Goal: Task Accomplishment & Management: Use online tool/utility

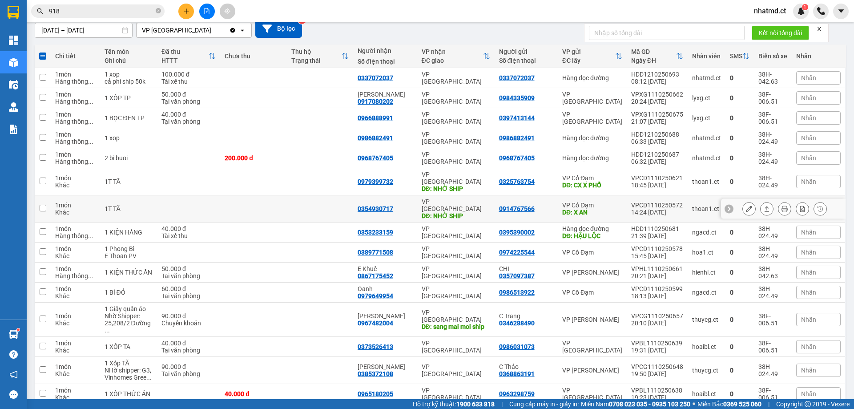
scroll to position [23, 0]
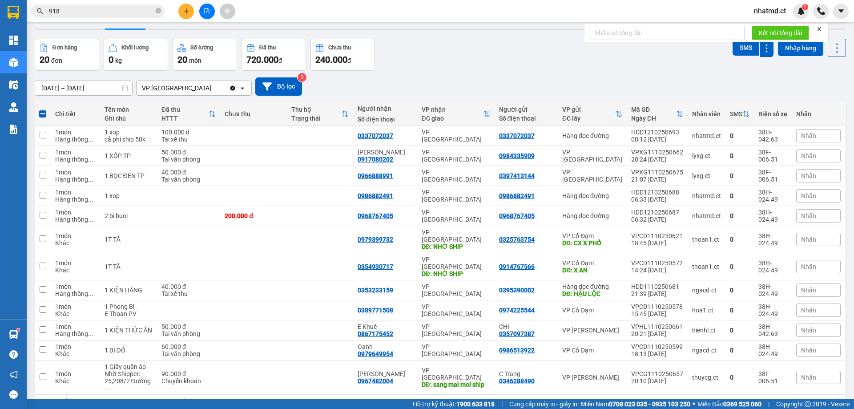
click at [422, 82] on div "[DATE] – [DATE] Press the down arrow key to interact with the calendar and sele…" at bounding box center [440, 86] width 811 height 18
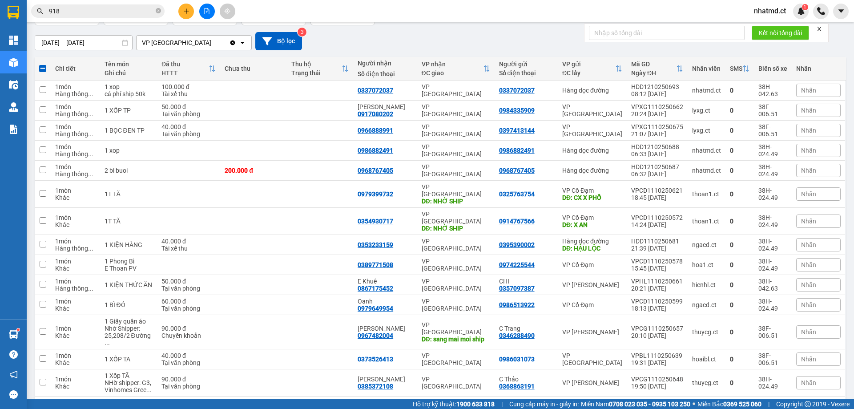
scroll to position [68, 0]
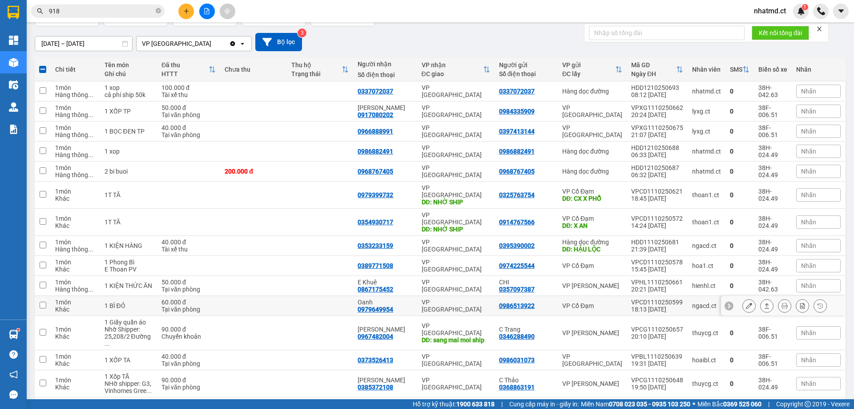
click at [450, 298] on div "VP [GEOGRAPHIC_DATA]" at bounding box center [455, 305] width 68 height 14
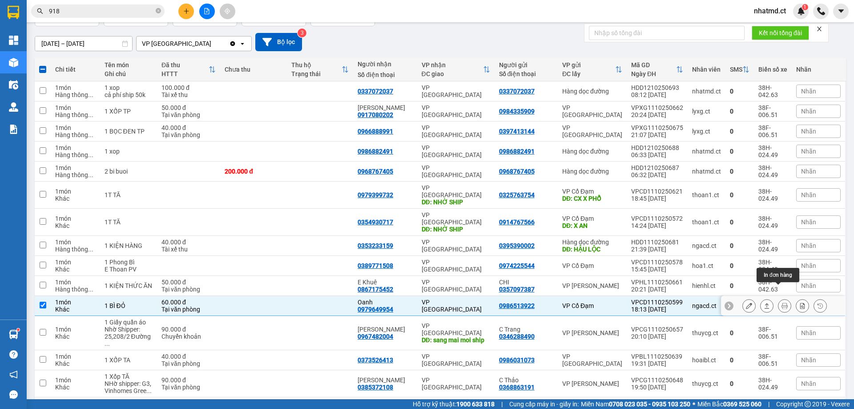
click at [763, 302] on icon at bounding box center [766, 305] width 6 height 6
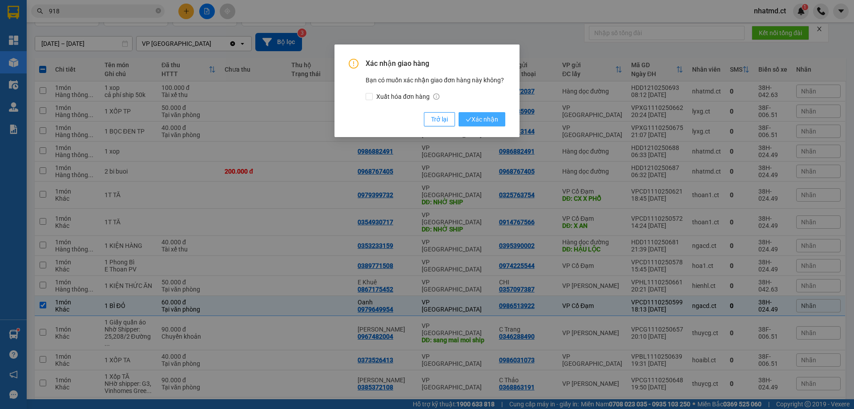
click at [465, 121] on button "Xác nhận" at bounding box center [481, 119] width 47 height 14
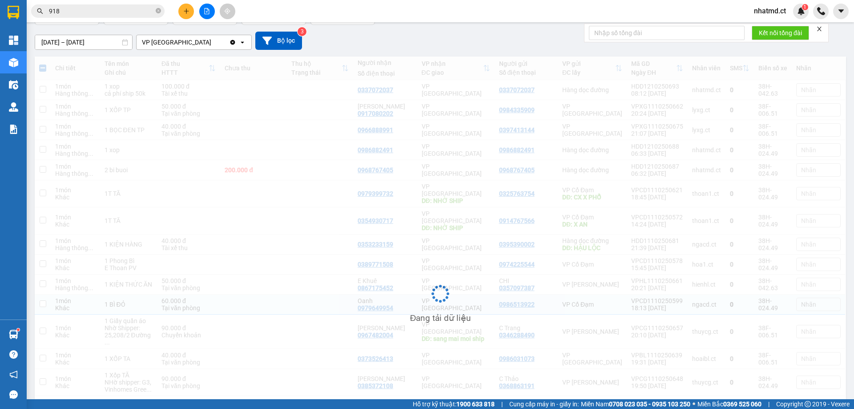
checkbox input "false"
checkbox input "true"
checkbox input "false"
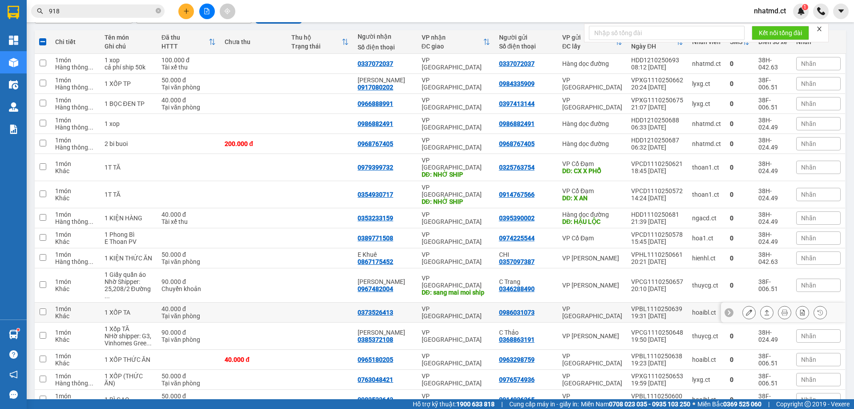
scroll to position [111, 0]
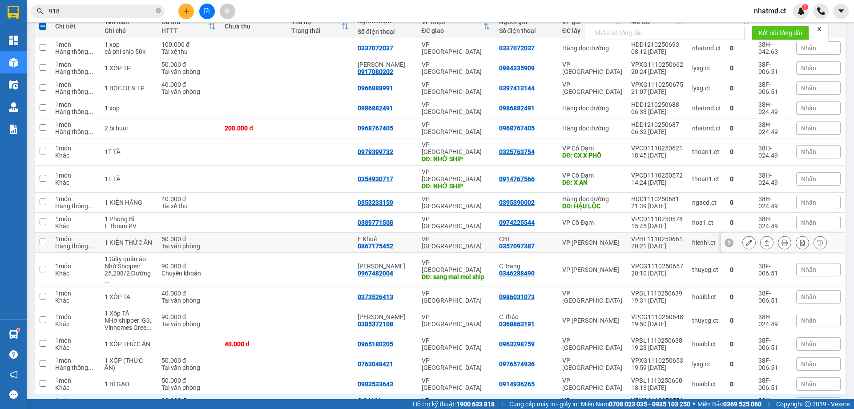
click at [290, 233] on td at bounding box center [320, 243] width 66 height 20
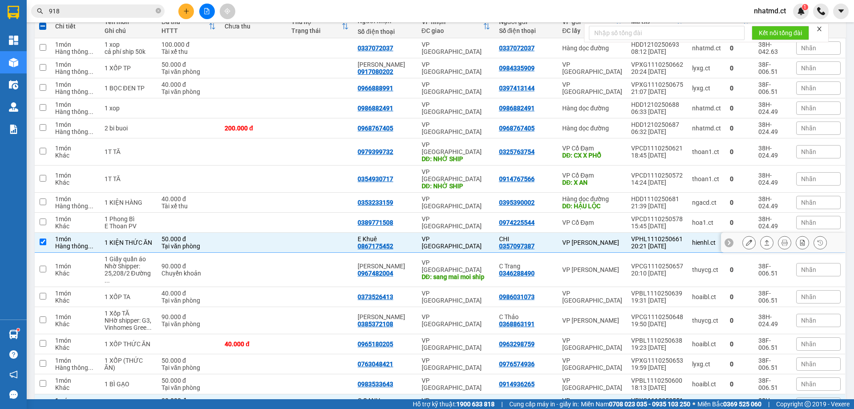
click at [763, 239] on icon at bounding box center [766, 242] width 6 height 6
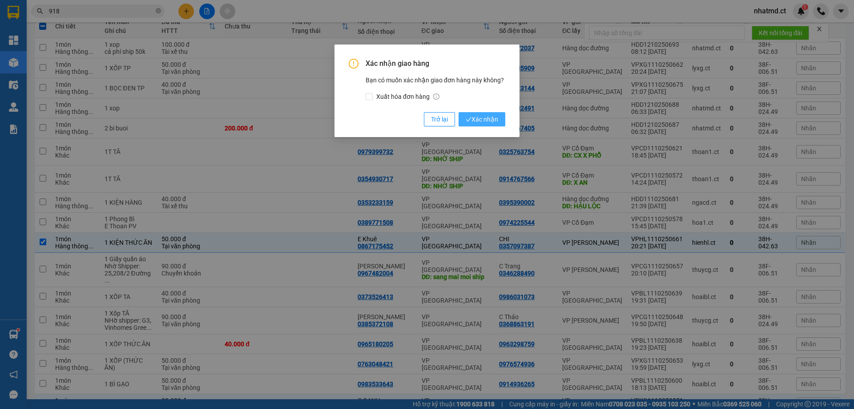
click at [485, 119] on span "Xác nhận" at bounding box center [481, 119] width 32 height 10
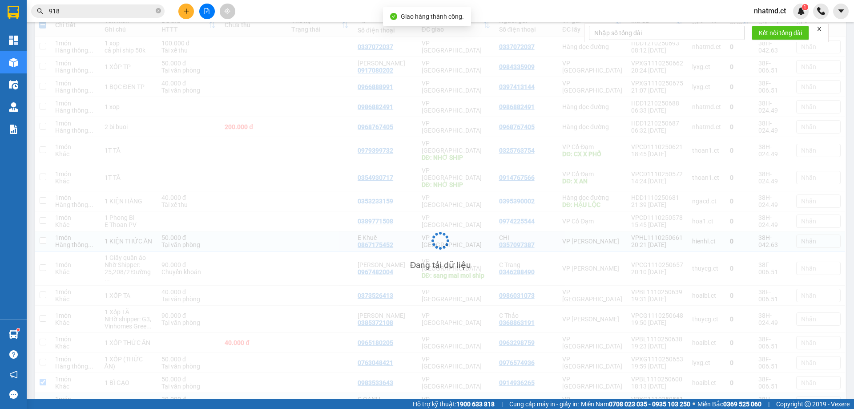
checkbox input "false"
checkbox input "true"
checkbox input "false"
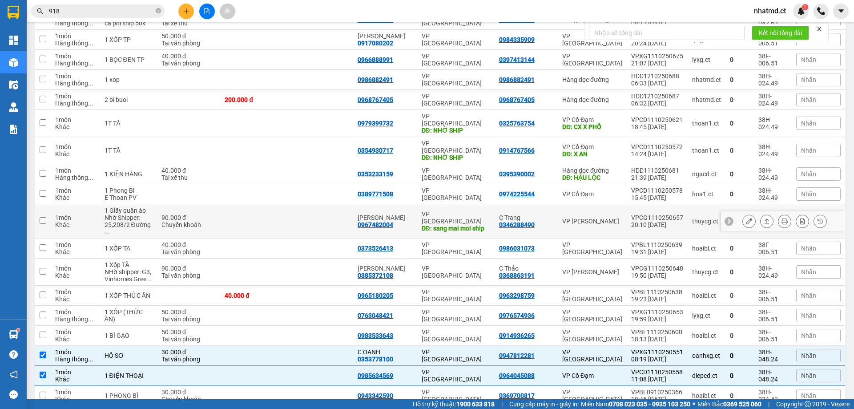
scroll to position [161, 0]
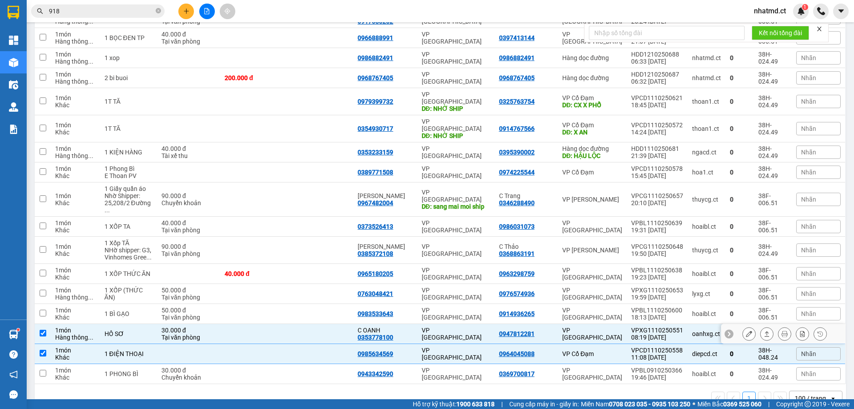
click at [598, 326] on div "VP [GEOGRAPHIC_DATA]" at bounding box center [592, 333] width 60 height 14
checkbox input "false"
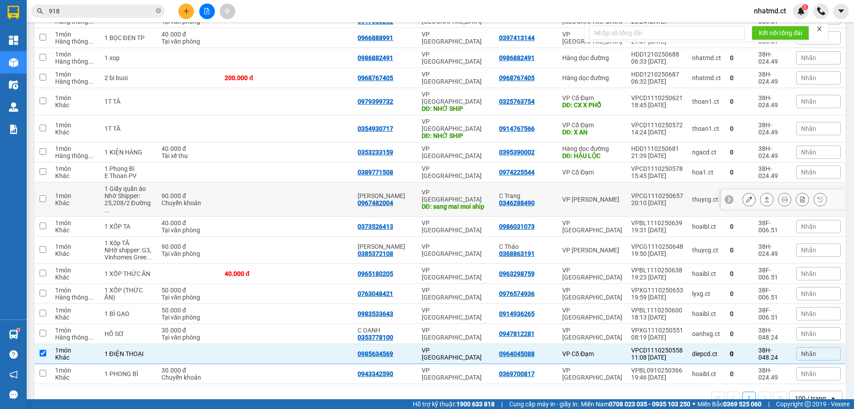
scroll to position [116, 0]
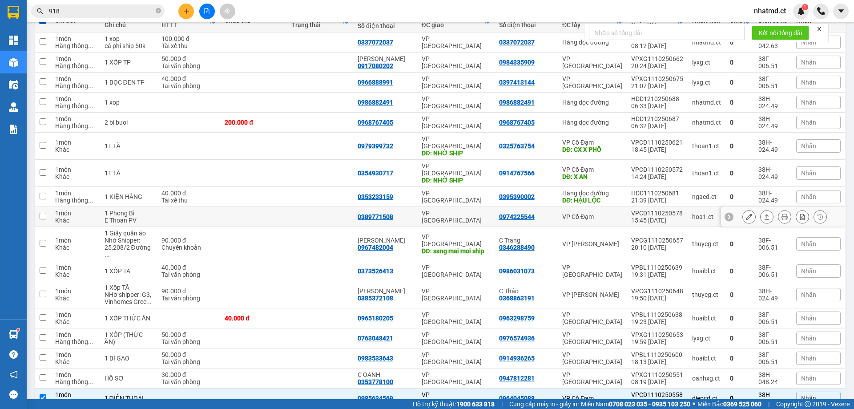
click at [594, 213] on div "VP Cổ Đạm" at bounding box center [592, 216] width 60 height 7
checkbox input "true"
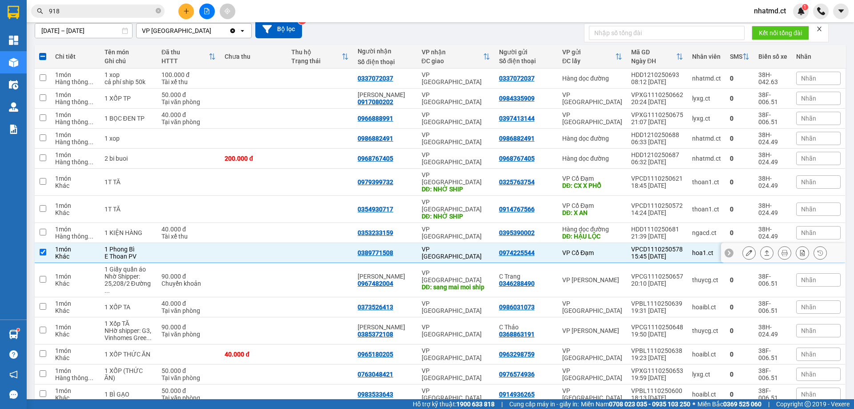
scroll to position [72, 0]
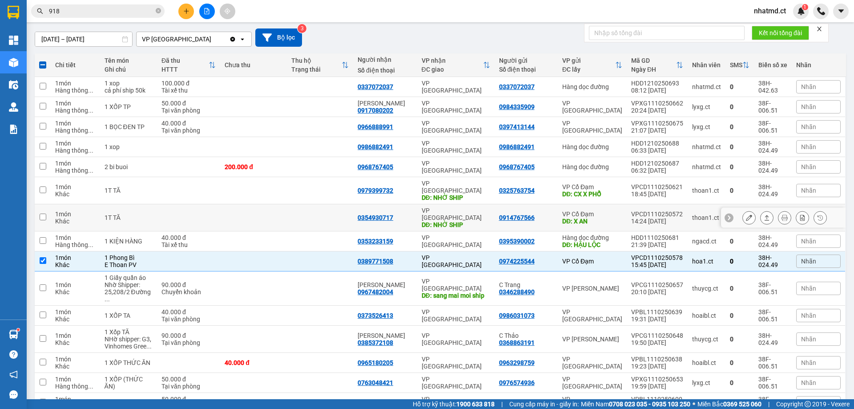
click at [602, 210] on div "VP Cổ Đạm" at bounding box center [592, 213] width 60 height 7
checkbox input "true"
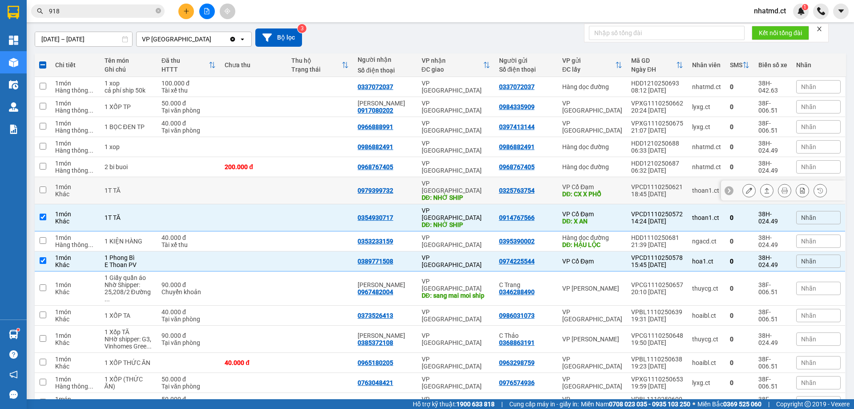
click at [602, 190] on div "DĐ: CX X PHỔ" at bounding box center [592, 193] width 60 height 7
checkbox input "true"
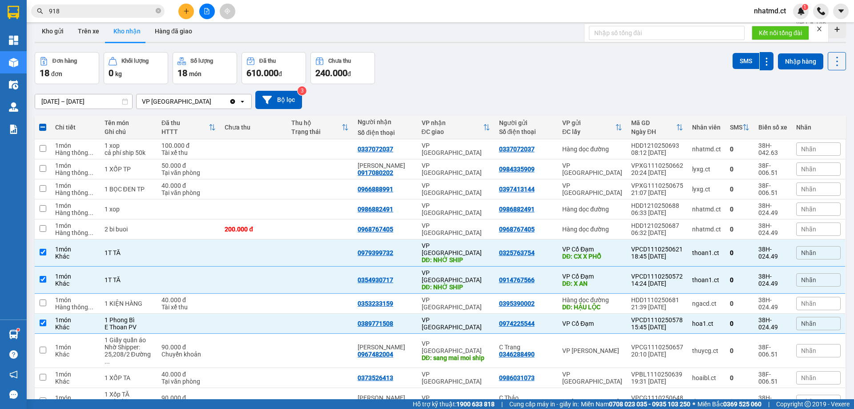
scroll to position [0, 0]
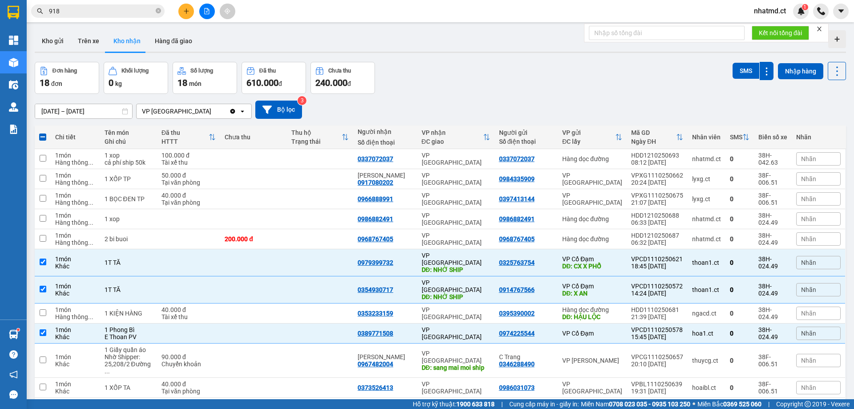
click at [127, 9] on input "918" at bounding box center [101, 11] width 105 height 10
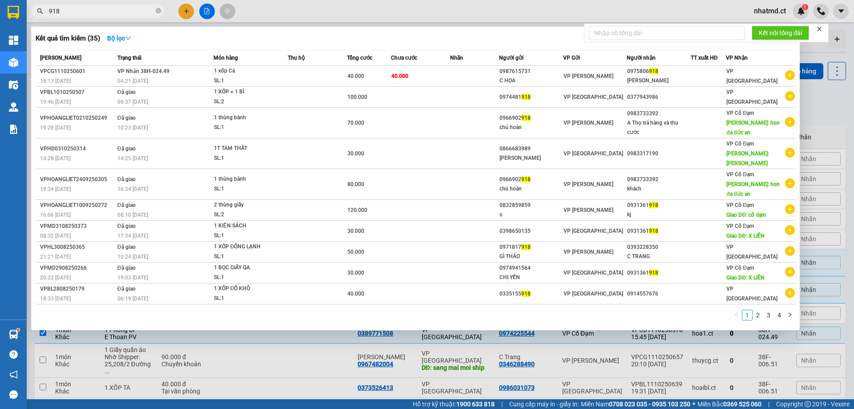
click at [127, 9] on input "918" at bounding box center [101, 11] width 105 height 10
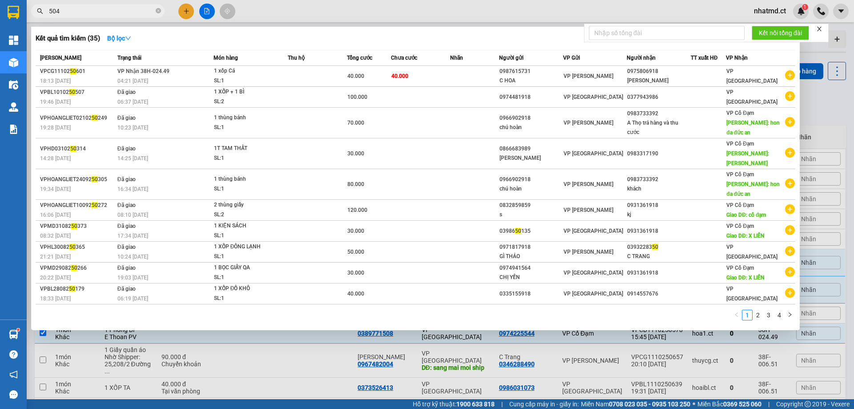
type input "5043"
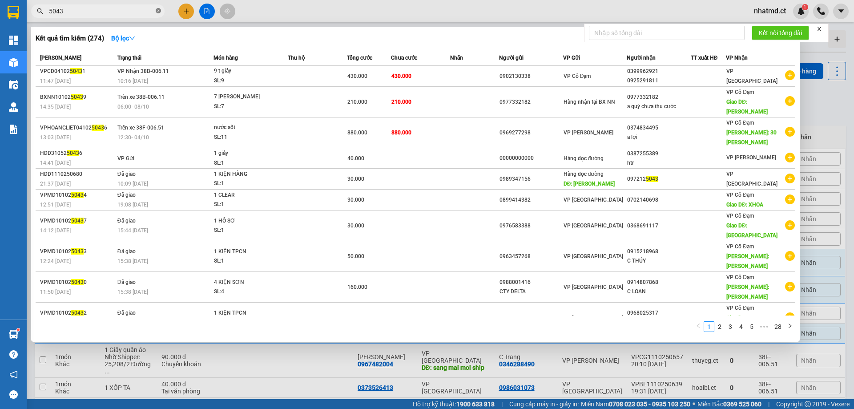
click at [156, 12] on icon "close-circle" at bounding box center [158, 10] width 5 height 5
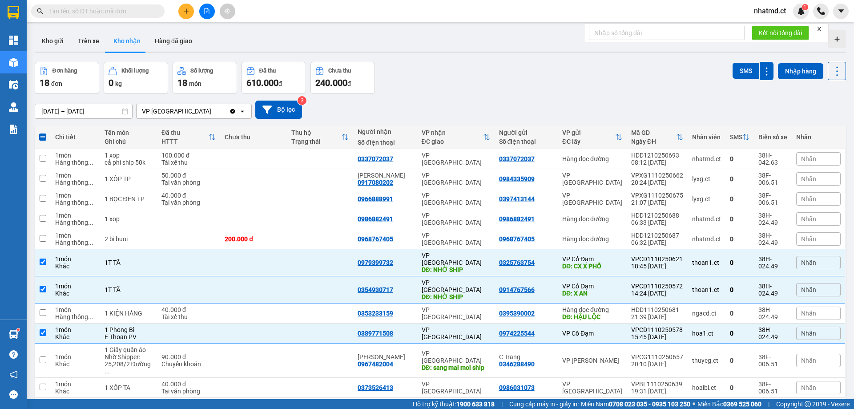
click at [155, 12] on span at bounding box center [97, 10] width 133 height 13
click at [148, 11] on input "text" at bounding box center [101, 11] width 105 height 10
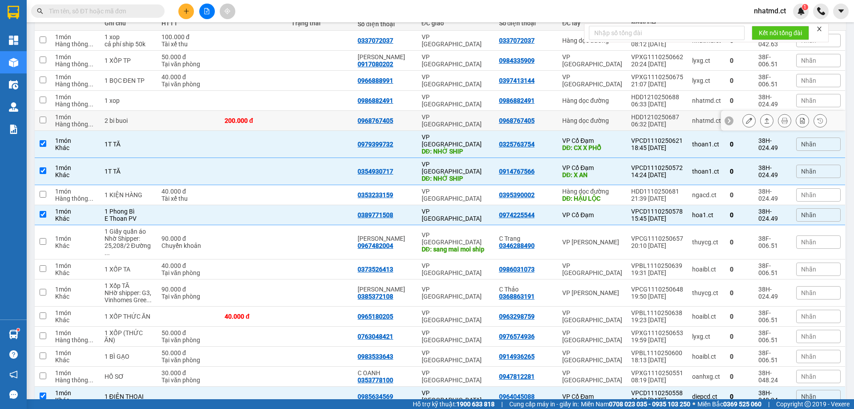
scroll to position [161, 0]
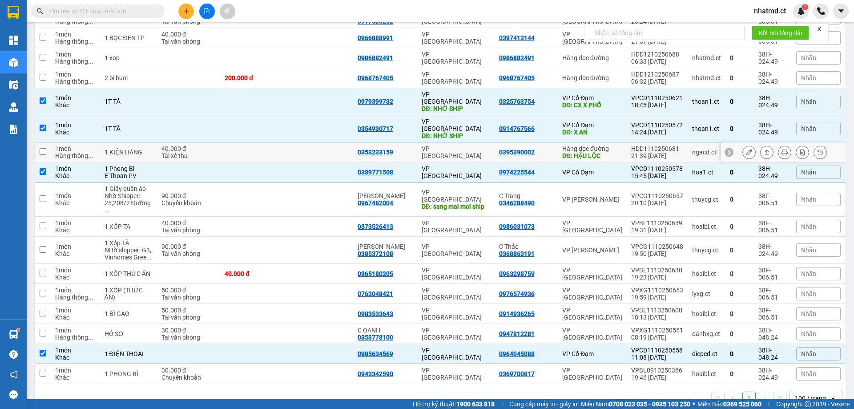
click at [543, 144] on td "0395390002" at bounding box center [525, 152] width 63 height 20
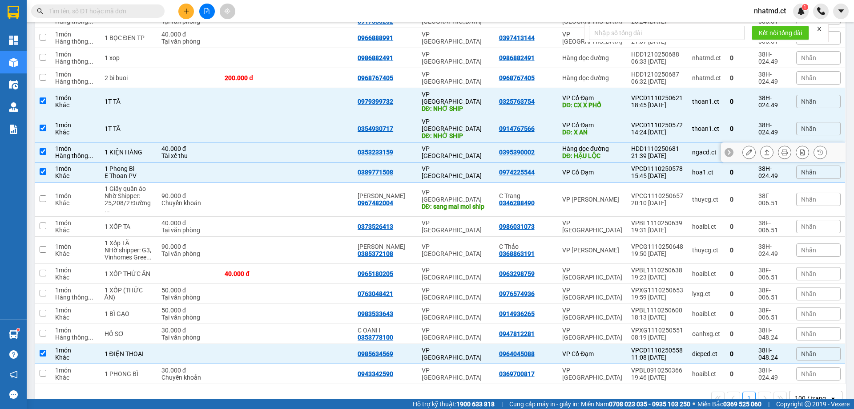
click at [443, 143] on td "VP [GEOGRAPHIC_DATA]" at bounding box center [455, 152] width 77 height 20
checkbox input "false"
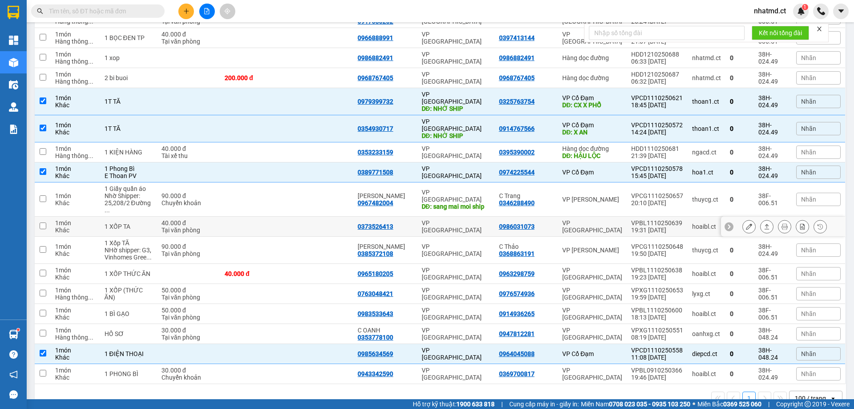
scroll to position [72, 0]
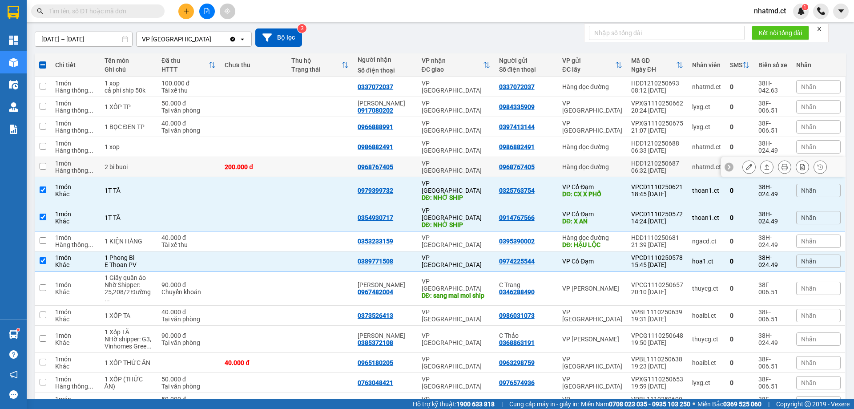
click at [457, 161] on td "VP [GEOGRAPHIC_DATA]" at bounding box center [455, 167] width 77 height 20
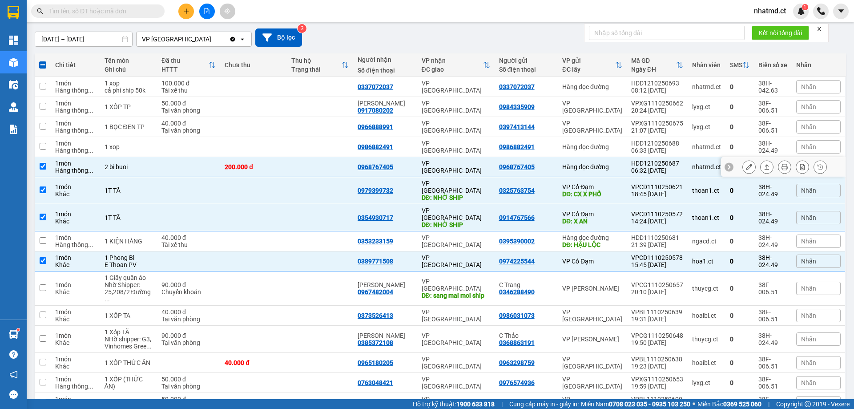
click at [457, 161] on td "VP [GEOGRAPHIC_DATA]" at bounding box center [455, 167] width 77 height 20
checkbox input "false"
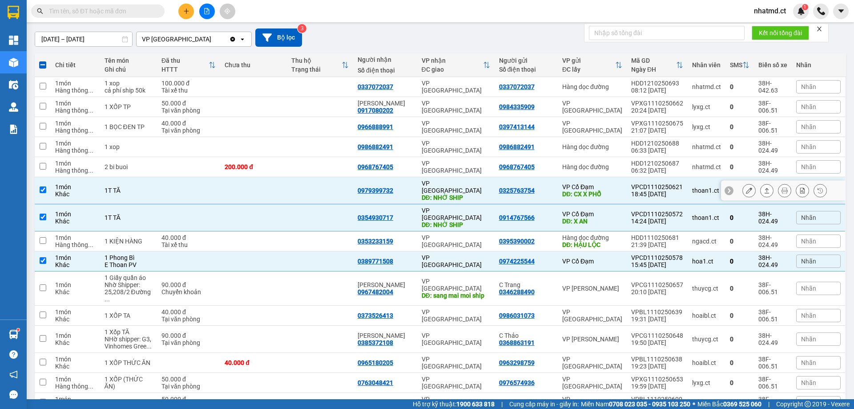
click at [474, 194] on div "DĐ: NHỜ SHIP" at bounding box center [455, 197] width 68 height 7
checkbox input "false"
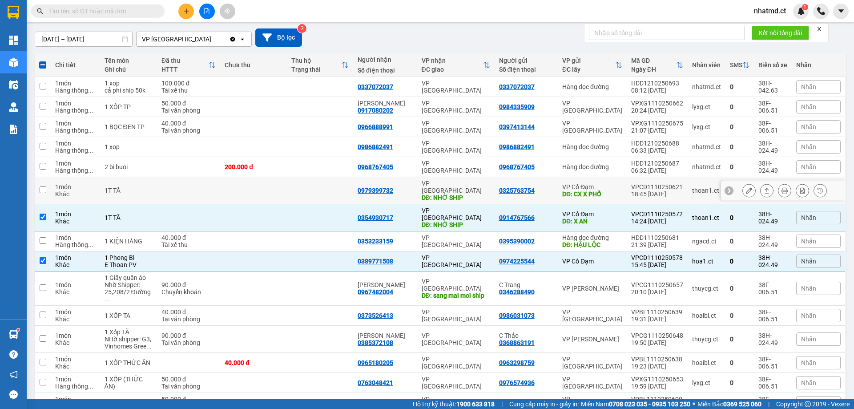
click at [481, 207] on div "VP [PERSON_NAME]: NHỜ SHIP" at bounding box center [455, 217] width 68 height 21
checkbox input "false"
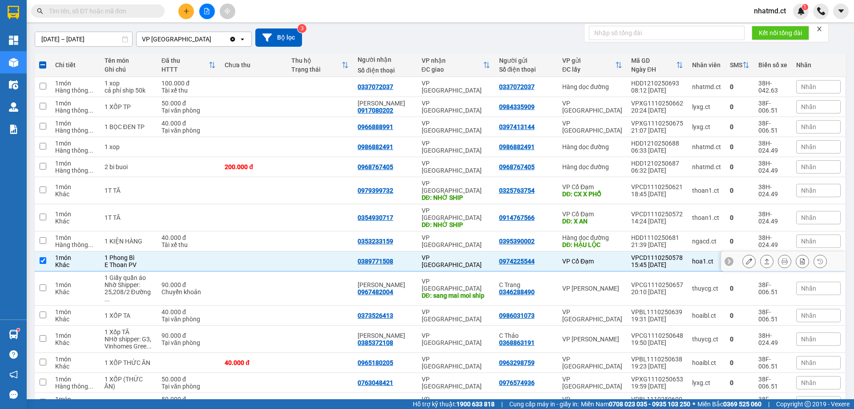
click at [495, 251] on td "0974225544" at bounding box center [525, 261] width 63 height 20
checkbox input "false"
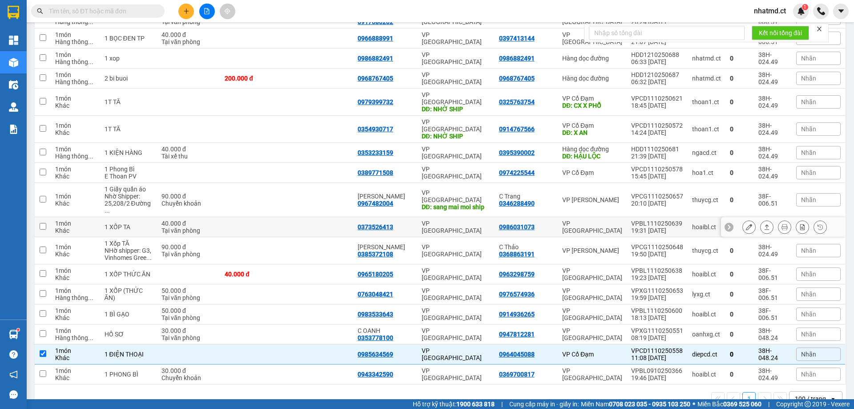
scroll to position [161, 0]
click at [479, 346] on div "VP [GEOGRAPHIC_DATA]" at bounding box center [455, 353] width 68 height 14
checkbox input "false"
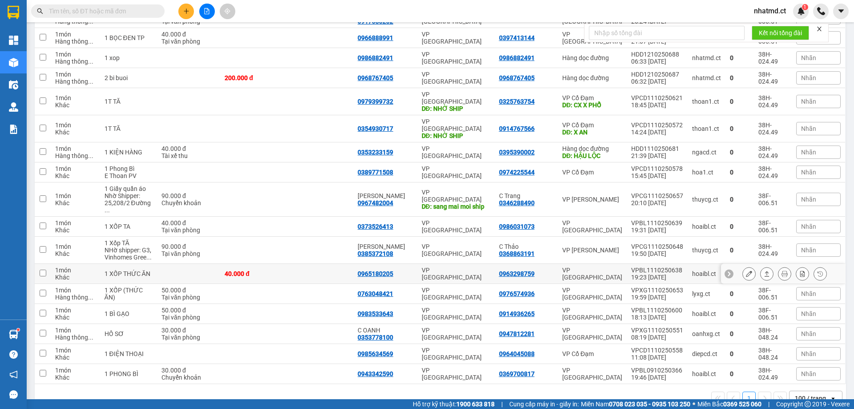
click at [468, 264] on td "VP [GEOGRAPHIC_DATA]" at bounding box center [455, 274] width 77 height 20
checkbox input "true"
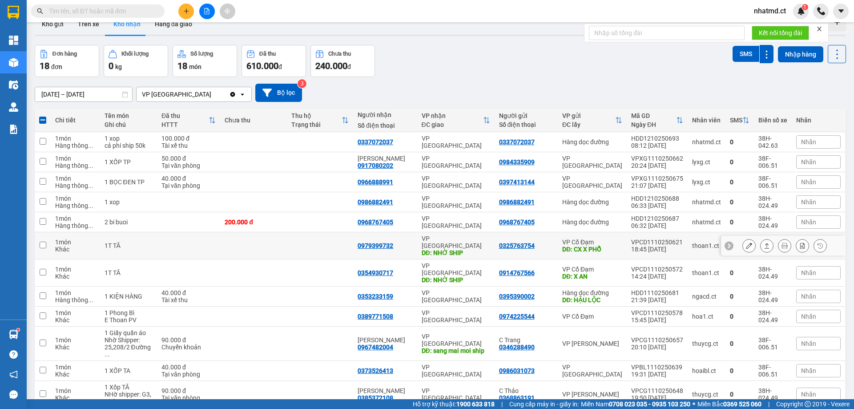
scroll to position [0, 0]
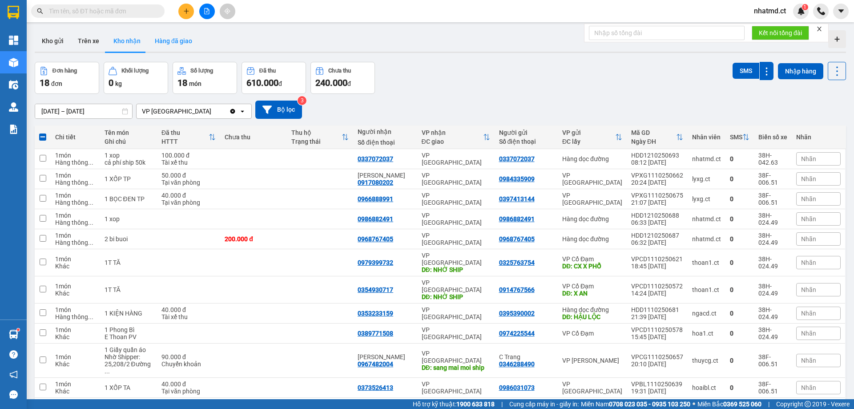
click at [173, 42] on button "Hàng đã giao" at bounding box center [174, 40] width 52 height 21
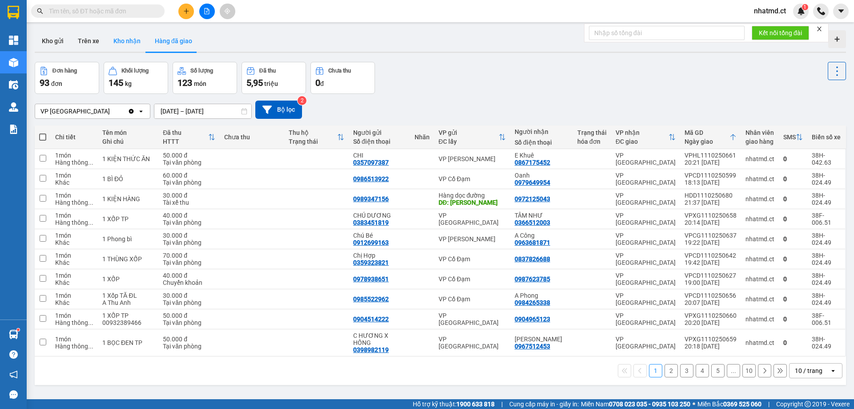
click at [140, 44] on button "Kho nhận" at bounding box center [126, 40] width 41 height 21
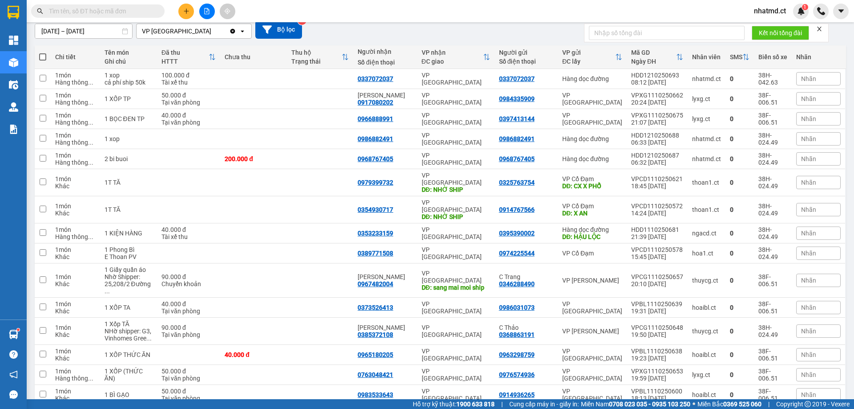
scroll to position [133, 0]
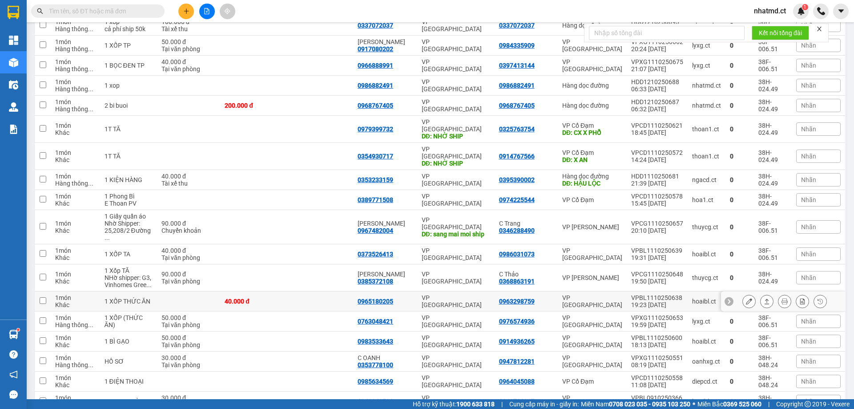
click at [473, 311] on td "VP [GEOGRAPHIC_DATA]" at bounding box center [455, 321] width 77 height 20
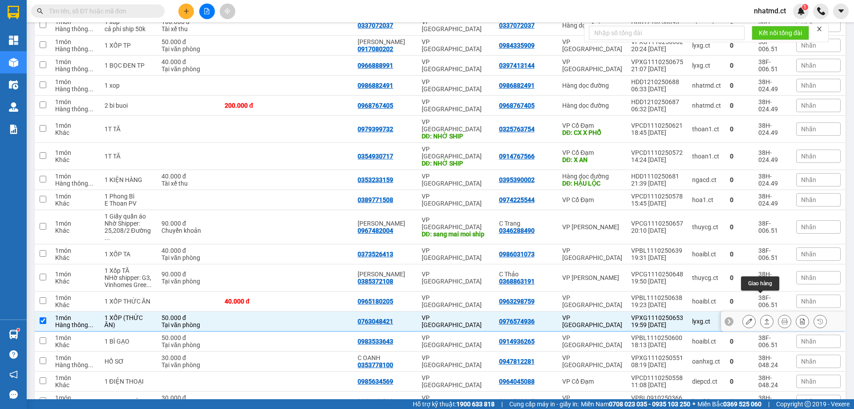
click at [763, 318] on icon at bounding box center [766, 321] width 6 height 6
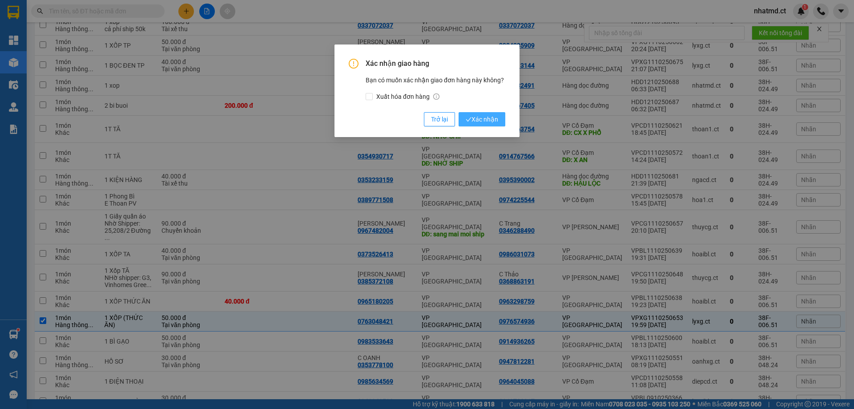
click at [469, 119] on icon "check" at bounding box center [468, 119] width 6 height 6
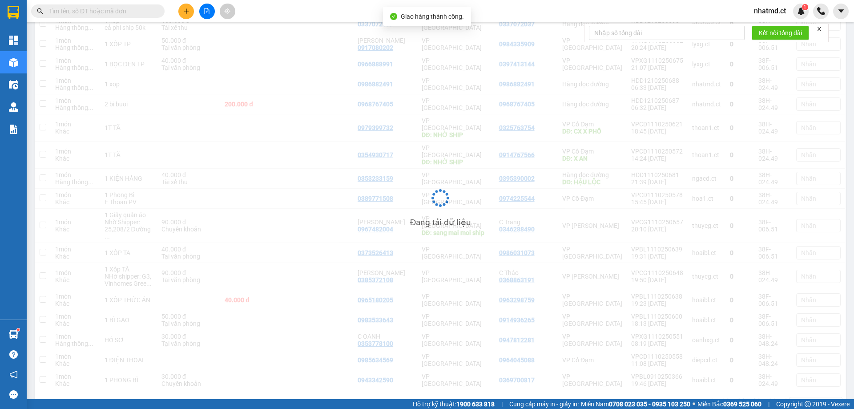
checkbox input "false"
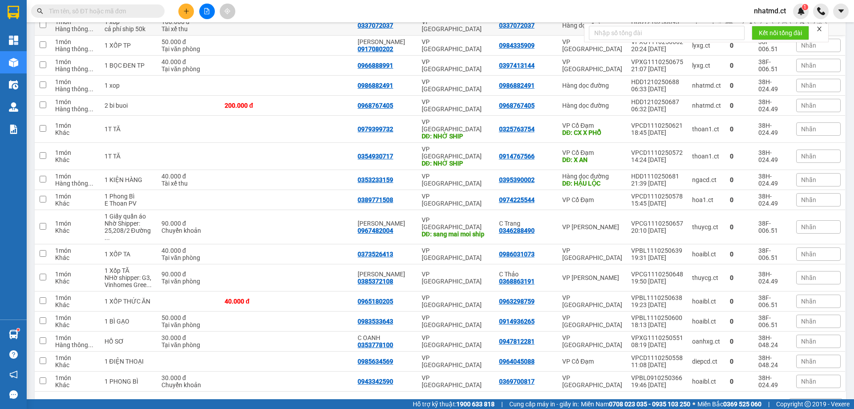
click at [131, 16] on span at bounding box center [97, 10] width 133 height 13
click at [130, 11] on input "text" at bounding box center [101, 11] width 105 height 10
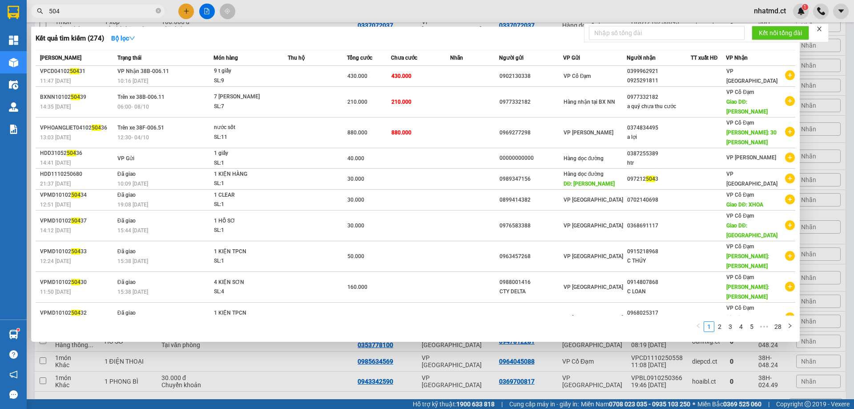
type input "5043"
click at [157, 13] on icon "close-circle" at bounding box center [158, 10] width 5 height 5
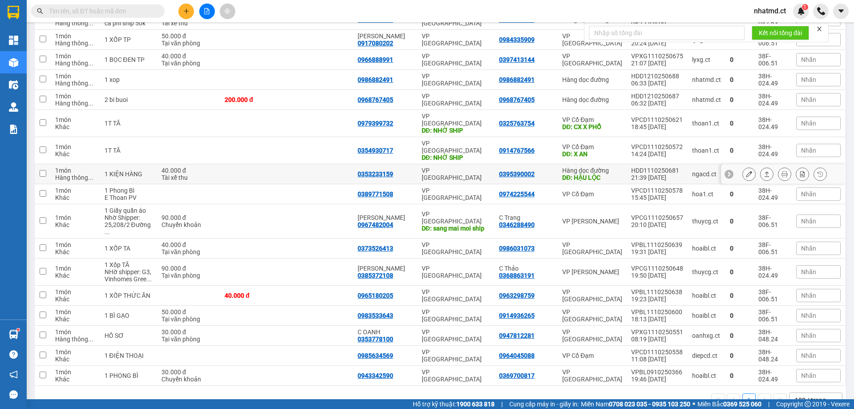
scroll to position [141, 0]
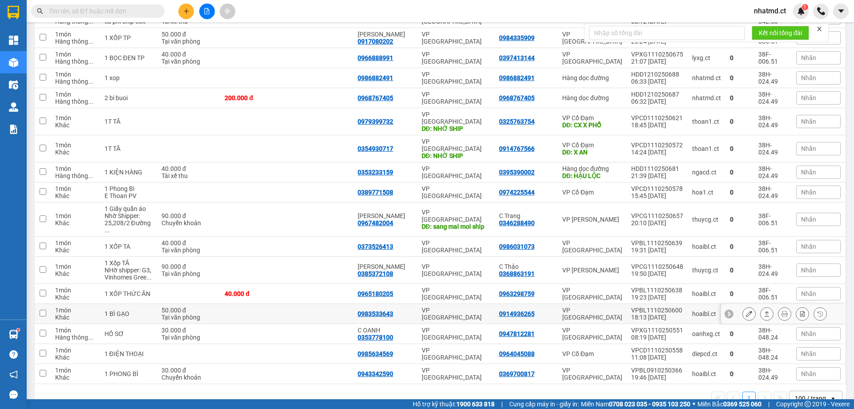
click at [337, 304] on td at bounding box center [320, 314] width 66 height 20
checkbox input "true"
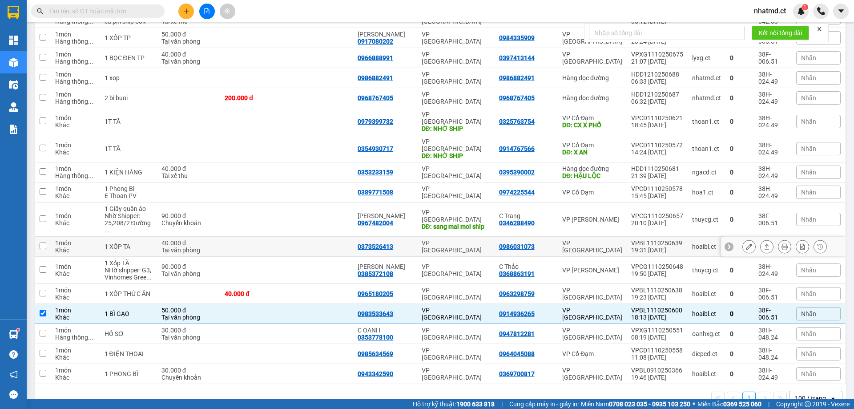
click at [345, 237] on td at bounding box center [320, 247] width 66 height 20
checkbox input "true"
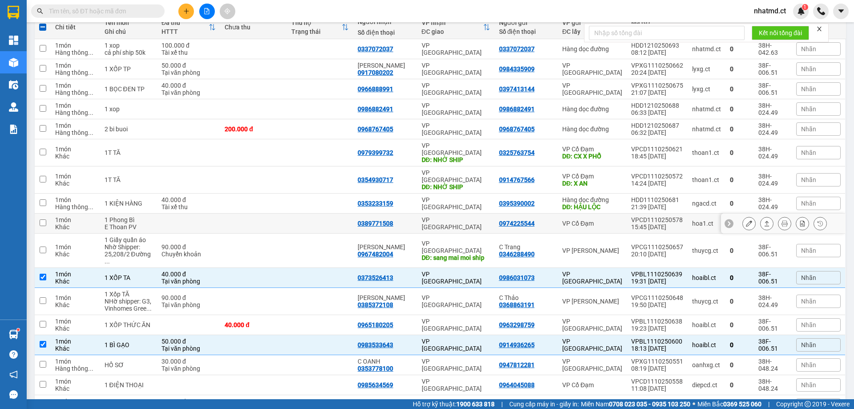
scroll to position [96, 0]
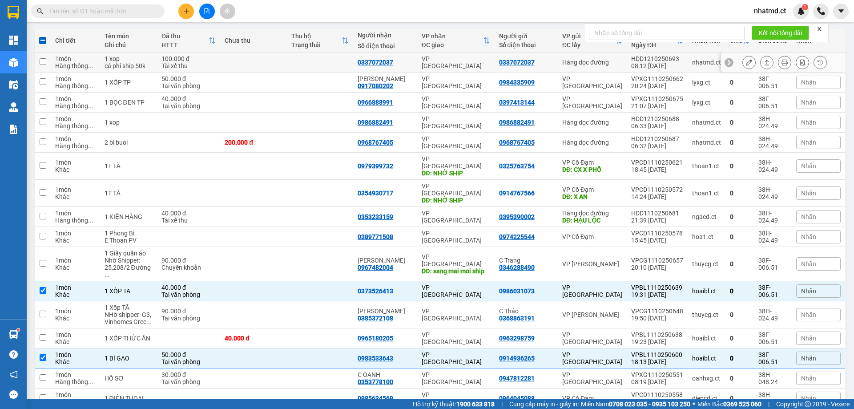
click at [329, 68] on td at bounding box center [320, 62] width 66 height 20
checkbox input "true"
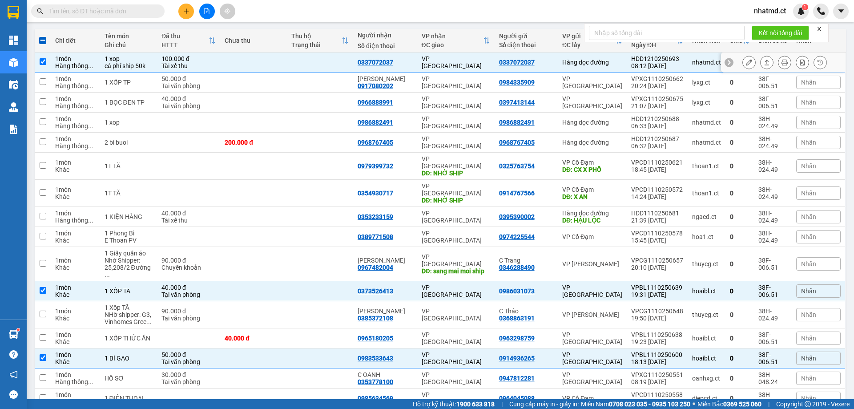
click at [746, 65] on icon at bounding box center [749, 62] width 6 height 6
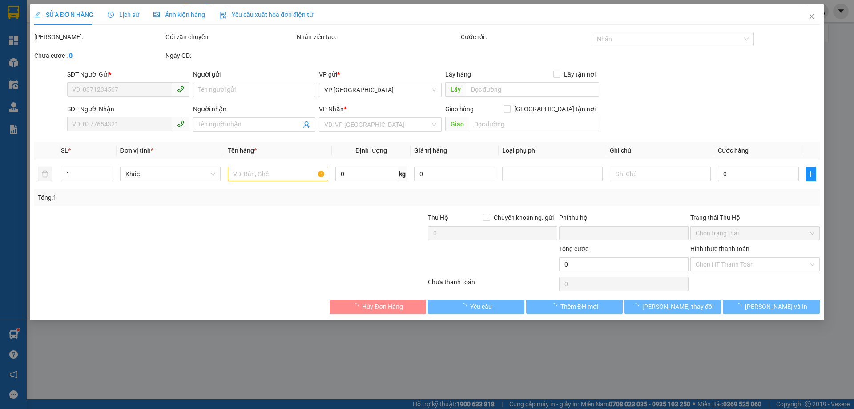
type input "0337072037"
type input "0"
type input "100.000"
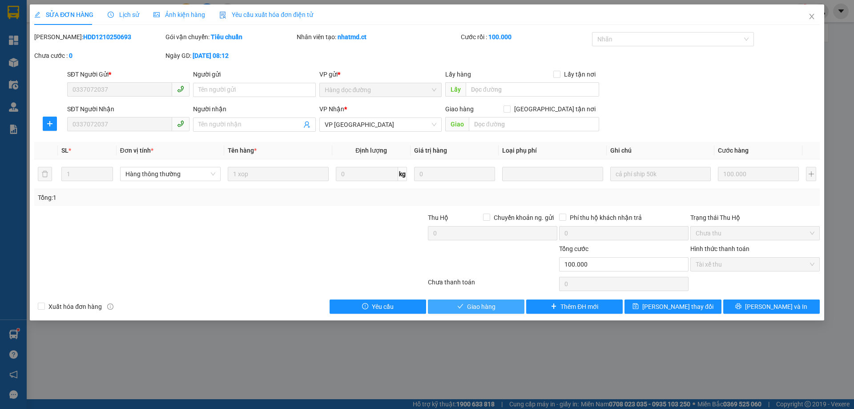
click at [502, 307] on button "Giao hàng" at bounding box center [476, 306] width 96 height 14
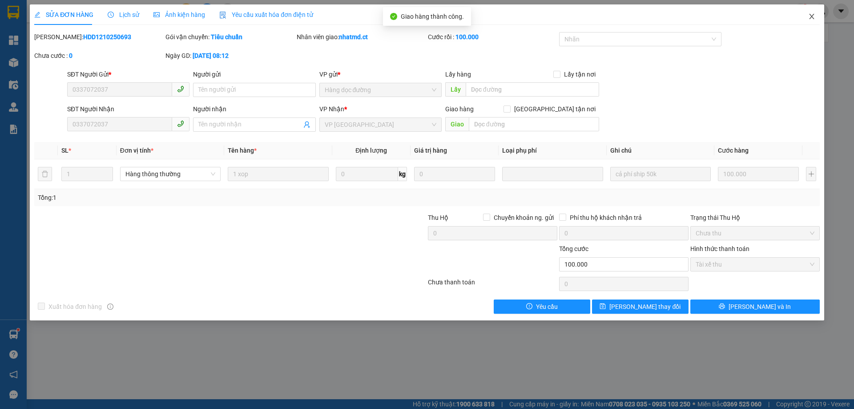
click at [814, 17] on icon "close" at bounding box center [811, 16] width 7 height 7
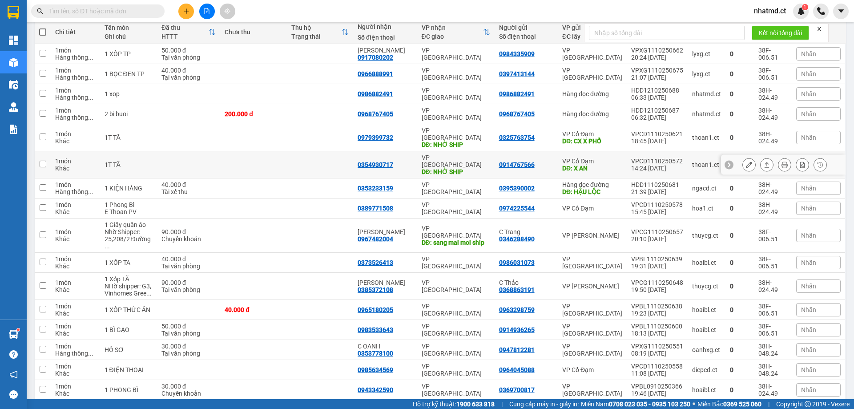
scroll to position [121, 0]
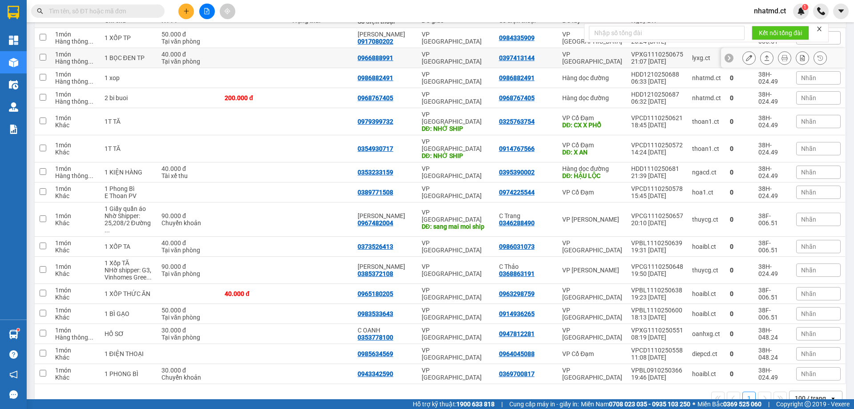
click at [763, 59] on icon at bounding box center [766, 58] width 6 height 6
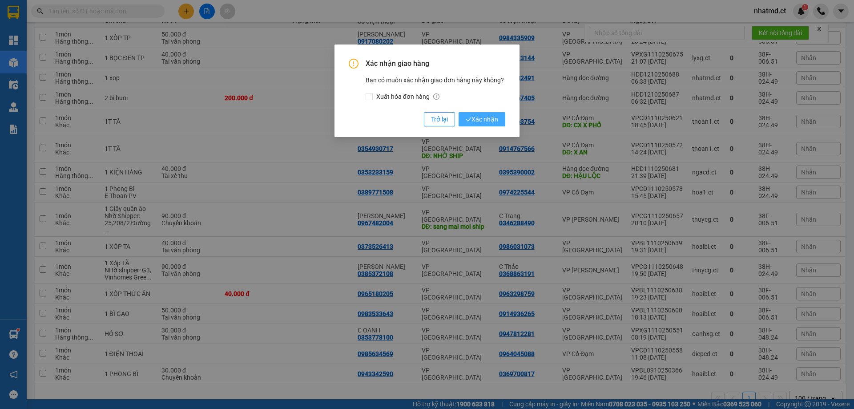
click at [493, 115] on span "Xác nhận" at bounding box center [481, 119] width 32 height 10
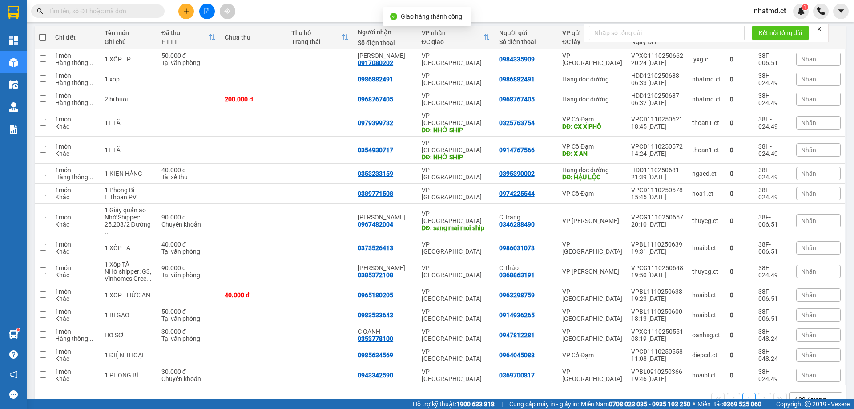
scroll to position [101, 0]
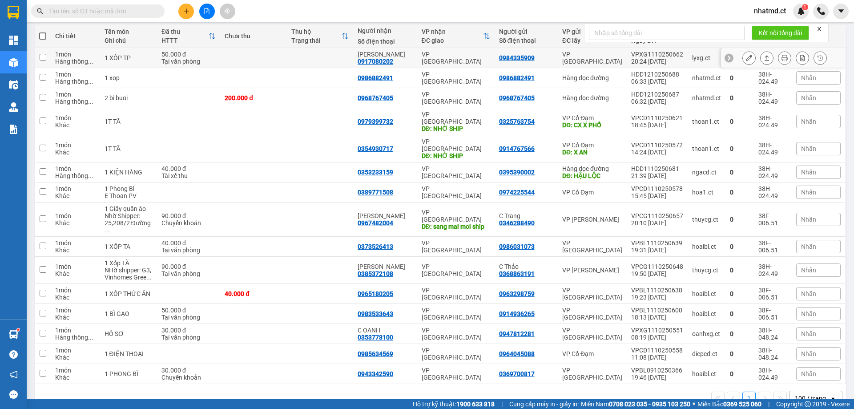
click at [448, 64] on td "VP [GEOGRAPHIC_DATA]" at bounding box center [455, 58] width 77 height 20
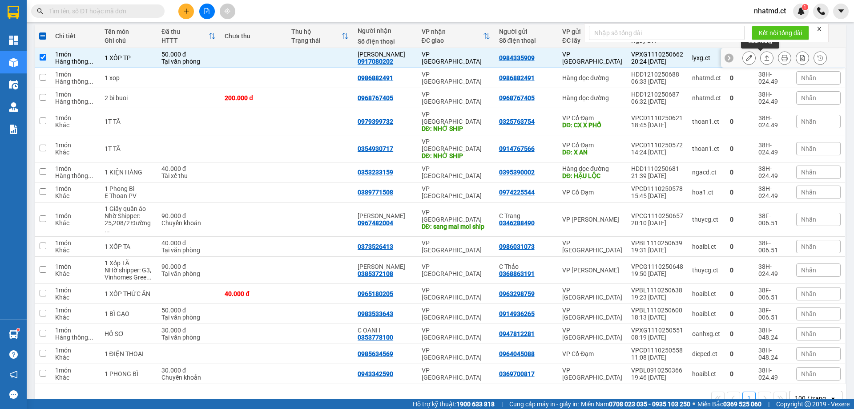
click at [763, 57] on icon at bounding box center [766, 58] width 6 height 6
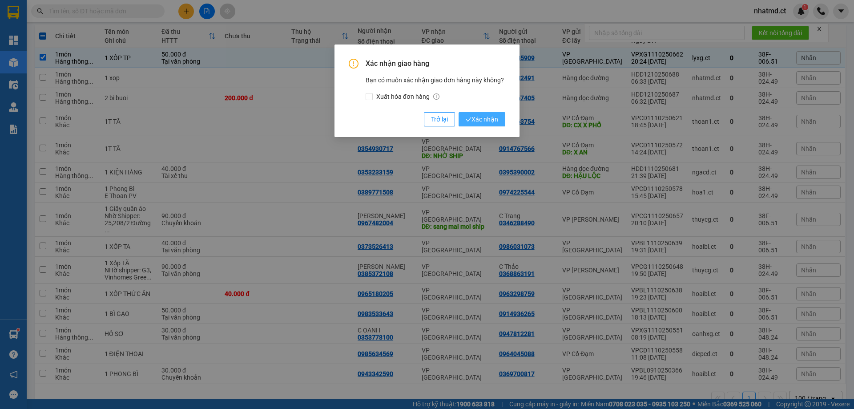
click at [485, 124] on span "Xác nhận" at bounding box center [481, 119] width 32 height 10
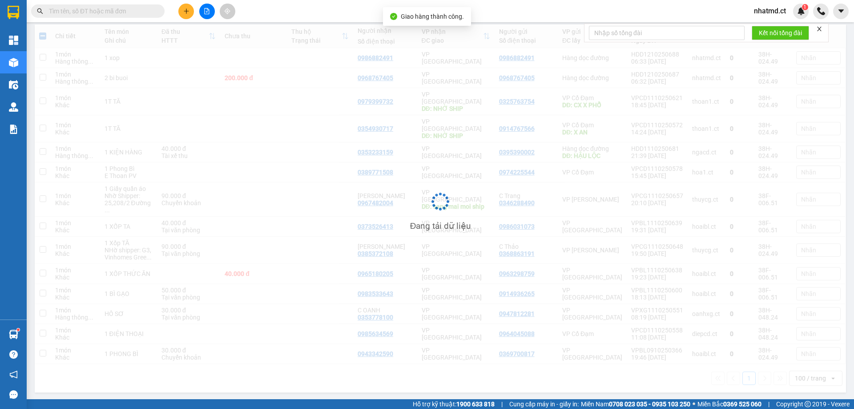
checkbox input "false"
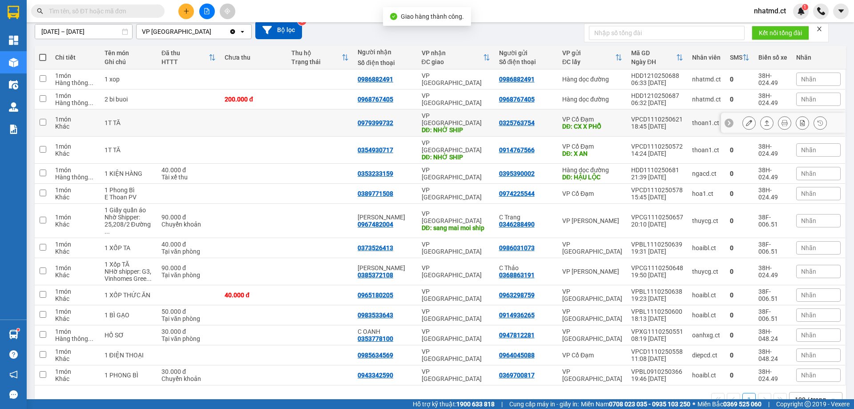
scroll to position [81, 0]
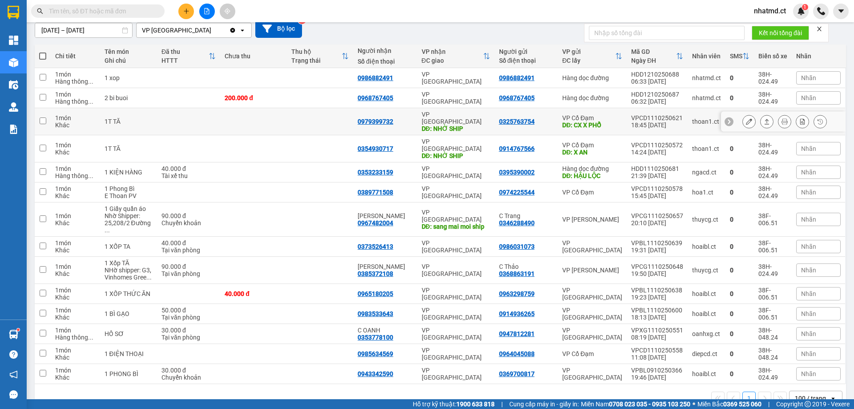
click at [343, 125] on td at bounding box center [320, 121] width 66 height 27
checkbox input "true"
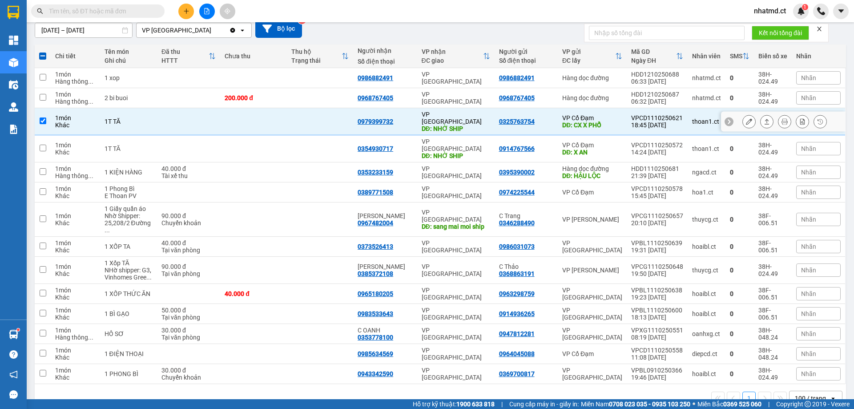
click at [746, 119] on icon at bounding box center [749, 121] width 6 height 6
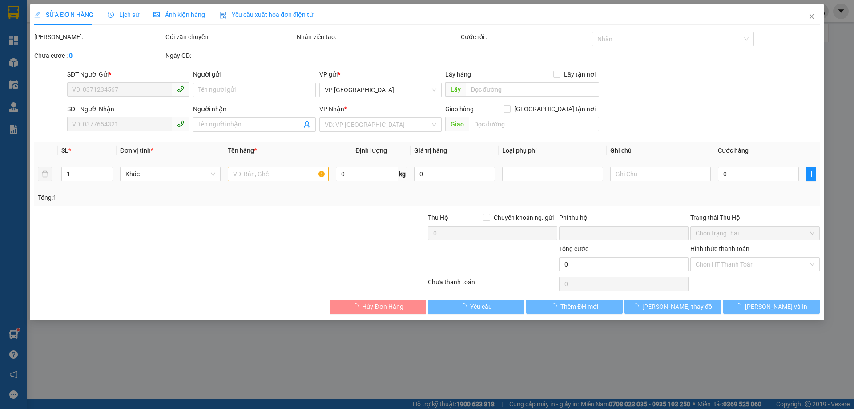
type input "0325763754"
type input "CX X PHỔ"
type input "0979399732"
type input "NHỜ SHIP"
type input "0"
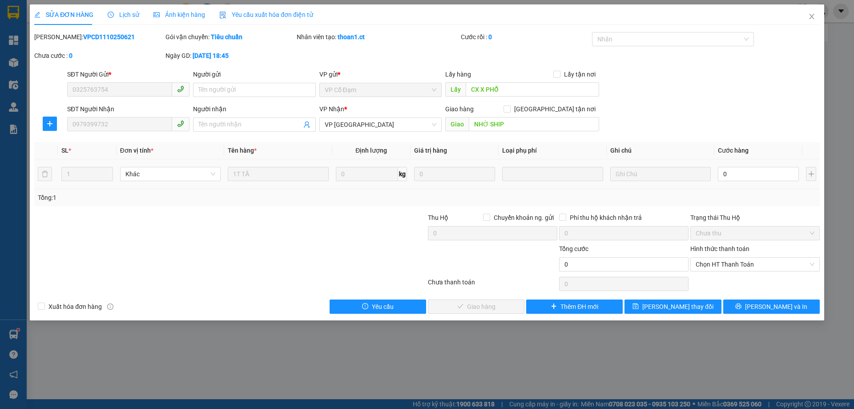
type input "5"
type input "50"
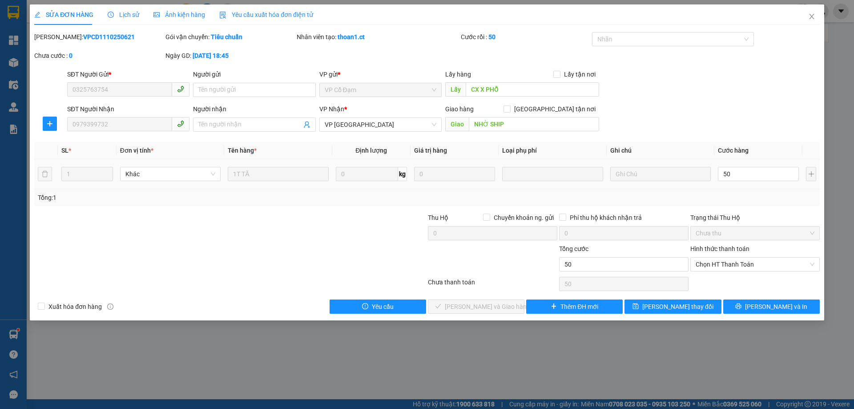
type input "50"
type input "50.000"
click at [785, 134] on div "SĐT Người Nhận 0979399732 Người nhận Tên người nhận VP Nhận * VP [PERSON_NAME] …" at bounding box center [443, 119] width 756 height 31
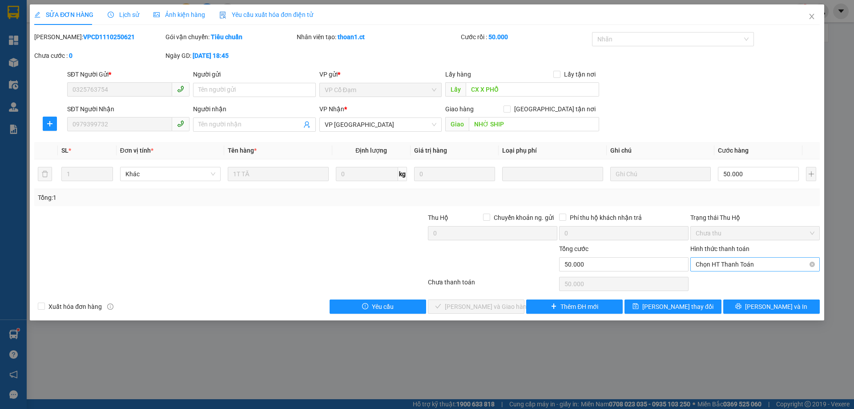
click at [713, 265] on span "Chọn HT Thanh Toán" at bounding box center [754, 263] width 119 height 13
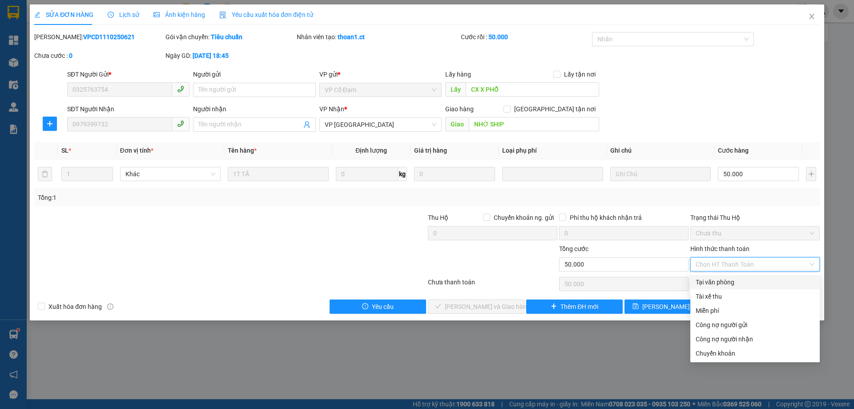
click at [706, 281] on div "Tại văn phòng" at bounding box center [754, 282] width 119 height 10
type input "0"
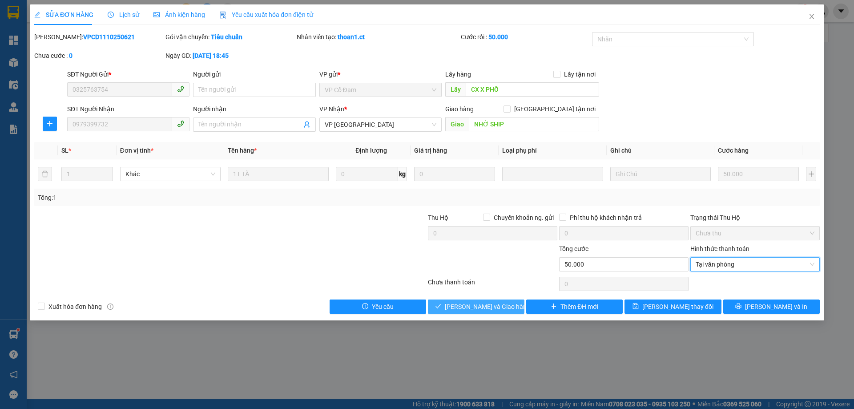
click at [501, 306] on span "[PERSON_NAME] và Giao hàng" at bounding box center [487, 306] width 85 height 10
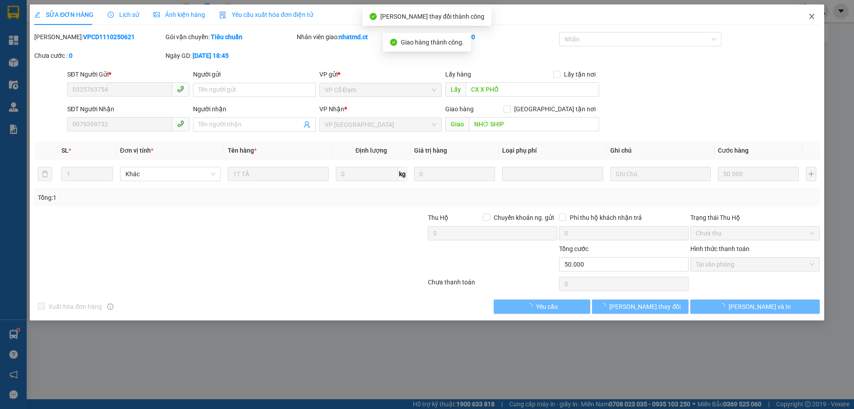
click at [810, 20] on icon "close" at bounding box center [811, 16] width 7 height 7
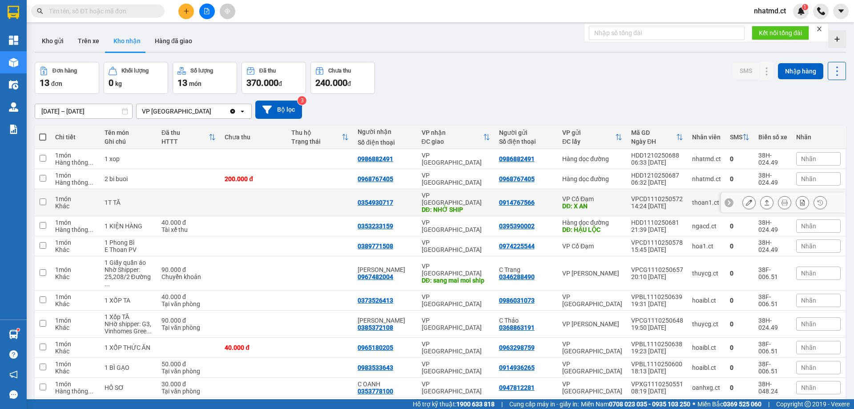
click at [318, 203] on td at bounding box center [320, 202] width 66 height 27
checkbox input "true"
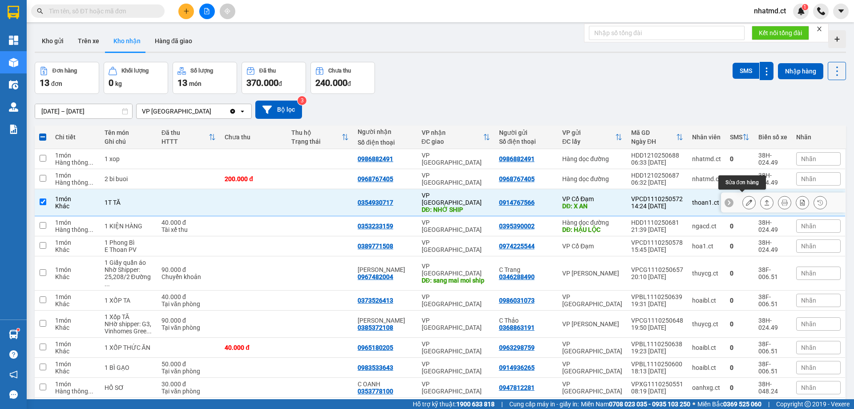
click at [746, 199] on icon at bounding box center [749, 202] width 6 height 6
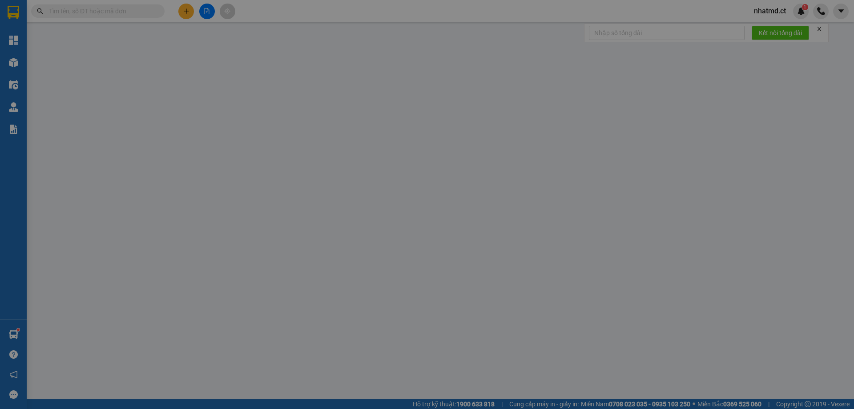
type input "0914767566"
type input "X AN"
type input "0354930717"
type input "NHỜ SHIP"
type input "0"
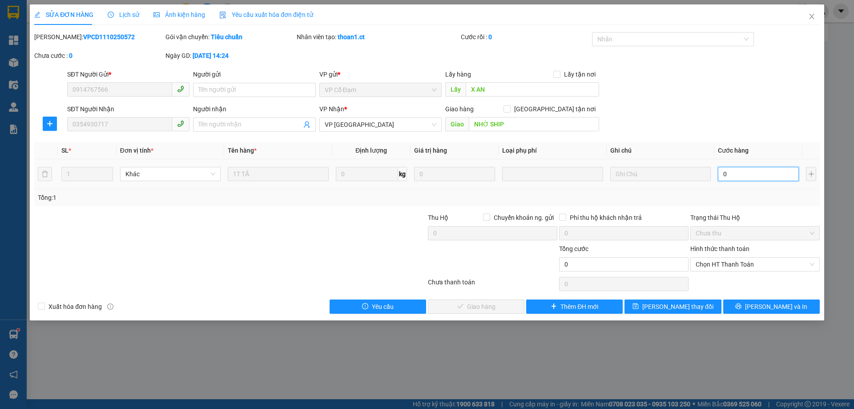
click at [728, 175] on input "0" at bounding box center [758, 174] width 81 height 14
type input "5"
type input "50"
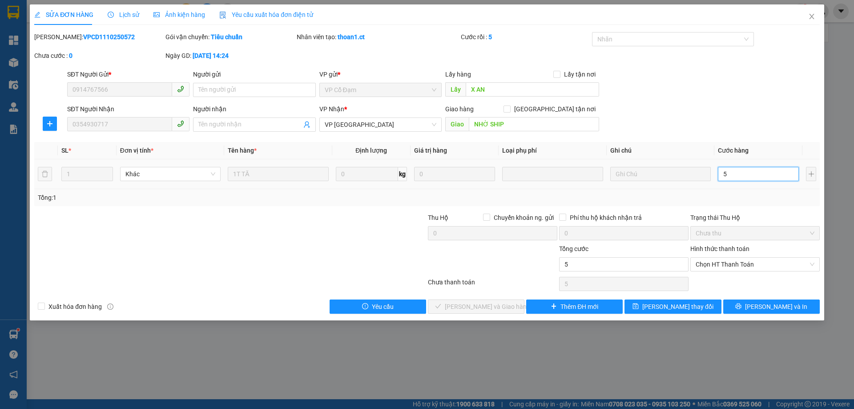
type input "50"
click at [733, 196] on div "Tổng: 1" at bounding box center [427, 198] width 778 height 10
type input "50.000"
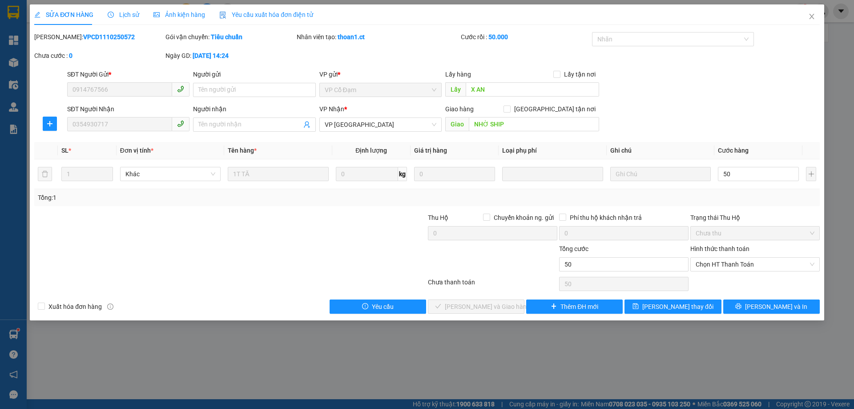
type input "50.000"
click at [722, 265] on span "Chọn HT Thanh Toán" at bounding box center [754, 263] width 119 height 13
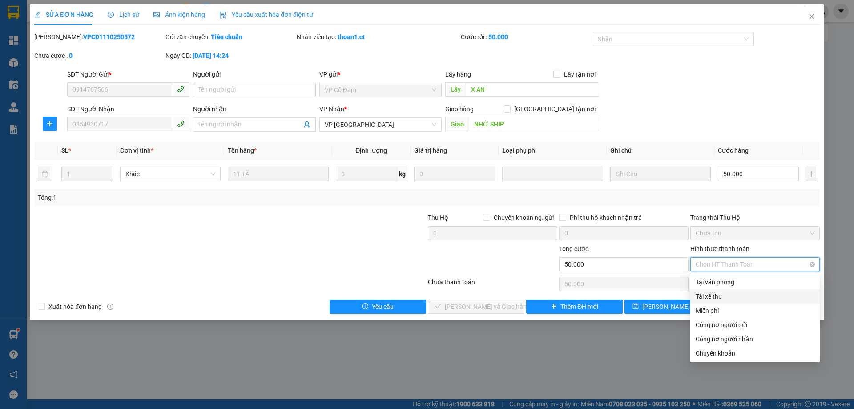
click at [718, 287] on div "Tại văn phòng" at bounding box center [754, 282] width 129 height 14
type input "0"
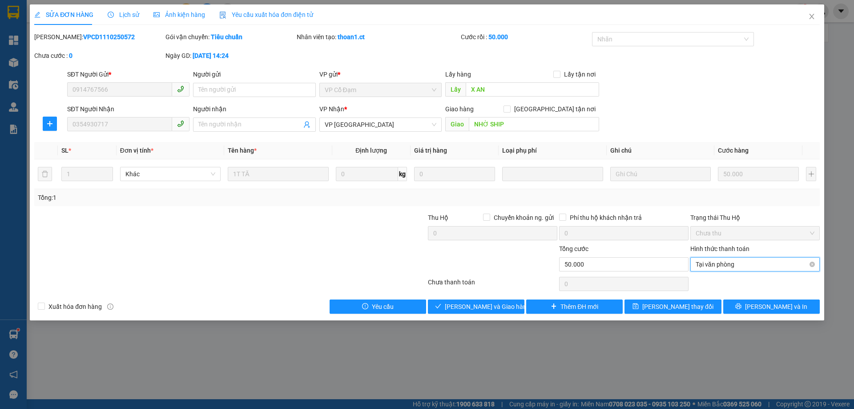
click at [726, 264] on span "Tại văn phòng" at bounding box center [754, 263] width 119 height 13
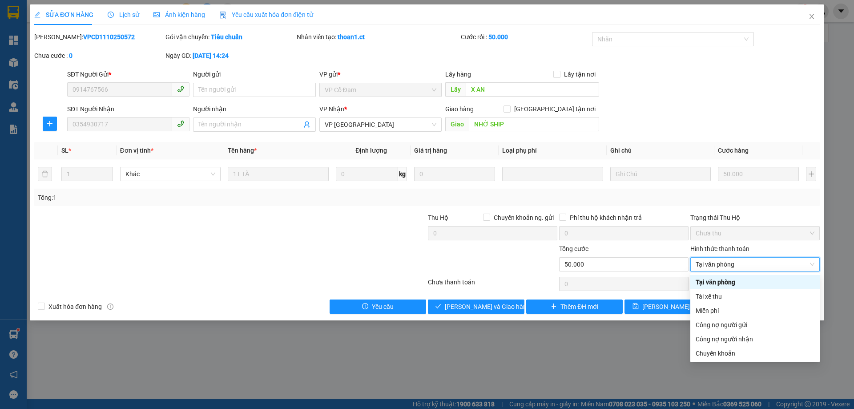
click at [724, 272] on div "Hình thức thanh toán Tại văn phòng Tại văn phòng" at bounding box center [754, 259] width 129 height 31
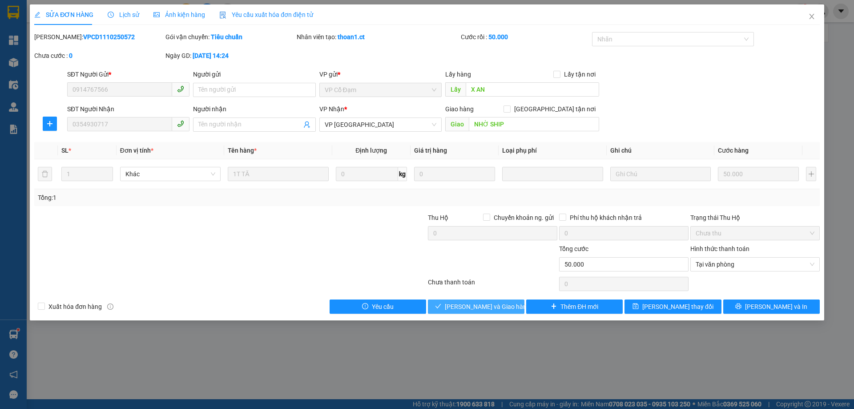
drag, startPoint x: 495, startPoint y: 309, endPoint x: 501, endPoint y: 309, distance: 6.7
click at [494, 309] on span "[PERSON_NAME] và Giao hàng" at bounding box center [487, 306] width 85 height 10
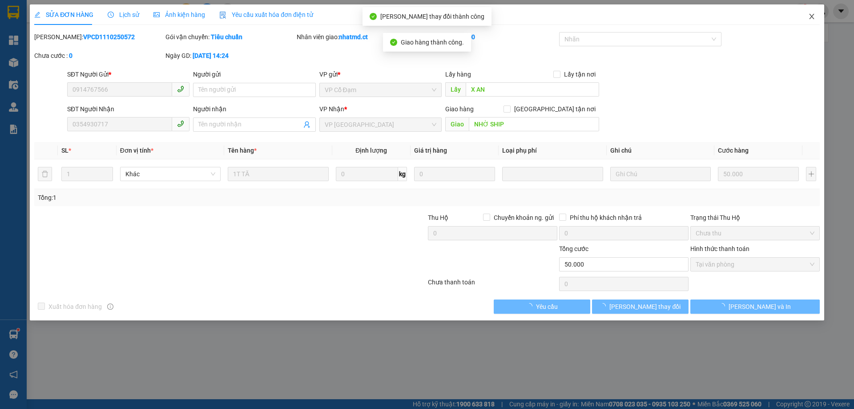
click at [813, 17] on icon "close" at bounding box center [811, 16] width 7 height 7
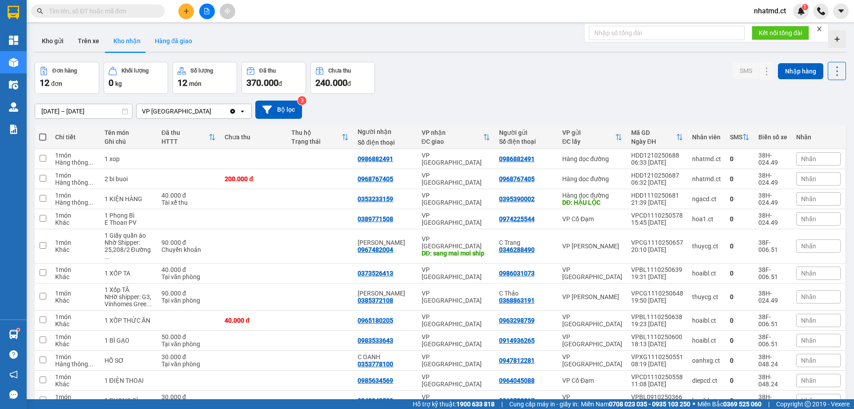
click at [164, 40] on button "Hàng đã giao" at bounding box center [174, 40] width 52 height 21
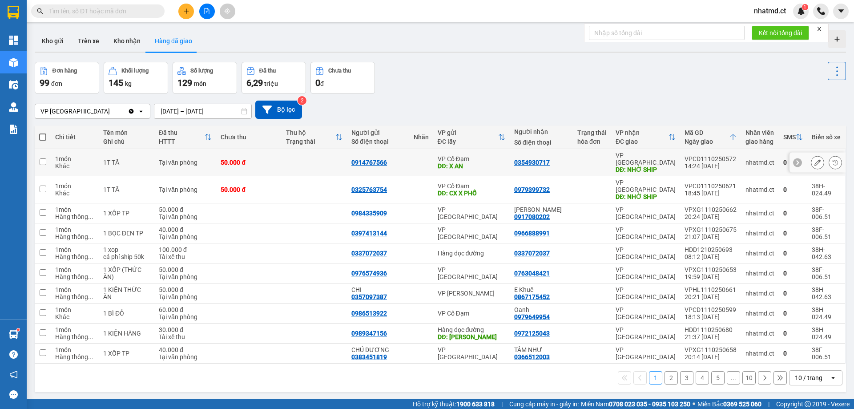
click at [566, 159] on div "0354930717" at bounding box center [541, 162] width 54 height 7
checkbox input "true"
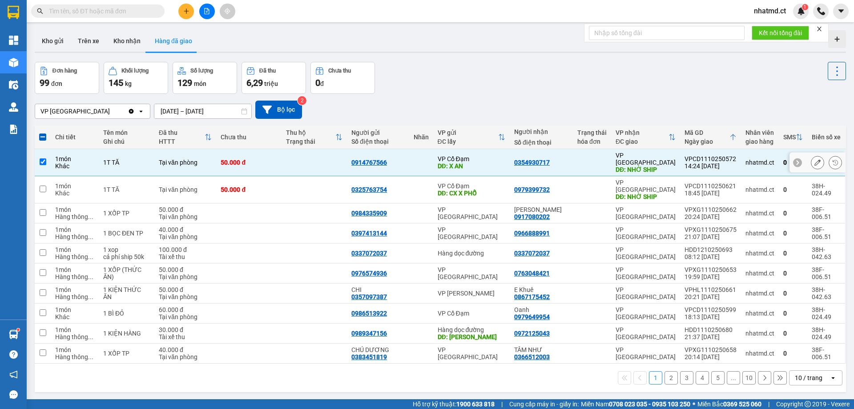
click at [814, 159] on icon at bounding box center [817, 162] width 6 height 6
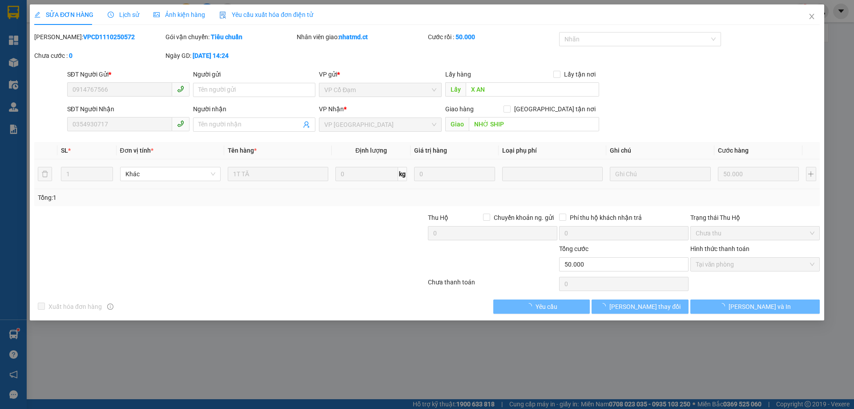
type input "0914767566"
type input "X AN"
type input "0354930717"
type input "NHỜ SHIP"
type input "0"
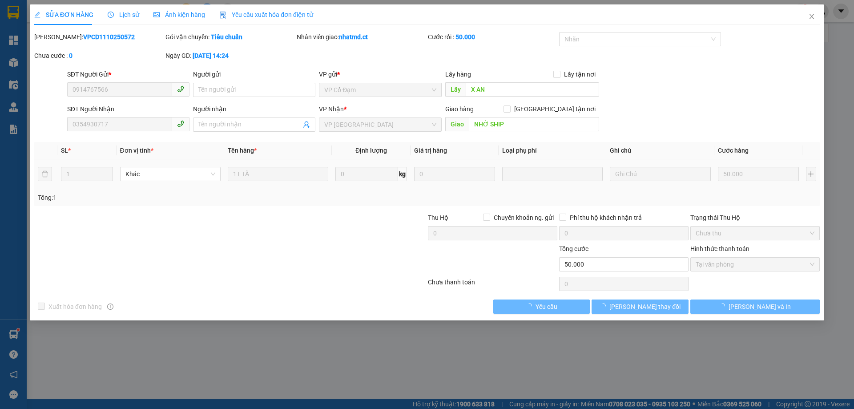
type input "50.000"
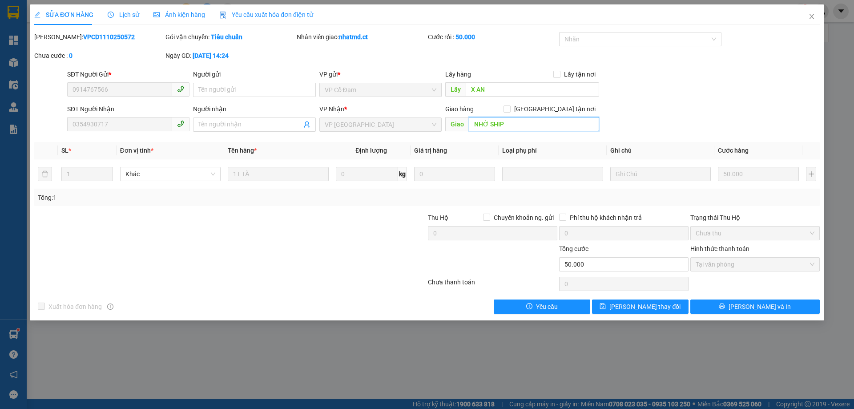
click at [506, 122] on input "NHỜ SHIP" at bounding box center [534, 124] width 130 height 14
type input "c"
type input "V"
type input "CR 30K - LỘN VỚI ĐƠN 2491 Ạ"
click at [662, 307] on span "[PERSON_NAME] thay đổi" at bounding box center [644, 306] width 71 height 10
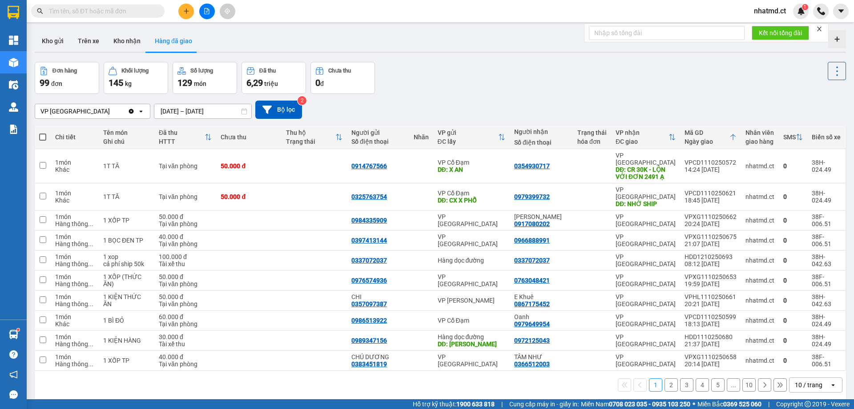
click at [123, 7] on input "text" at bounding box center [101, 11] width 105 height 10
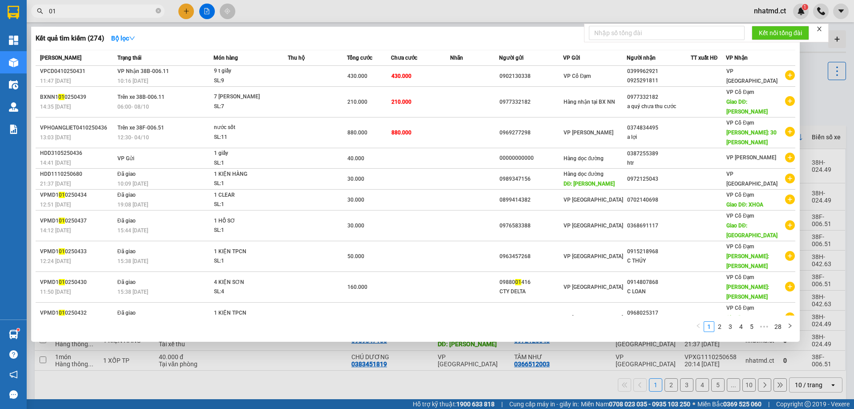
type input "015"
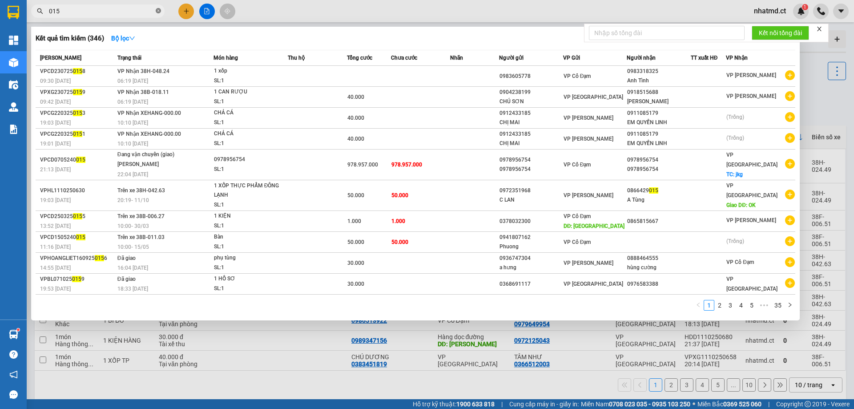
click at [159, 12] on icon "close-circle" at bounding box center [158, 10] width 5 height 5
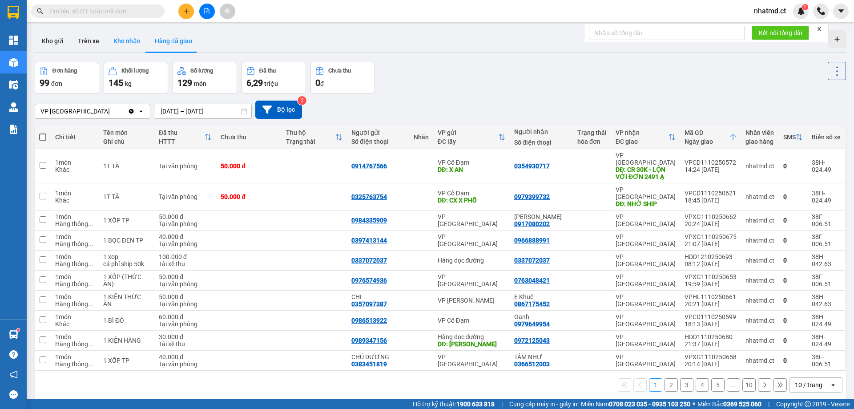
click at [132, 41] on button "Kho nhận" at bounding box center [126, 40] width 41 height 21
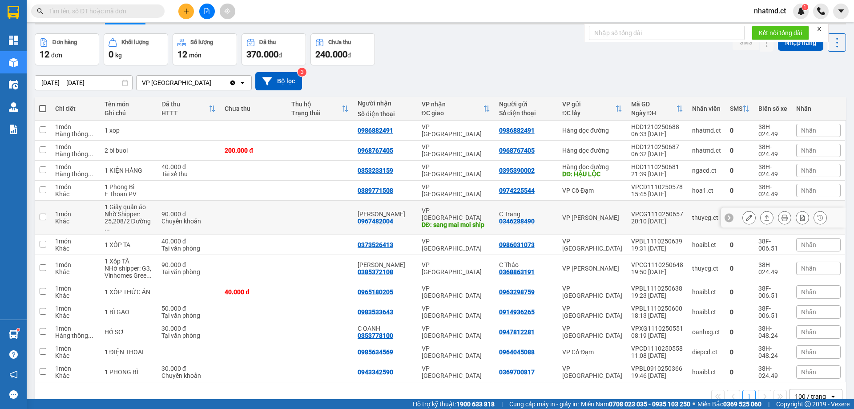
scroll to position [41, 0]
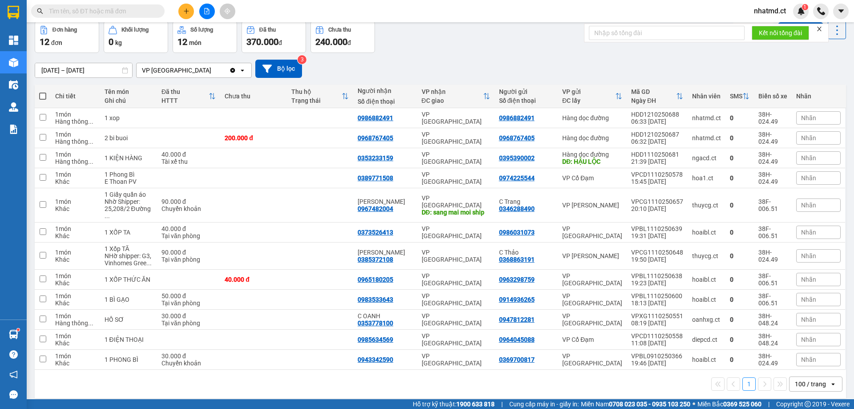
click at [133, 12] on input "text" at bounding box center [101, 11] width 105 height 10
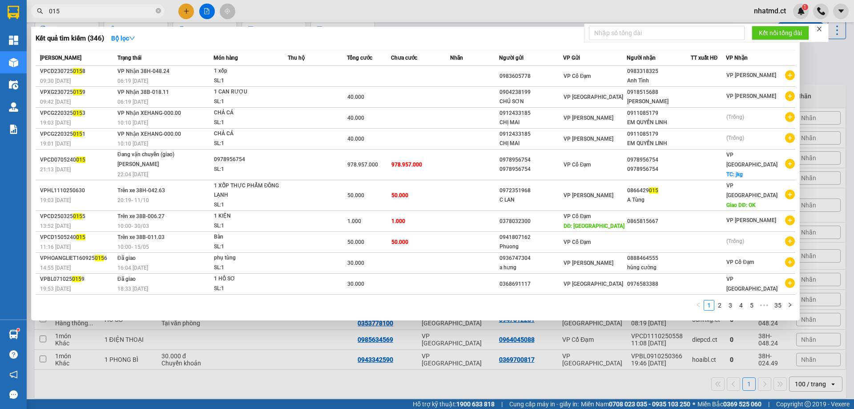
type input "015"
click at [328, 17] on div at bounding box center [427, 204] width 854 height 409
click at [156, 11] on icon "close-circle" at bounding box center [158, 10] width 5 height 5
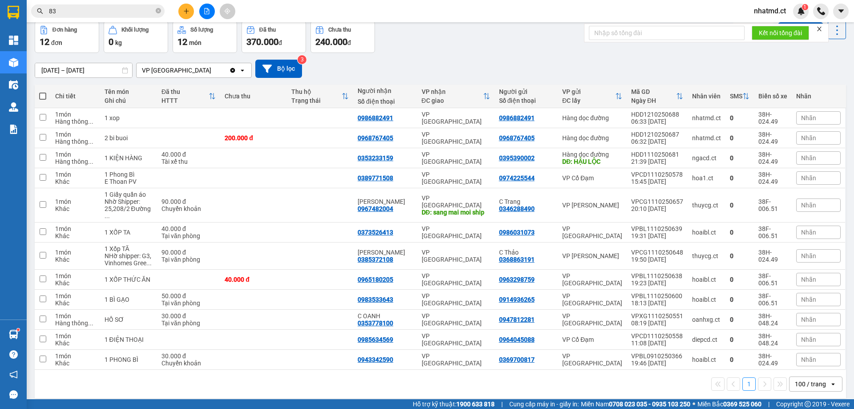
type input "835"
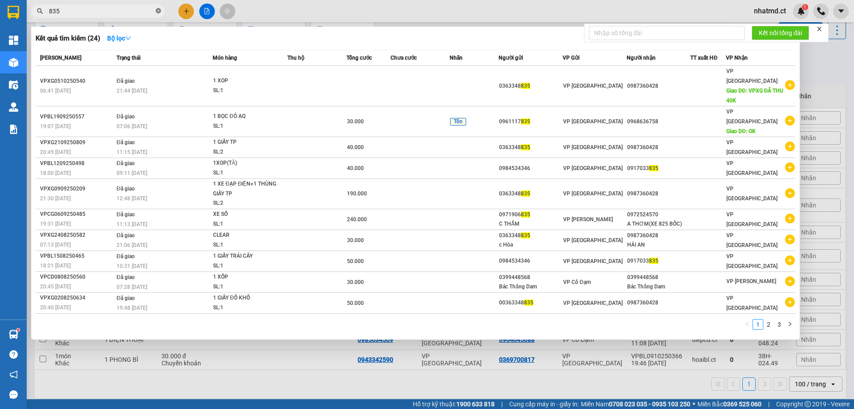
click at [157, 13] on icon "close-circle" at bounding box center [158, 10] width 5 height 5
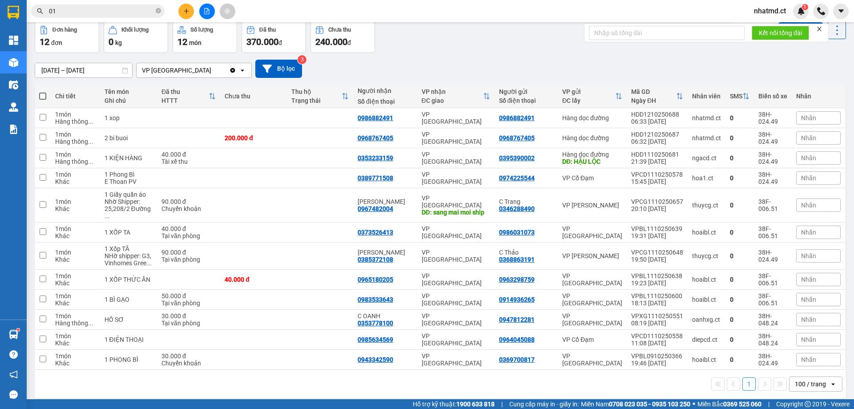
type input "015"
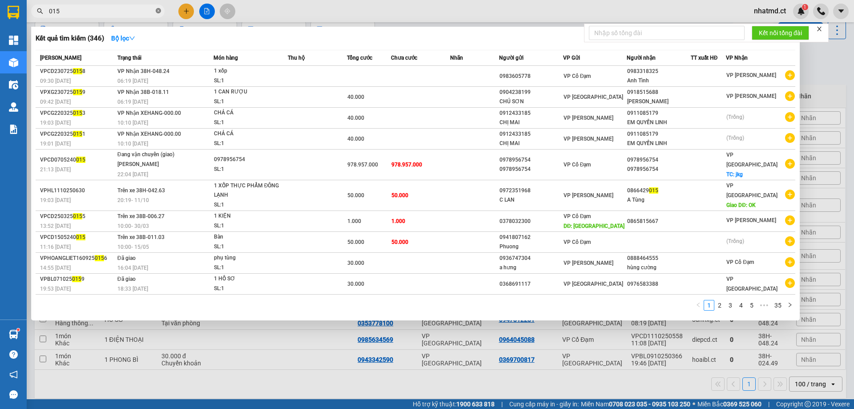
click at [160, 11] on icon "close-circle" at bounding box center [158, 10] width 5 height 5
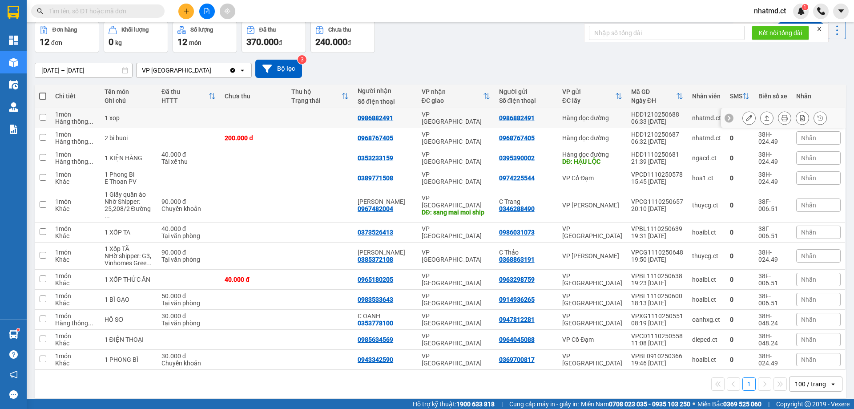
click at [241, 115] on td at bounding box center [253, 118] width 66 height 20
checkbox input "true"
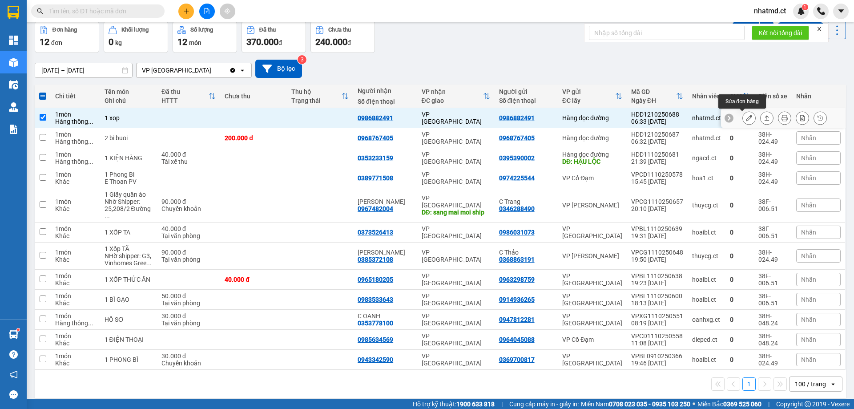
click at [746, 117] on button at bounding box center [748, 118] width 12 height 16
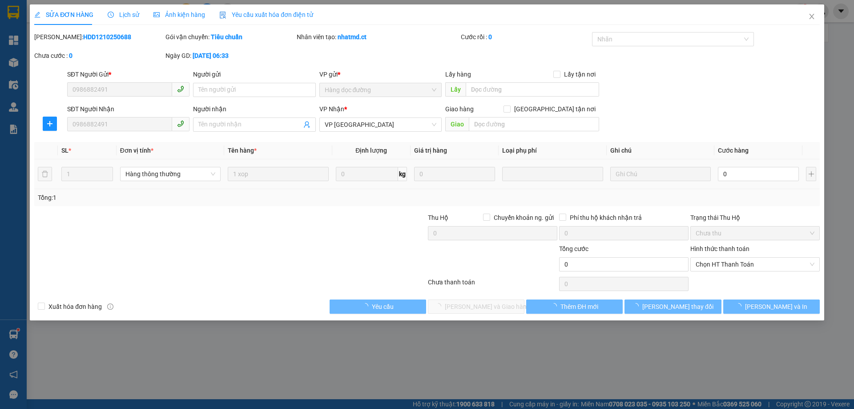
type input "0986882491"
type input "0"
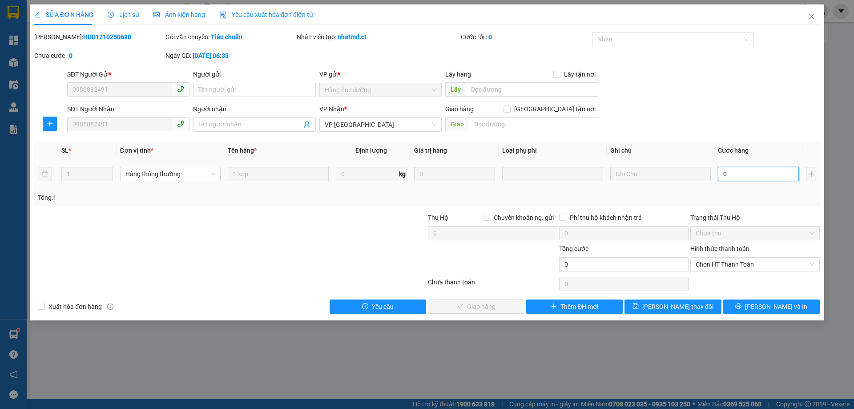
click at [732, 171] on input "0" at bounding box center [758, 174] width 81 height 14
type input "3"
type input "30"
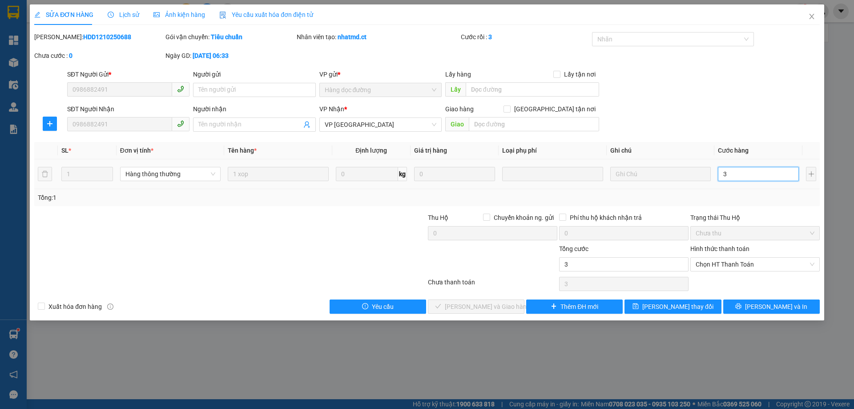
type input "30"
click at [730, 205] on div "Tổng: 1" at bounding box center [426, 197] width 785 height 17
type input "30.000"
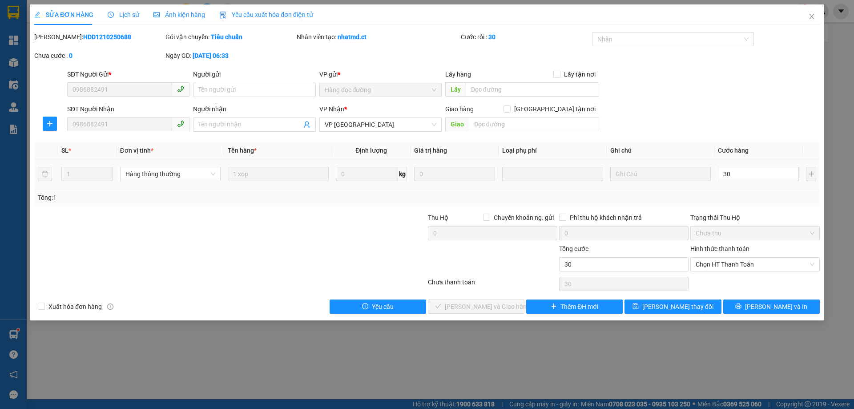
type input "30.000"
click at [530, 128] on input "text" at bounding box center [534, 124] width 130 height 14
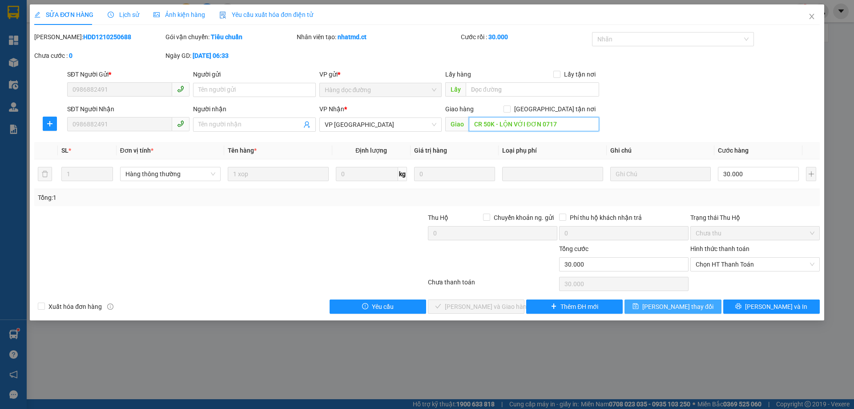
type input "CR 50K - LỘN VỚI ĐƠN 0717"
click at [639, 305] on button "[PERSON_NAME] thay đổi" at bounding box center [672, 306] width 96 height 14
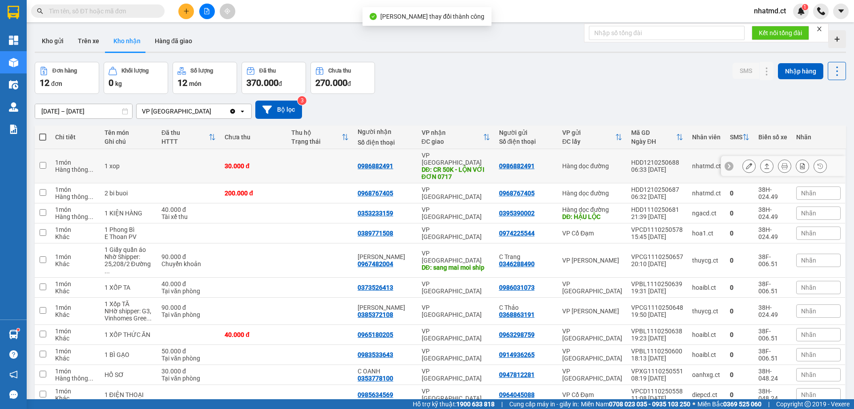
click at [746, 163] on icon at bounding box center [749, 166] width 6 height 6
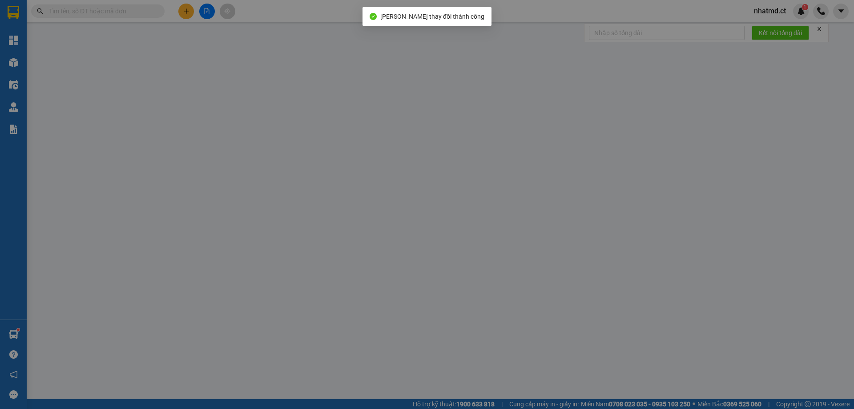
type input "0986882491"
type input "CR 50K - LỘN VỚI ĐƠN 0717"
type input "0"
type input "30.000"
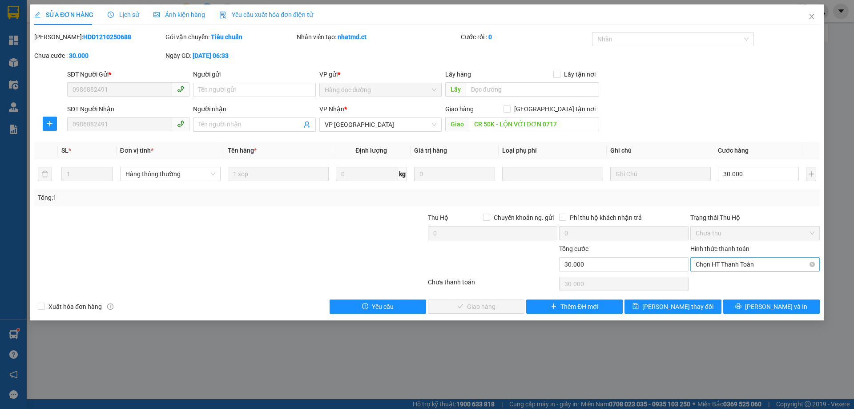
click at [729, 262] on span "Chọn HT Thanh Toán" at bounding box center [754, 263] width 119 height 13
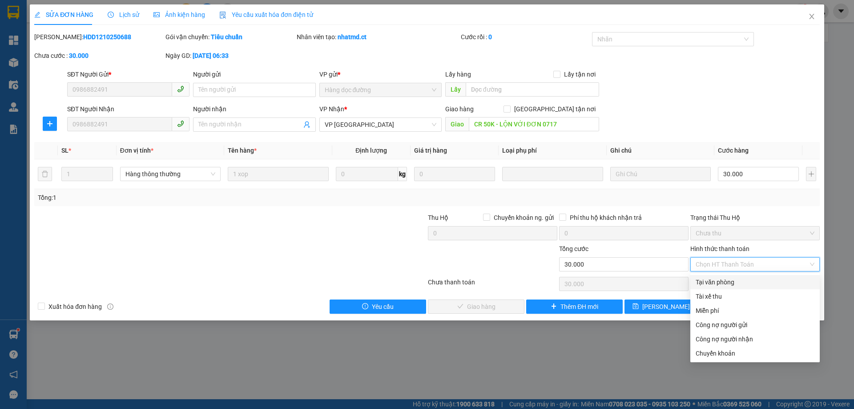
click at [710, 283] on div "Tại văn phòng" at bounding box center [754, 282] width 119 height 10
type input "0"
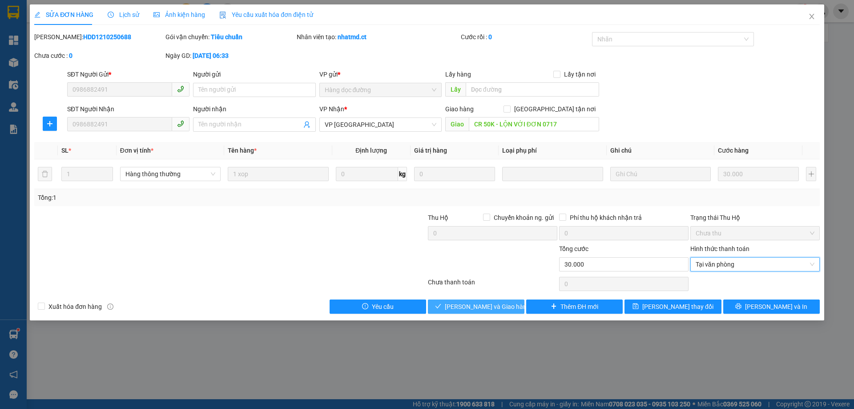
click at [509, 308] on button "[PERSON_NAME] và Giao hàng" at bounding box center [476, 306] width 96 height 14
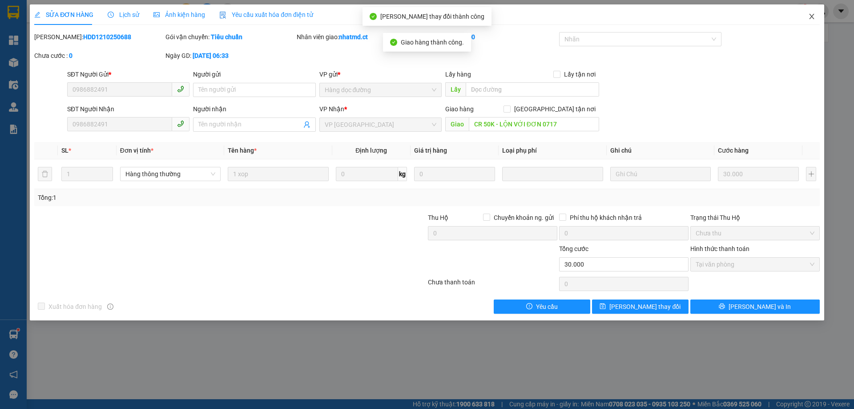
click at [814, 19] on icon "close" at bounding box center [811, 16] width 7 height 7
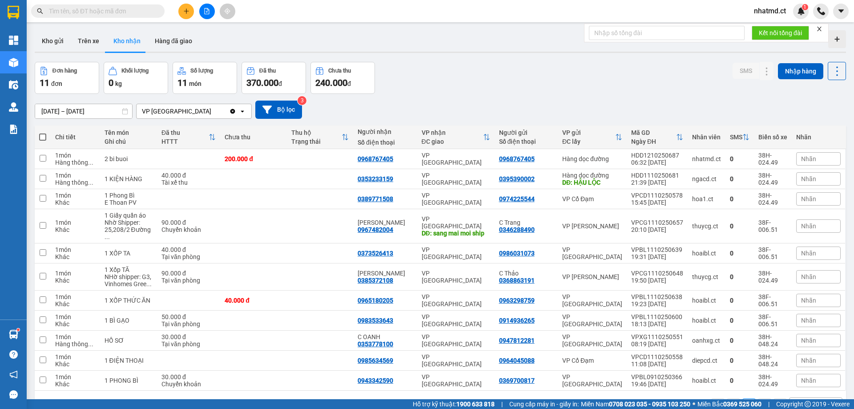
click at [134, 6] on input "text" at bounding box center [101, 11] width 105 height 10
type input "015"
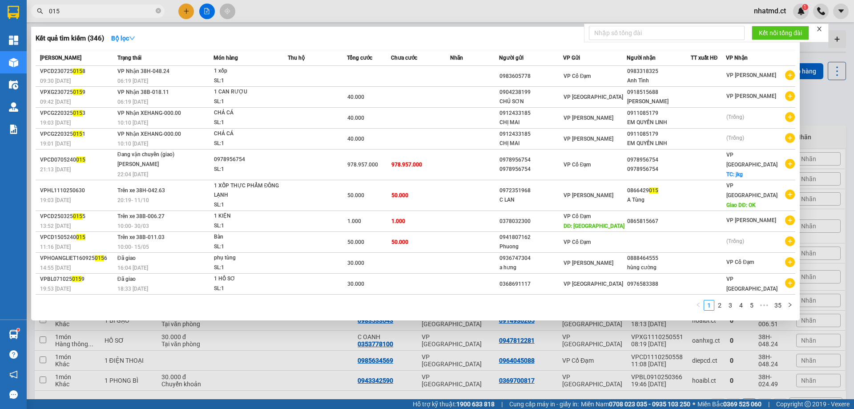
click at [134, 6] on input "015" at bounding box center [101, 11] width 105 height 10
click at [159, 10] on icon "close-circle" at bounding box center [158, 10] width 5 height 5
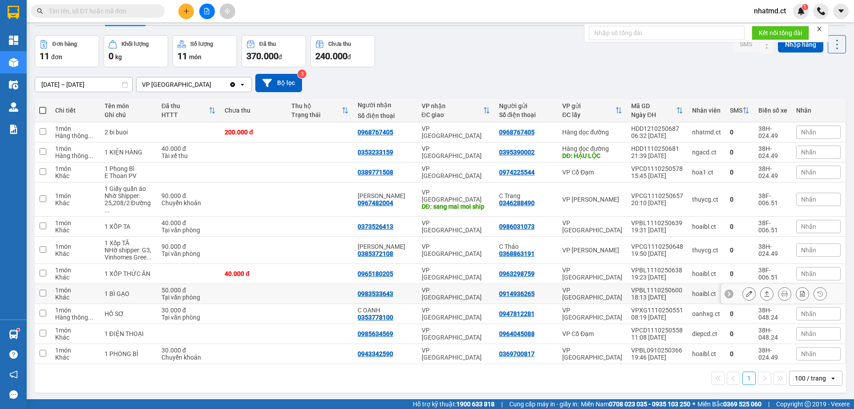
scroll to position [41, 0]
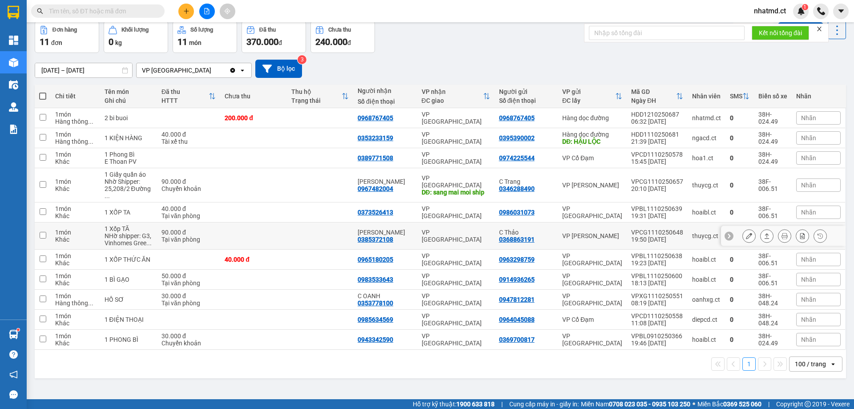
click at [305, 233] on td at bounding box center [320, 235] width 66 height 27
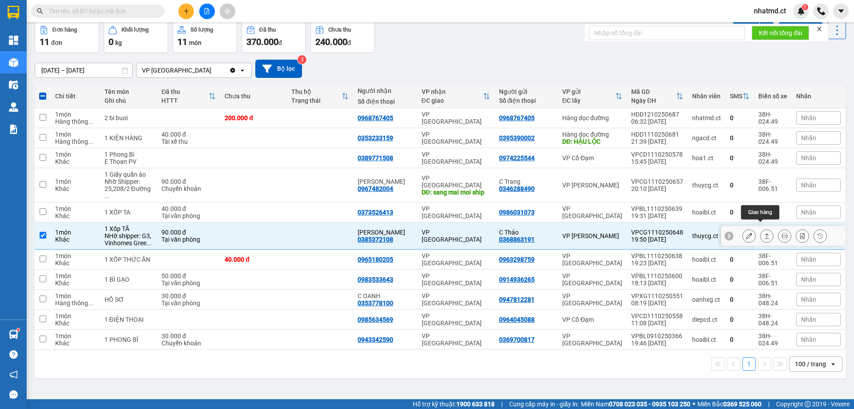
click at [760, 230] on button at bounding box center [766, 236] width 12 height 16
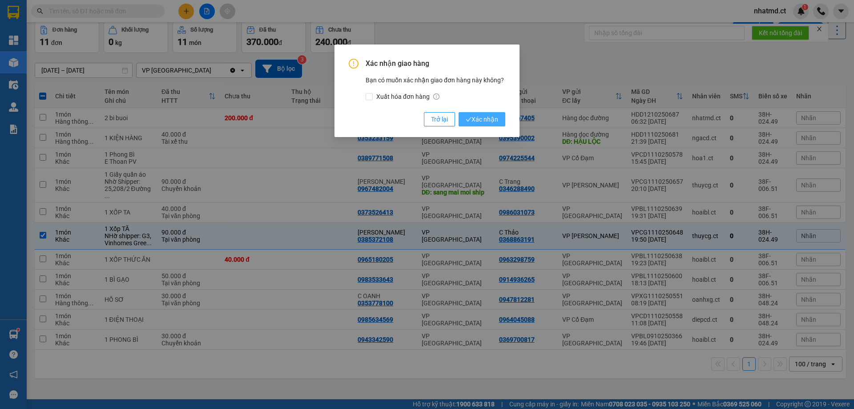
click at [481, 115] on span "Xác nhận" at bounding box center [481, 119] width 32 height 10
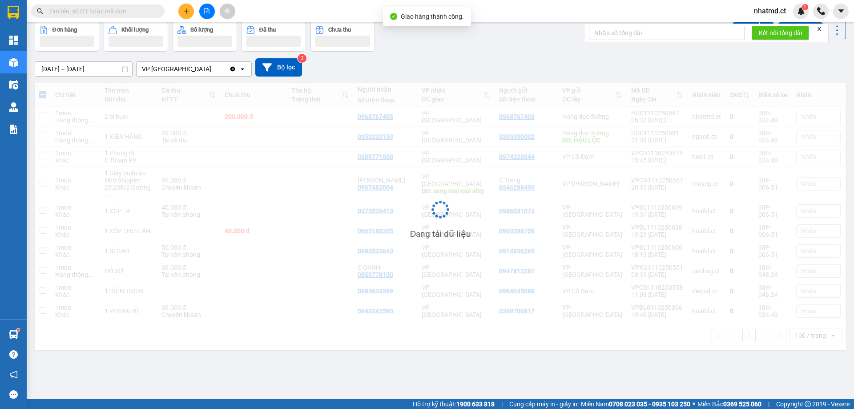
checkbox input "false"
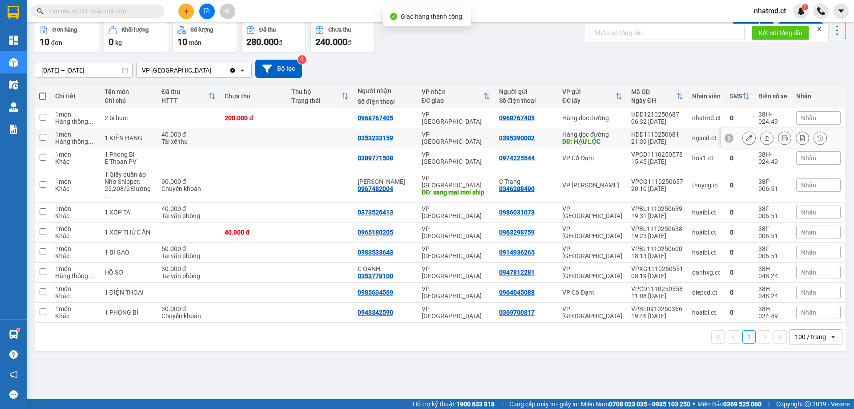
click at [242, 136] on td at bounding box center [253, 138] width 66 height 20
checkbox input "true"
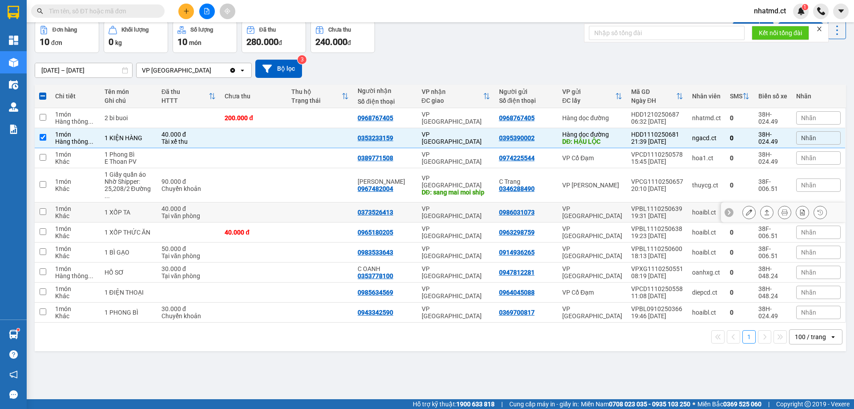
click at [245, 205] on td at bounding box center [253, 212] width 66 height 20
checkbox input "true"
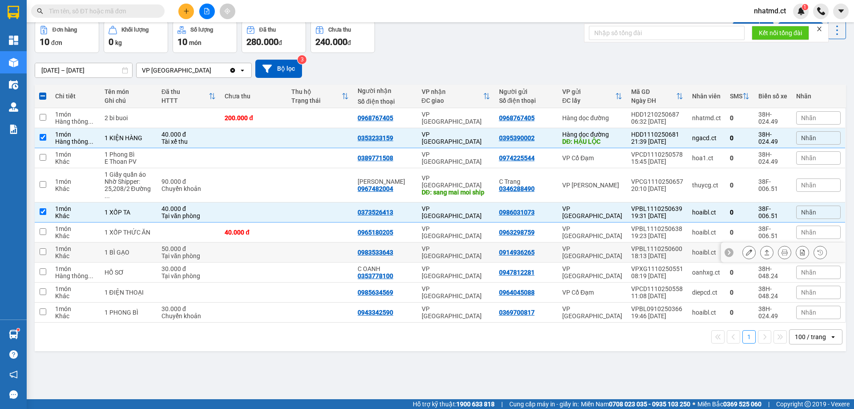
click at [277, 244] on td at bounding box center [253, 252] width 66 height 20
checkbox input "true"
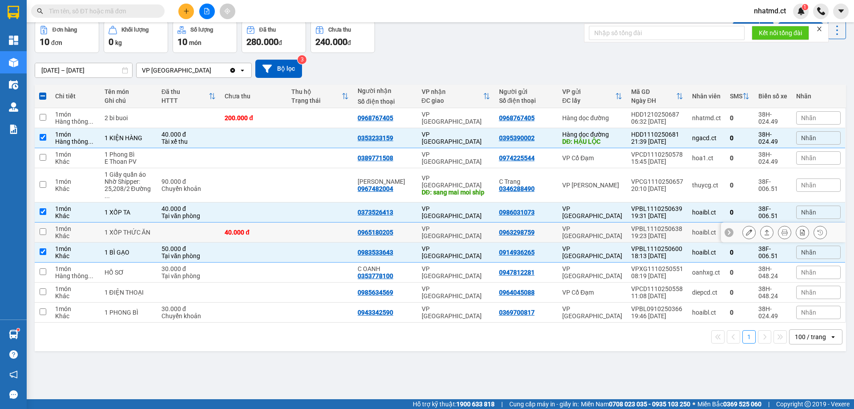
click at [282, 229] on div "40.000 đ" at bounding box center [253, 232] width 57 height 7
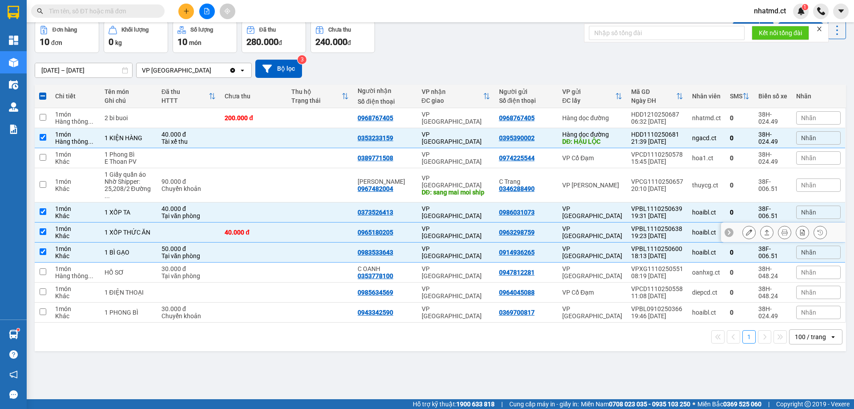
click at [282, 229] on div "40.000 đ" at bounding box center [253, 232] width 57 height 7
checkbox input "false"
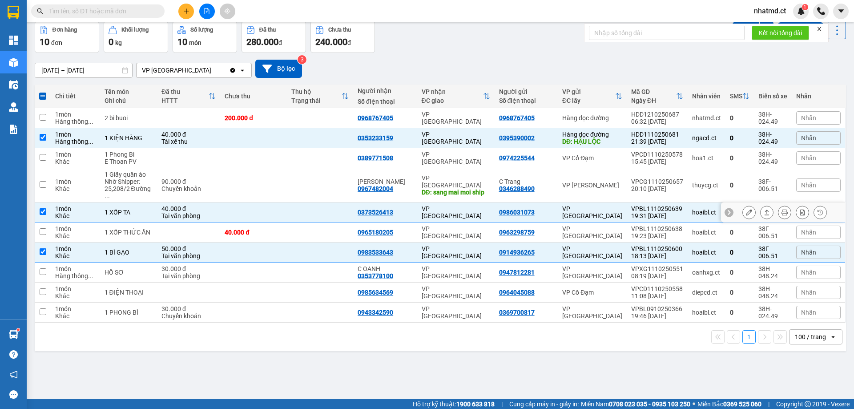
click at [286, 207] on td at bounding box center [253, 212] width 66 height 20
checkbox input "false"
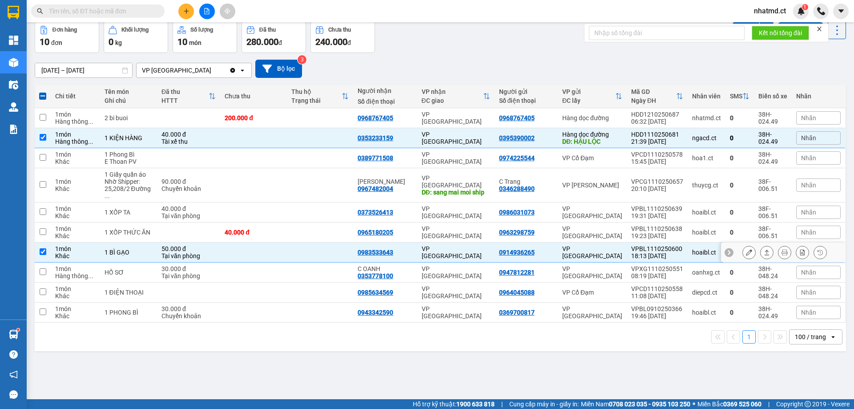
click at [293, 250] on td at bounding box center [320, 252] width 66 height 20
checkbox input "false"
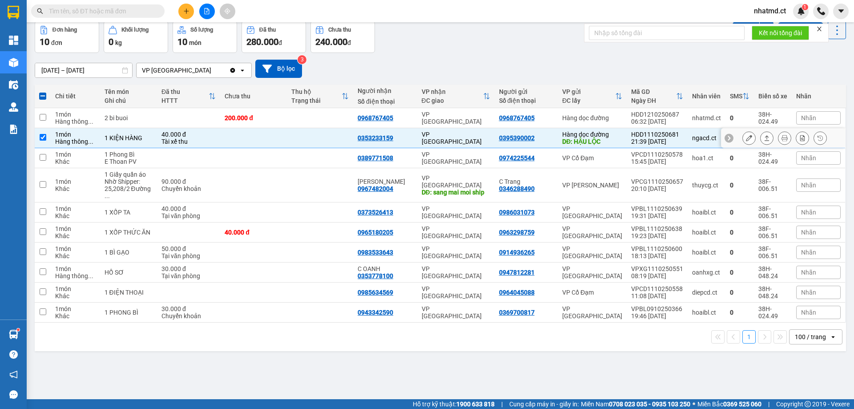
click at [321, 134] on td at bounding box center [320, 138] width 66 height 20
checkbox input "false"
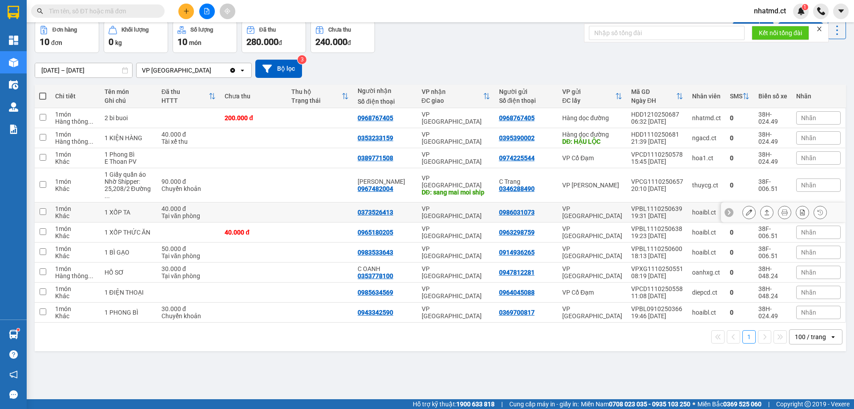
click at [292, 210] on td at bounding box center [320, 212] width 66 height 20
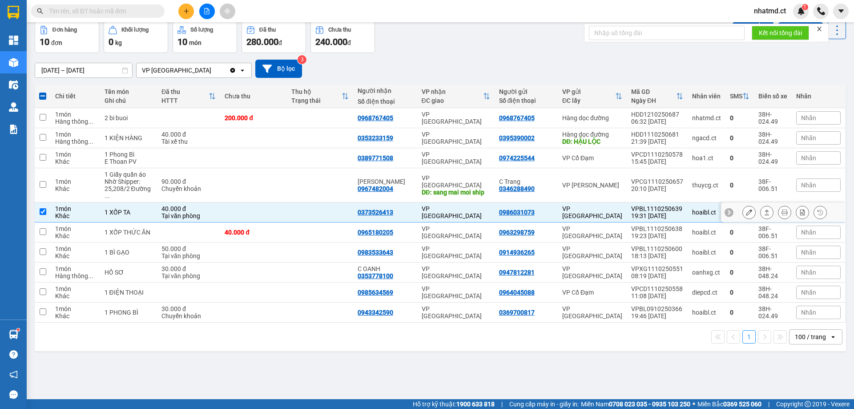
click at [303, 205] on td at bounding box center [320, 212] width 66 height 20
checkbox input "false"
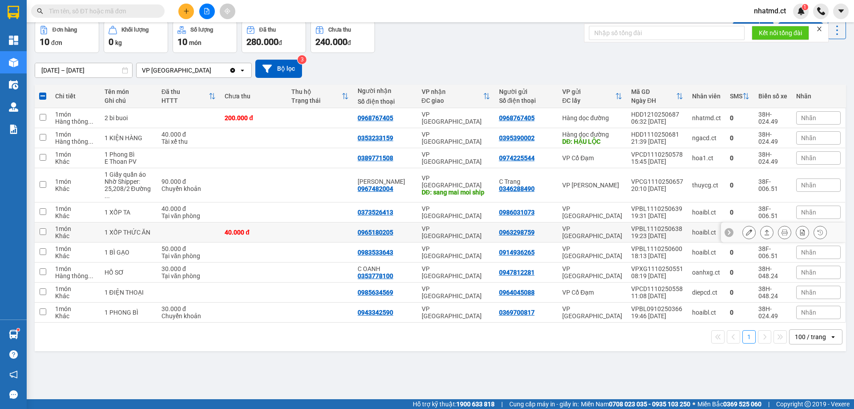
click at [313, 224] on td at bounding box center [320, 232] width 66 height 20
checkbox input "true"
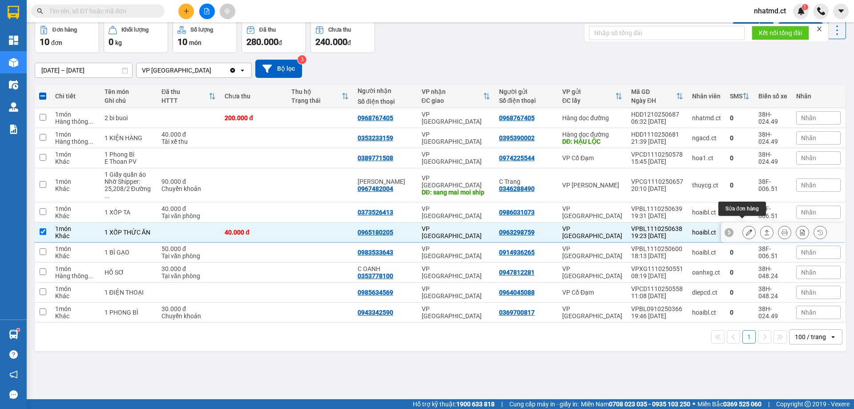
click at [746, 229] on icon at bounding box center [749, 232] width 6 height 6
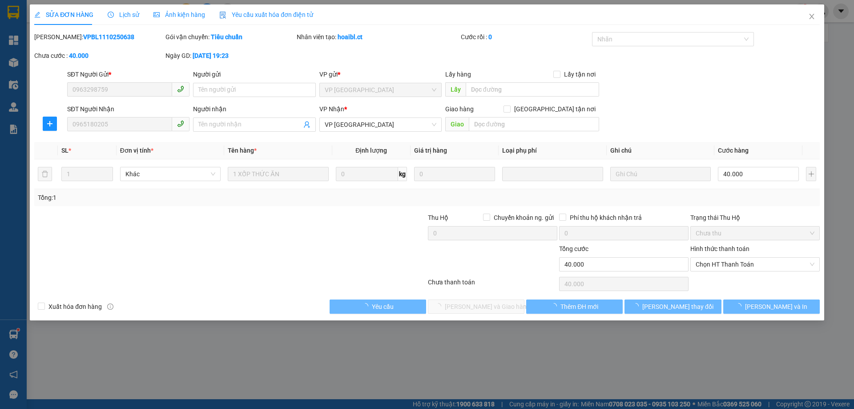
type input "0963298759"
type input "0965180205"
type input "0"
type input "40.000"
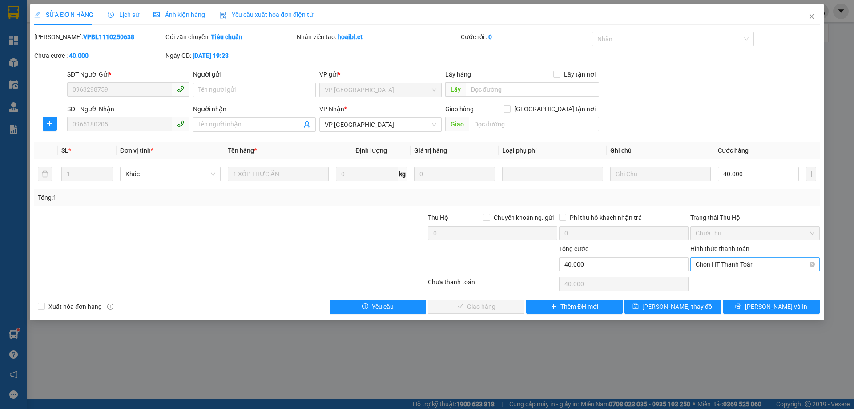
drag, startPoint x: 734, startPoint y: 263, endPoint x: 732, endPoint y: 269, distance: 5.8
click at [734, 264] on span "Chọn HT Thanh Toán" at bounding box center [754, 263] width 119 height 13
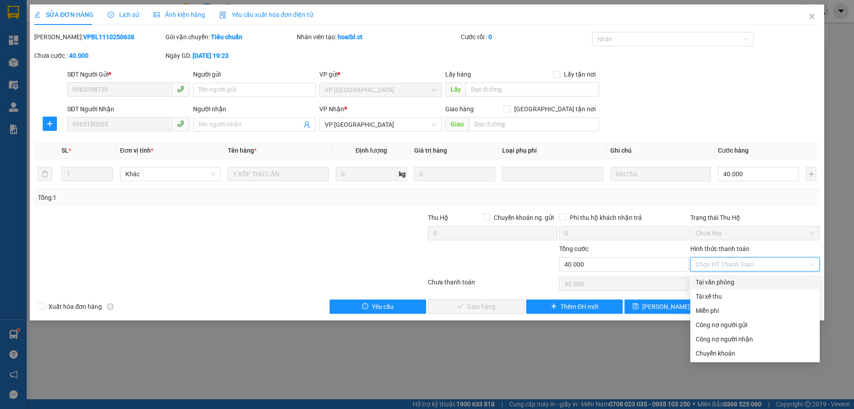
drag, startPoint x: 730, startPoint y: 277, endPoint x: 647, endPoint y: 287, distance: 83.7
click at [729, 277] on div "Tại văn phòng" at bounding box center [754, 282] width 119 height 10
type input "0"
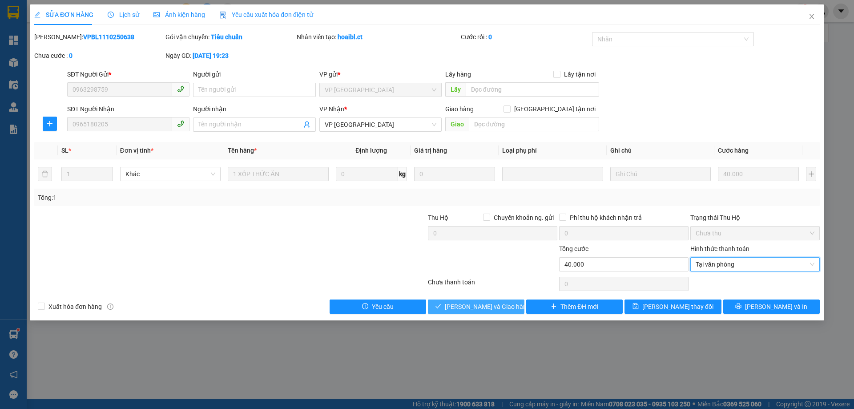
click at [499, 302] on span "[PERSON_NAME] và Giao hàng" at bounding box center [487, 306] width 85 height 10
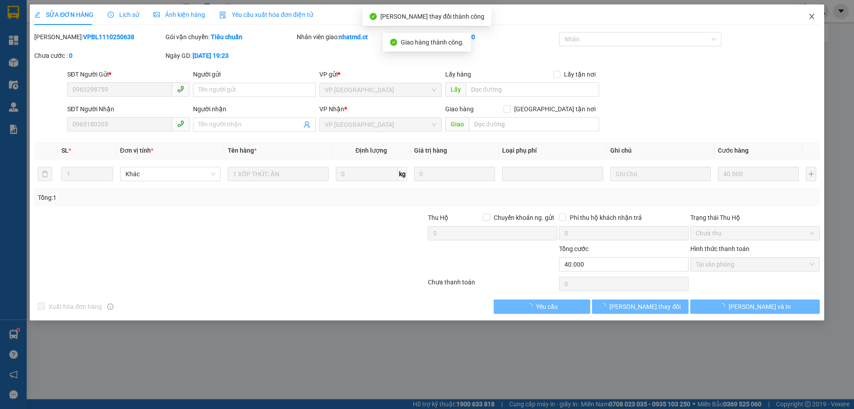
click at [813, 19] on icon "close" at bounding box center [811, 16] width 7 height 7
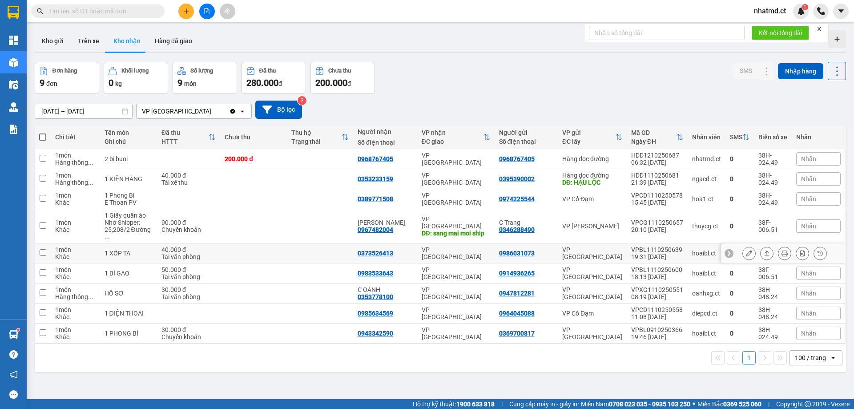
click at [333, 252] on td at bounding box center [320, 253] width 66 height 20
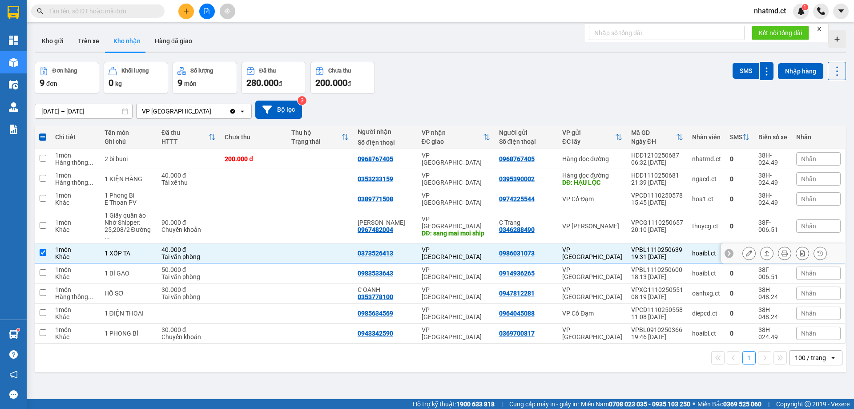
click at [332, 253] on td at bounding box center [320, 253] width 66 height 20
checkbox input "false"
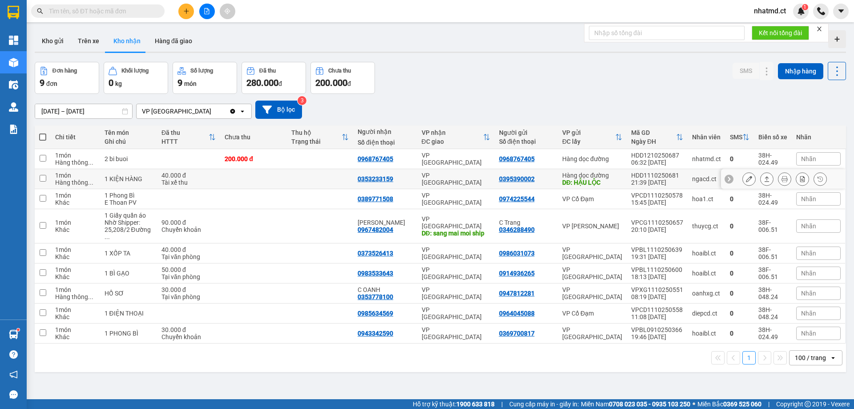
click at [334, 194] on td at bounding box center [320, 199] width 66 height 20
checkbox input "true"
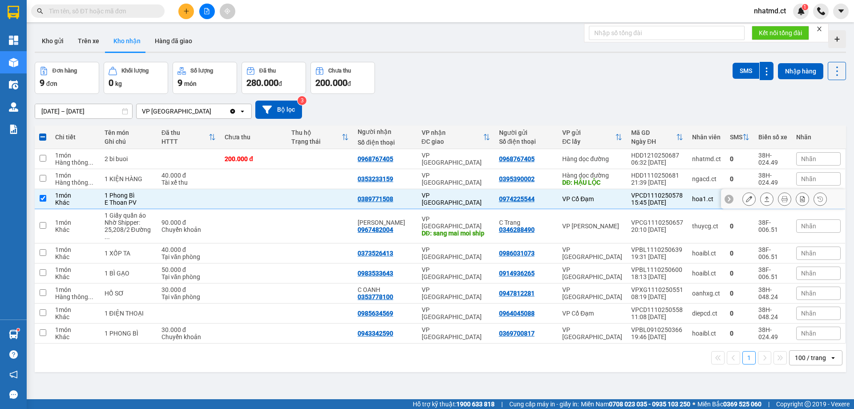
click at [769, 201] on div at bounding box center [784, 198] width 84 height 13
click at [763, 201] on icon at bounding box center [766, 199] width 6 height 6
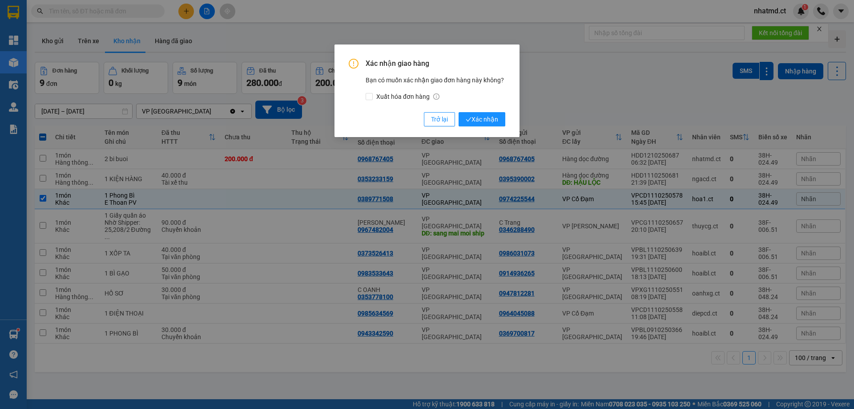
click at [482, 127] on div "Xác nhận giao hàng Bạn có muốn xác nhận giao đơn hàng này không? Xuất hóa đơn h…" at bounding box center [426, 90] width 185 height 92
click at [485, 121] on span "Xác nhận" at bounding box center [481, 119] width 32 height 10
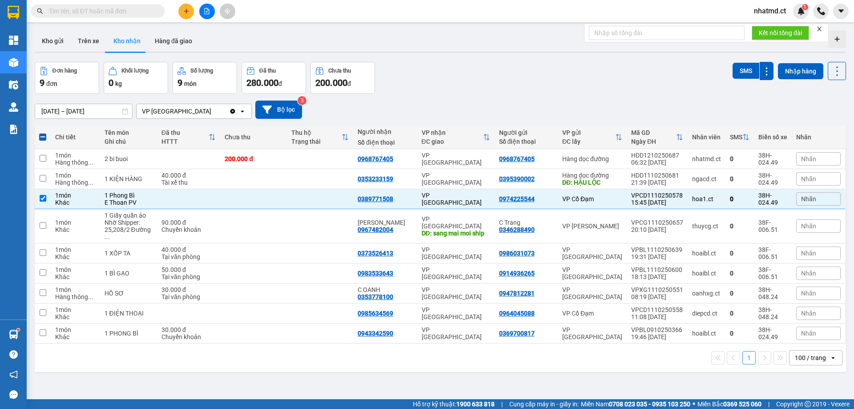
click at [190, 9] on button at bounding box center [186, 12] width 16 height 16
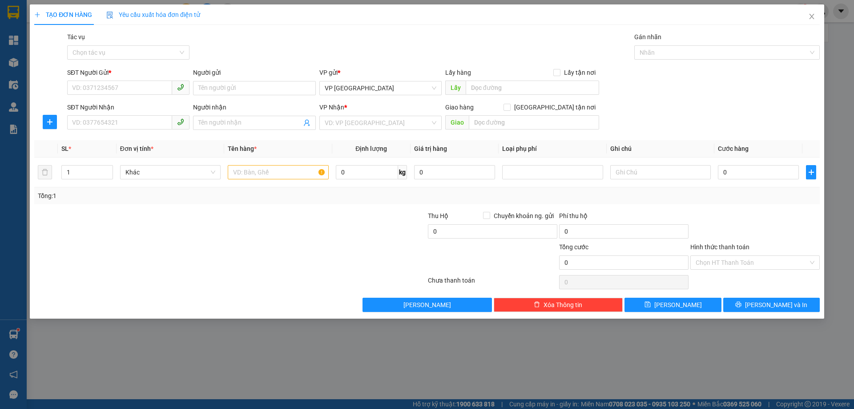
click at [143, 97] on div "SĐT Người Gửi * VD: 0371234567" at bounding box center [128, 83] width 122 height 31
click at [142, 95] on div "SĐT Người Gửi * VD: 0371234567" at bounding box center [128, 83] width 122 height 31
click at [142, 88] on input "SĐT Người Gửi *" at bounding box center [119, 87] width 105 height 14
type input "0356335119"
click at [143, 120] on input "SĐT Người Nhận" at bounding box center [119, 122] width 105 height 14
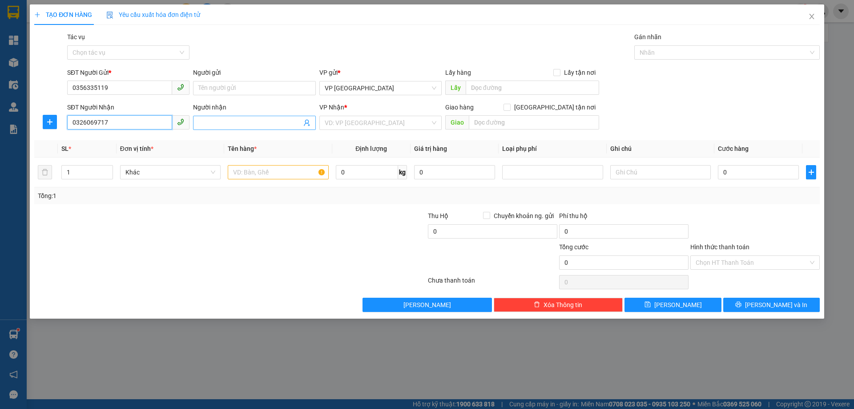
type input "0326069717"
click at [263, 124] on input "Người nhận" at bounding box center [249, 123] width 103 height 10
click at [359, 116] on input "search" at bounding box center [377, 122] width 105 height 13
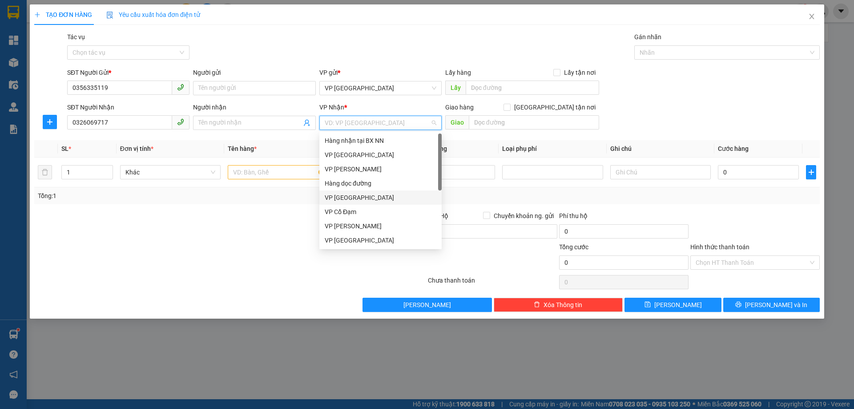
click at [345, 214] on div "VP Cổ Đạm" at bounding box center [381, 212] width 112 height 10
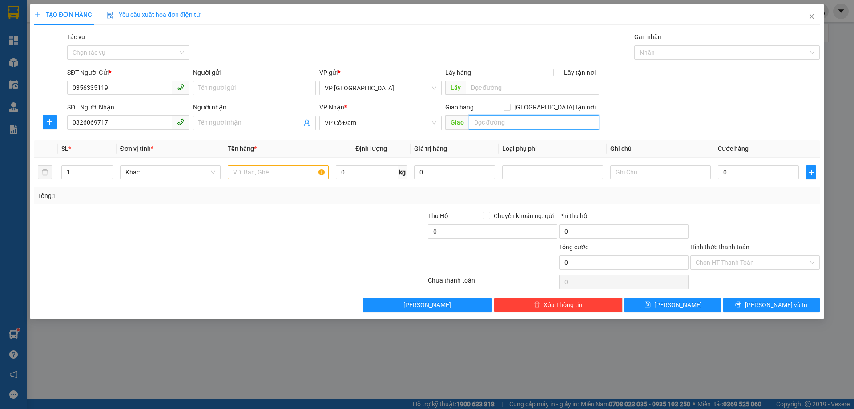
click at [481, 121] on input "text" at bounding box center [534, 122] width 130 height 14
type input "T"
type input "CAFE LOI XUA"
click at [243, 177] on input "text" at bounding box center [278, 172] width 100 height 14
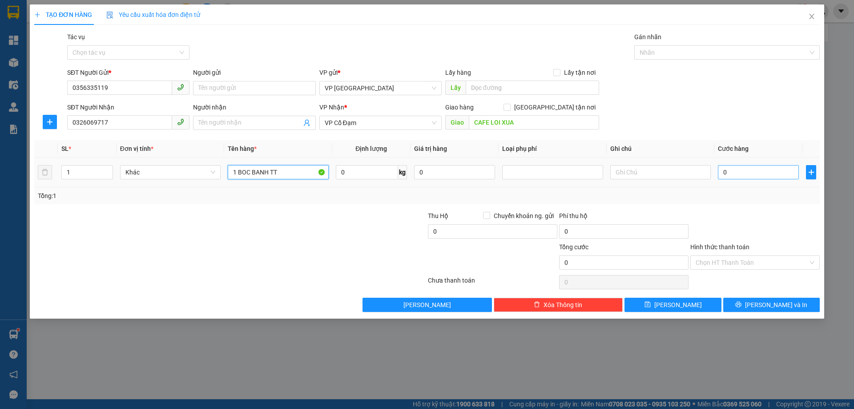
type input "1 BOC BANH TT"
click at [730, 167] on input "0" at bounding box center [758, 172] width 81 height 14
type input "3"
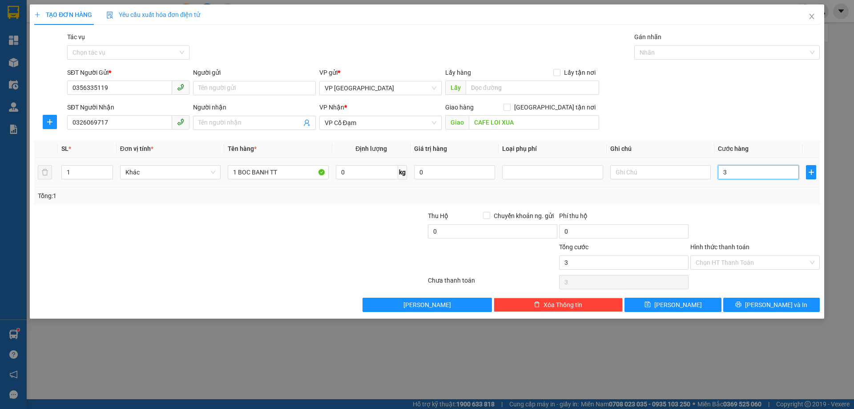
type input "30"
click at [755, 223] on div at bounding box center [754, 226] width 131 height 31
type input "30.000"
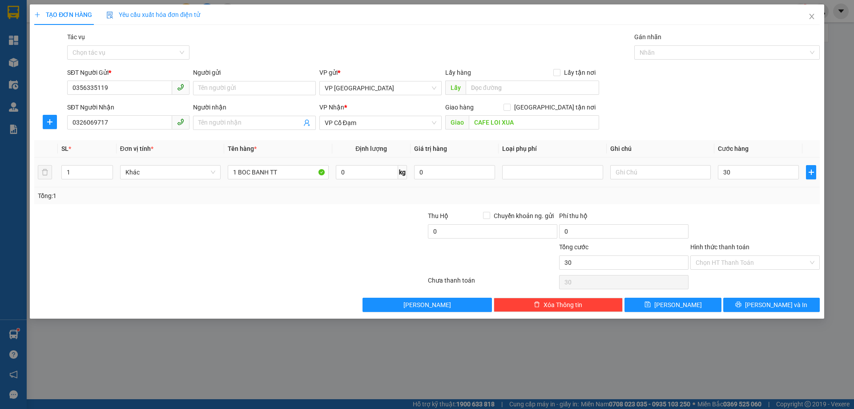
type input "30.000"
click at [732, 266] on input "Hình thức thanh toán" at bounding box center [751, 262] width 112 height 13
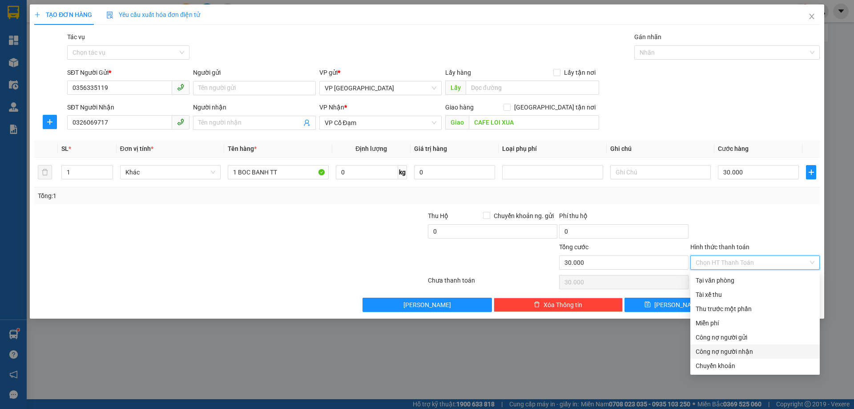
click at [708, 365] on div "Chuyển khoản" at bounding box center [754, 366] width 119 height 10
type input "0"
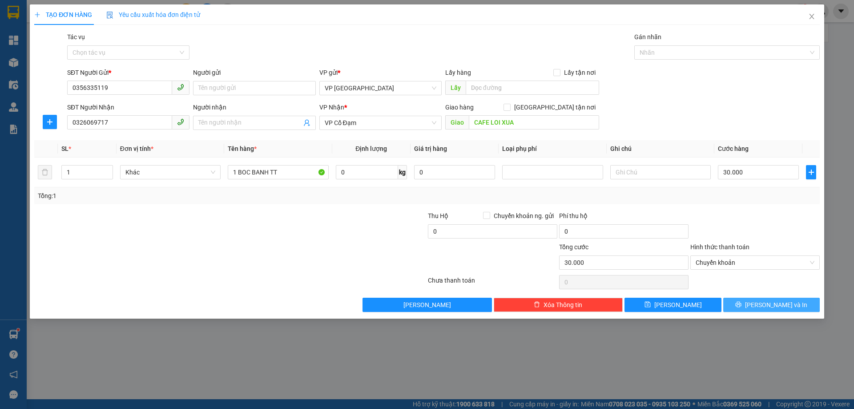
click at [749, 303] on button "[PERSON_NAME] và In" at bounding box center [771, 304] width 96 height 14
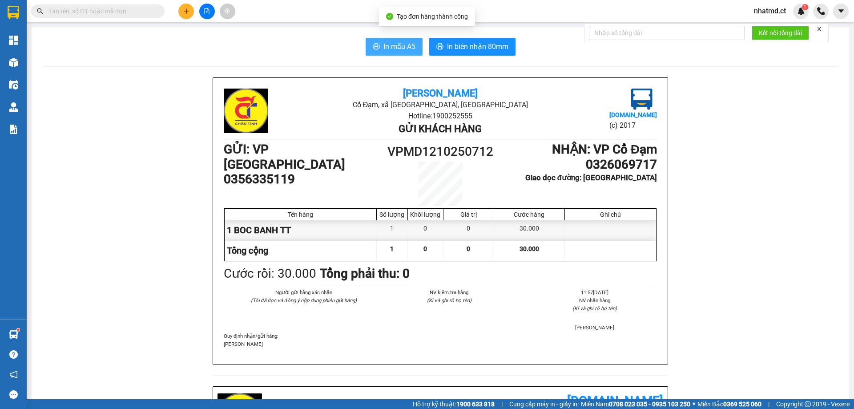
click at [388, 49] on span "In mẫu A5" at bounding box center [399, 46] width 32 height 11
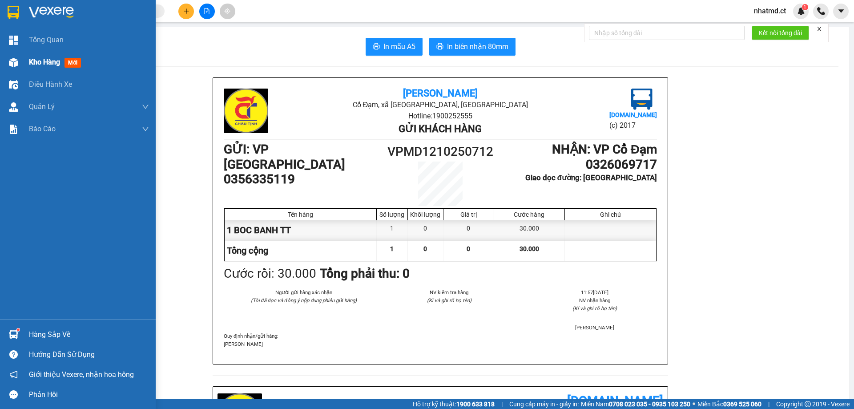
click at [29, 63] on span "Kho hàng" at bounding box center [44, 62] width 31 height 8
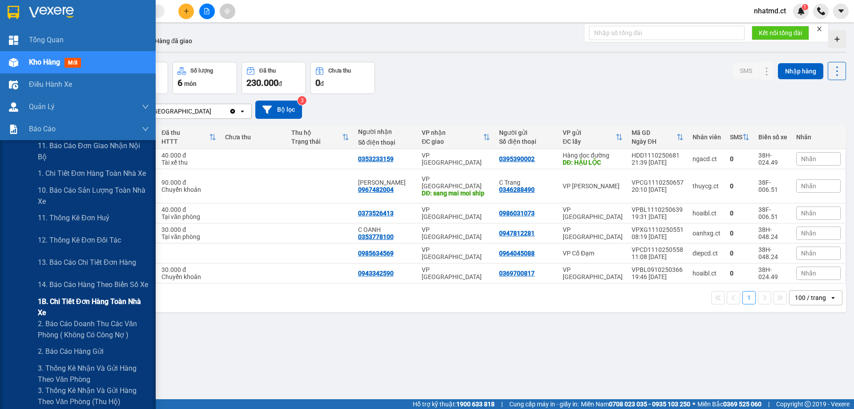
click at [64, 301] on span "1B. Chi tiết đơn hàng toàn nhà xe" at bounding box center [93, 307] width 111 height 22
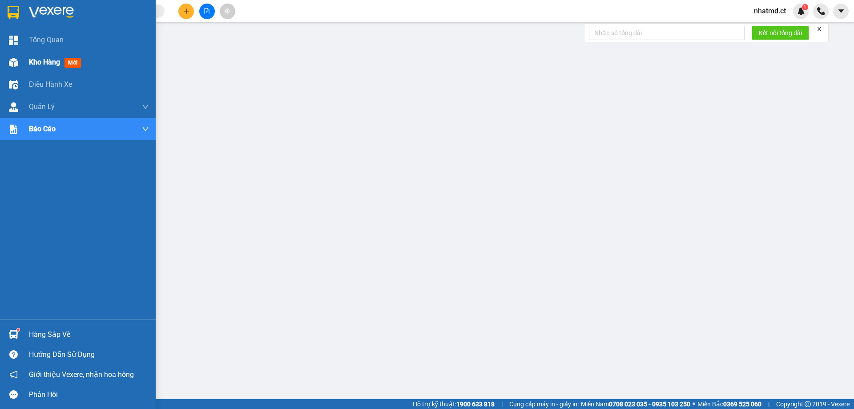
click at [20, 63] on div at bounding box center [14, 63] width 16 height 16
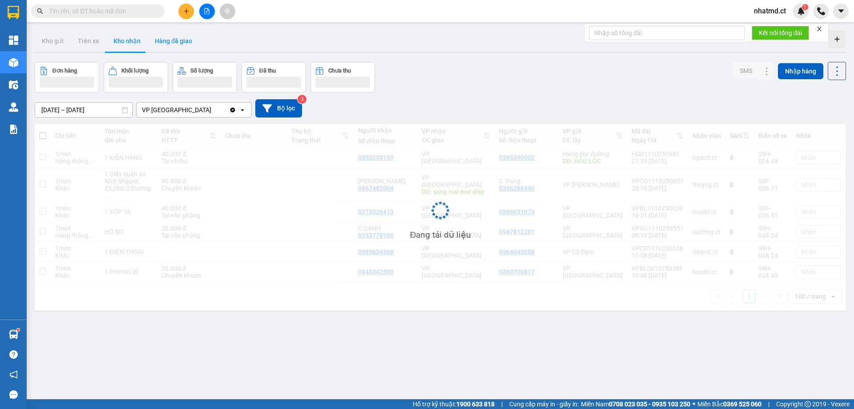
click at [183, 48] on button "Hàng đã giao" at bounding box center [174, 40] width 52 height 21
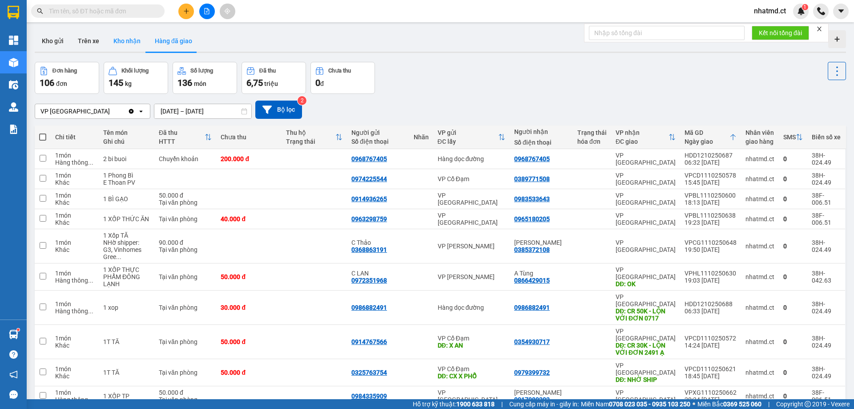
click at [120, 40] on button "Kho nhận" at bounding box center [126, 40] width 41 height 21
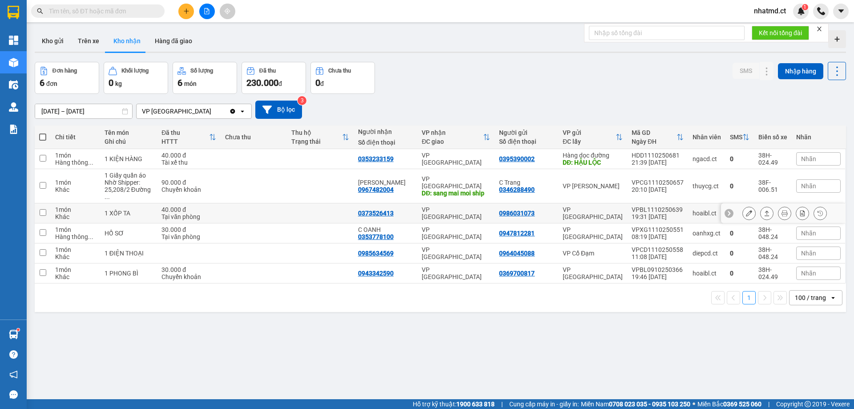
click at [315, 203] on td at bounding box center [320, 213] width 67 height 20
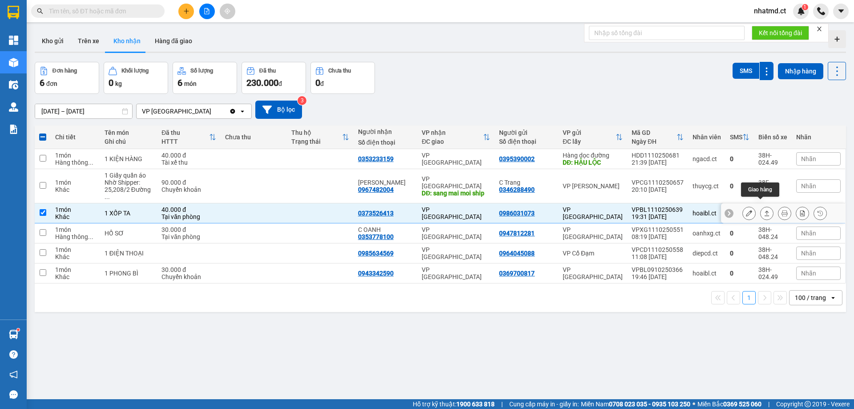
click at [763, 210] on icon at bounding box center [766, 213] width 6 height 6
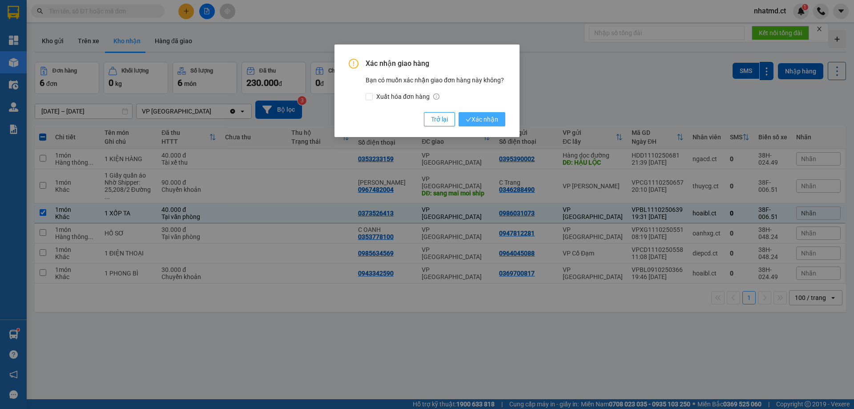
click at [462, 122] on button "Xác nhận" at bounding box center [481, 119] width 47 height 14
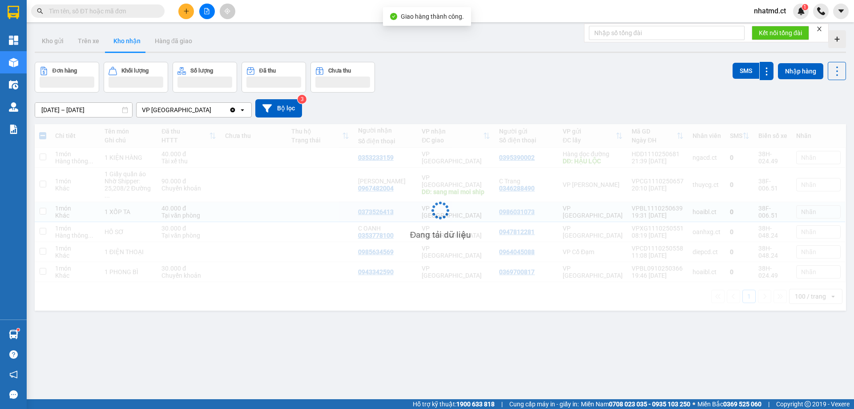
checkbox input "false"
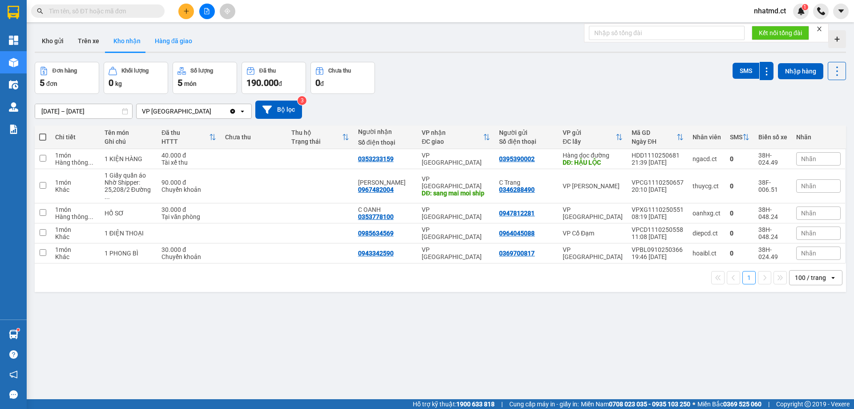
click at [170, 44] on button "Hàng đã giao" at bounding box center [174, 40] width 52 height 21
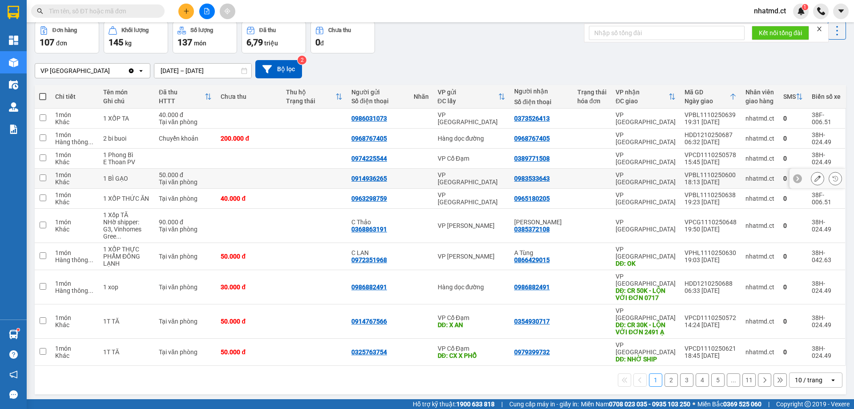
scroll to position [41, 0]
click at [802, 375] on div "10 / trang" at bounding box center [808, 379] width 28 height 9
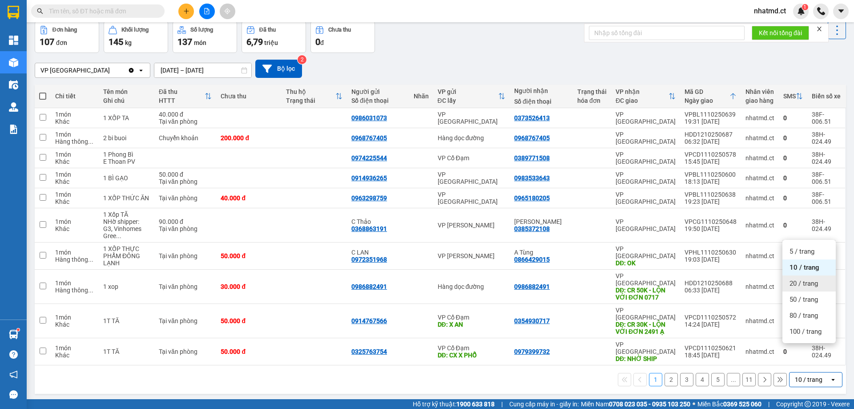
click at [806, 283] on span "20 / trang" at bounding box center [803, 283] width 28 height 9
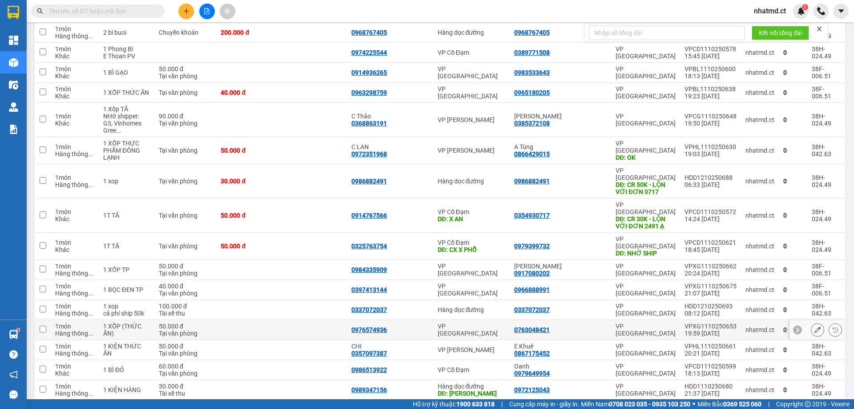
scroll to position [215, 0]
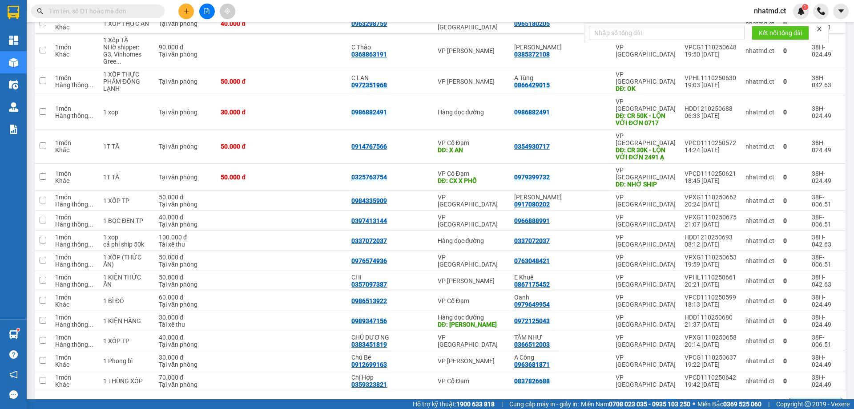
click at [795, 398] on div "20 / trang" at bounding box center [809, 405] width 40 height 14
click at [795, 332] on div "50 / trang" at bounding box center [808, 325] width 53 height 16
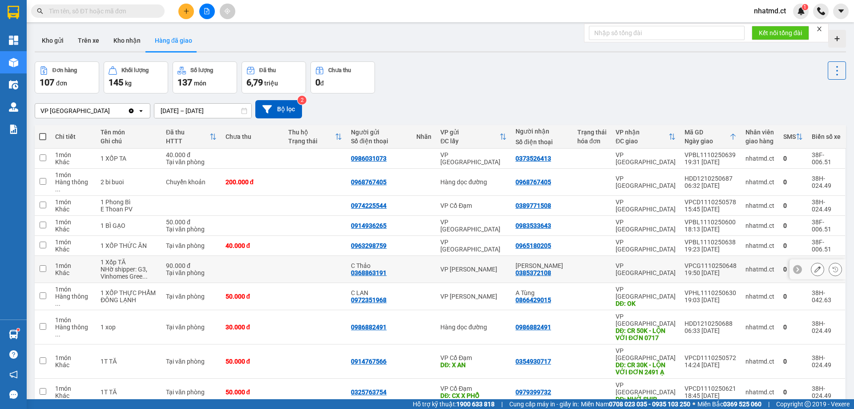
scroll to position [0, 0]
click at [96, 46] on button "Trên xe" at bounding box center [89, 40] width 36 height 21
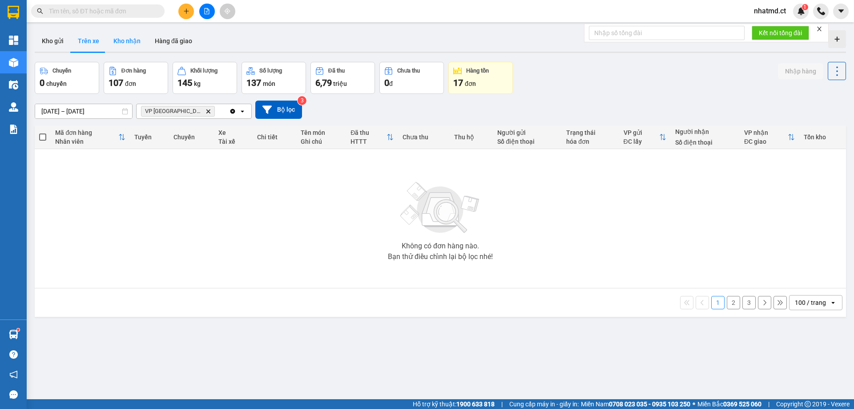
click at [129, 36] on button "Kho nhận" at bounding box center [126, 40] width 41 height 21
type input "[DATE] – [DATE]"
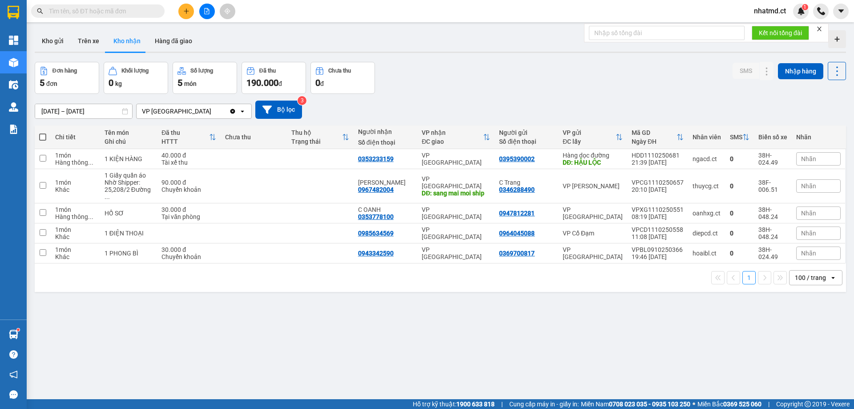
click at [126, 12] on input "text" at bounding box center [101, 11] width 105 height 10
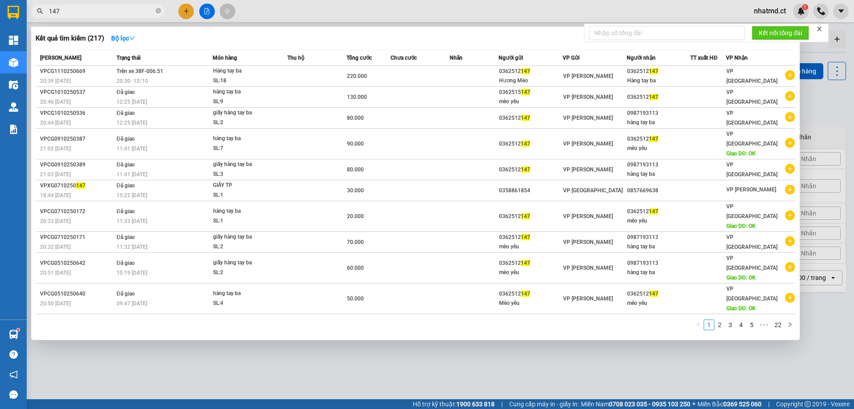
type input "147"
click at [255, 337] on div at bounding box center [427, 204] width 854 height 409
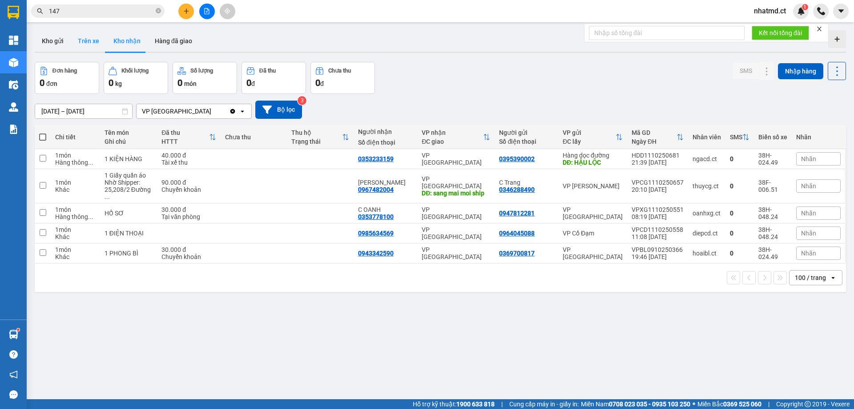
click at [71, 40] on button "Trên xe" at bounding box center [89, 40] width 36 height 21
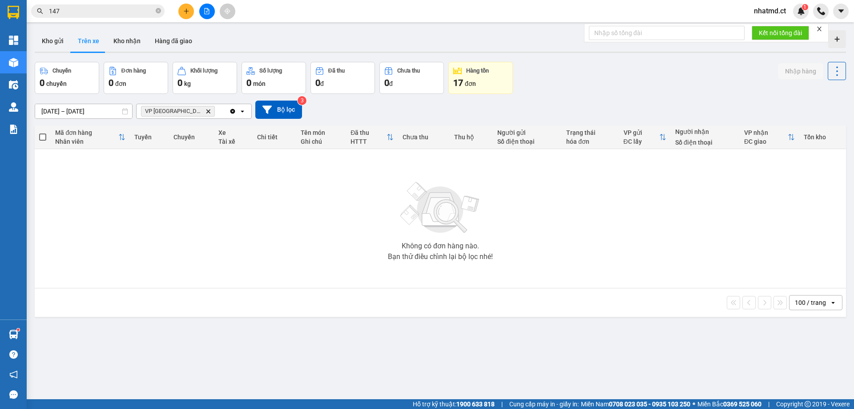
click at [99, 104] on input "[DATE] – [DATE]" at bounding box center [83, 111] width 97 height 14
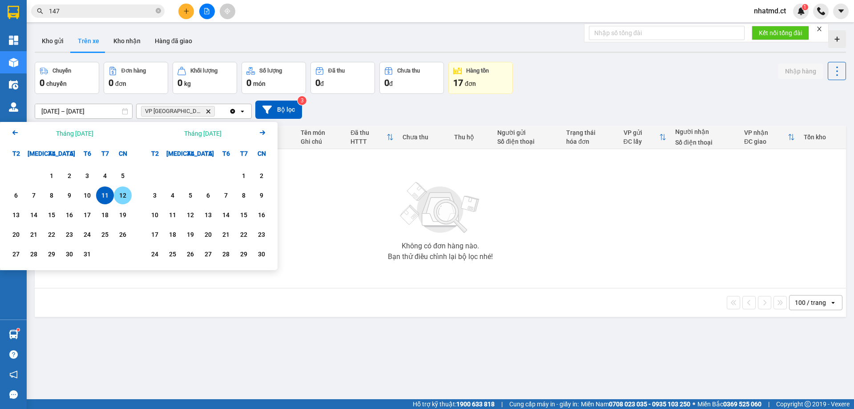
click at [121, 194] on div "12" at bounding box center [122, 195] width 12 height 11
type input "[DATE] – [DATE]"
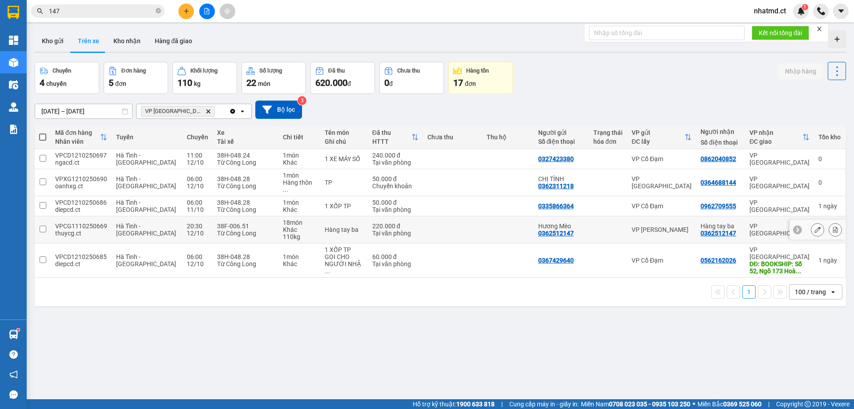
click at [346, 229] on td "Hàng tay ba" at bounding box center [344, 229] width 48 height 27
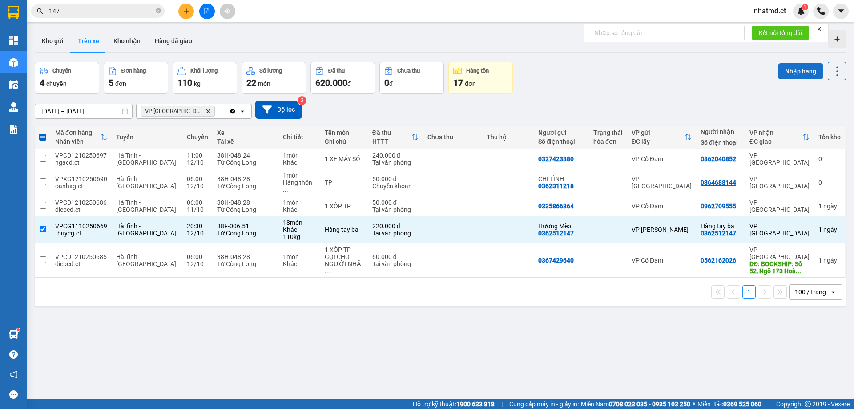
click at [793, 73] on button "Nhập hàng" at bounding box center [800, 71] width 45 height 16
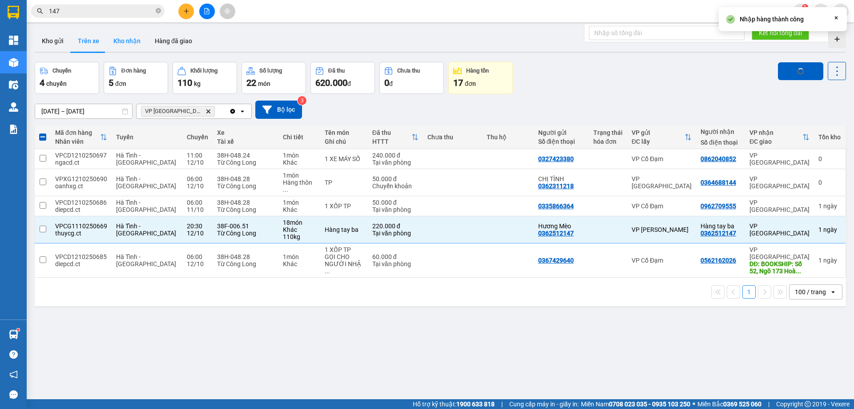
checkbox input "false"
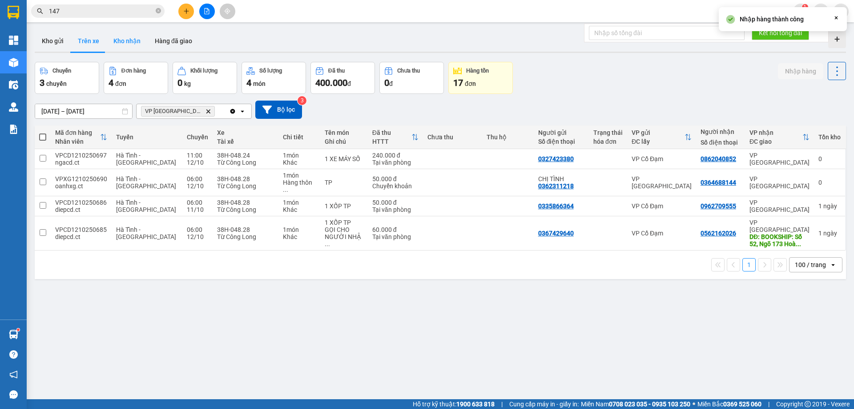
click at [128, 38] on button "Kho nhận" at bounding box center [126, 40] width 41 height 21
type input "[DATE] – [DATE]"
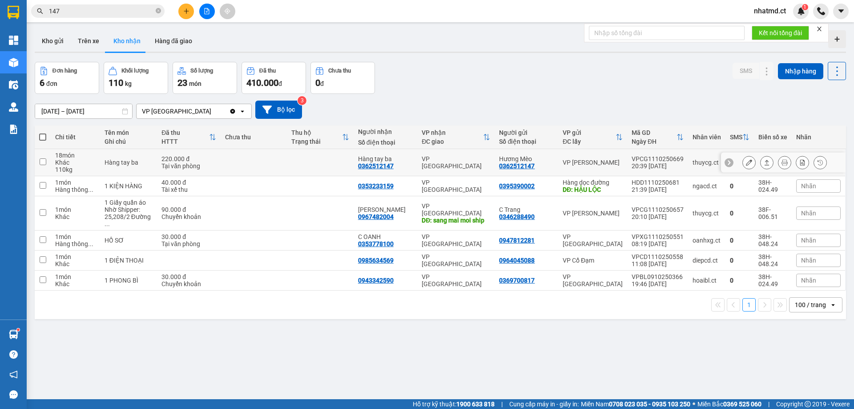
click at [235, 164] on td at bounding box center [254, 162] width 67 height 27
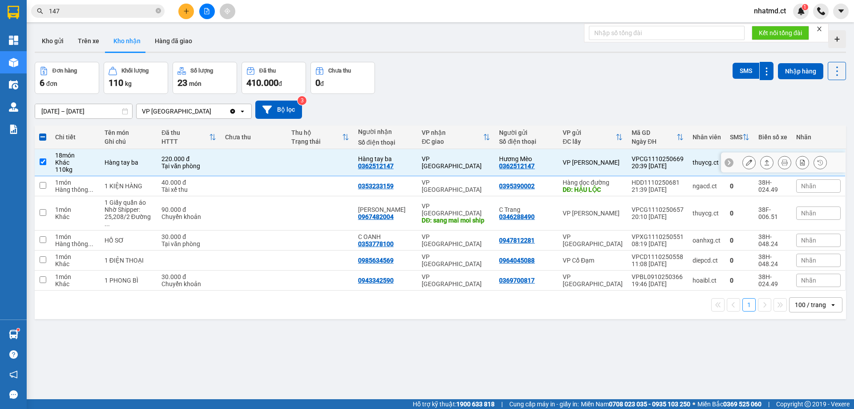
click at [763, 163] on icon at bounding box center [766, 162] width 6 height 6
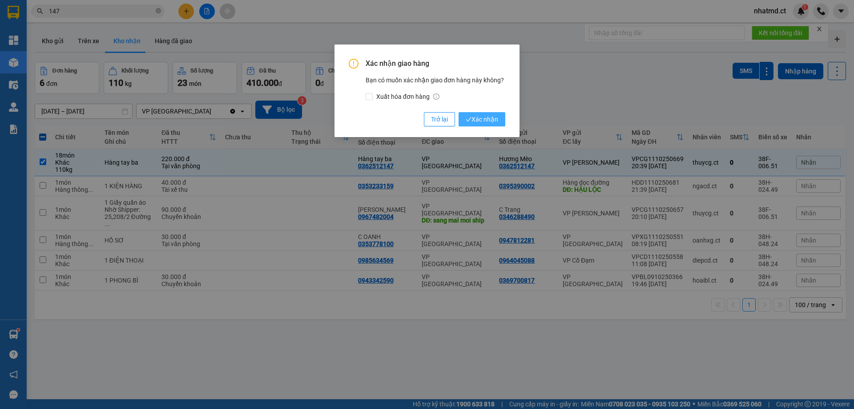
click at [469, 119] on icon "check" at bounding box center [468, 119] width 6 height 6
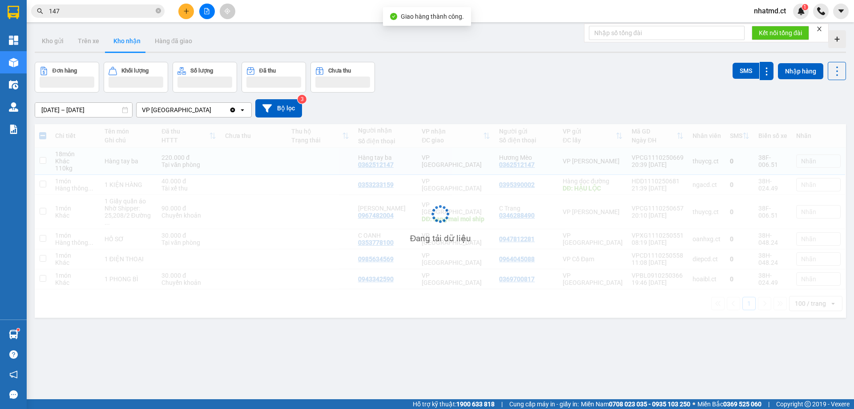
checkbox input "false"
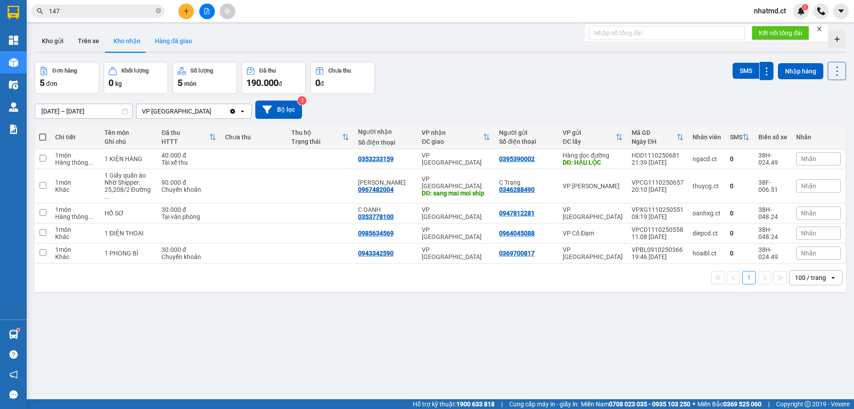
click at [178, 47] on button "Hàng đã giao" at bounding box center [174, 40] width 52 height 21
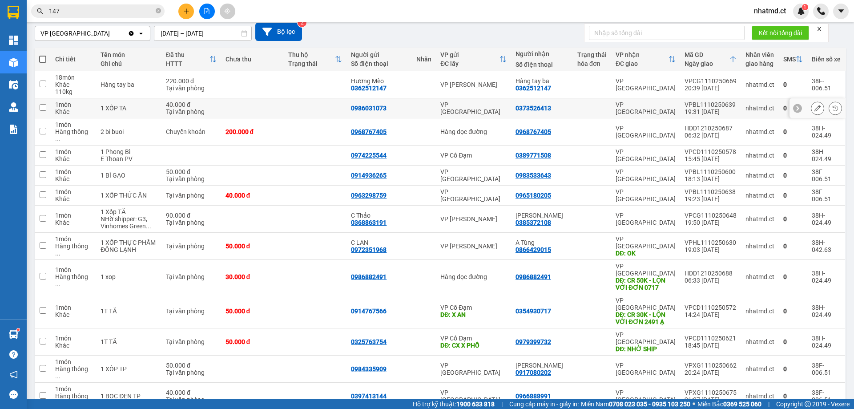
scroll to position [89, 0]
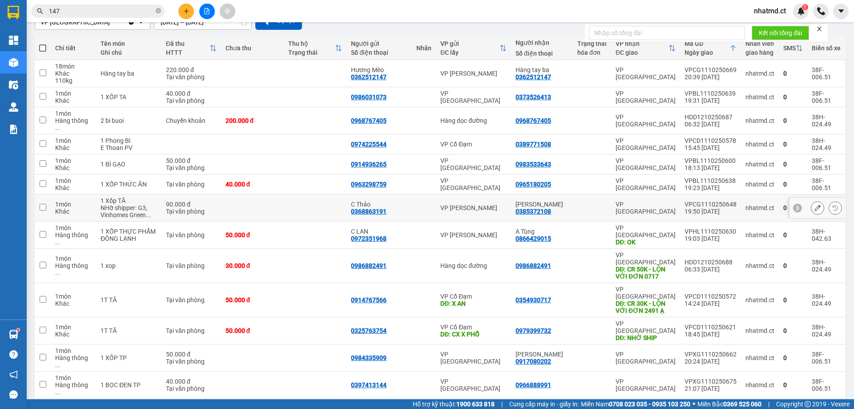
click at [255, 194] on td at bounding box center [252, 207] width 63 height 27
checkbox input "true"
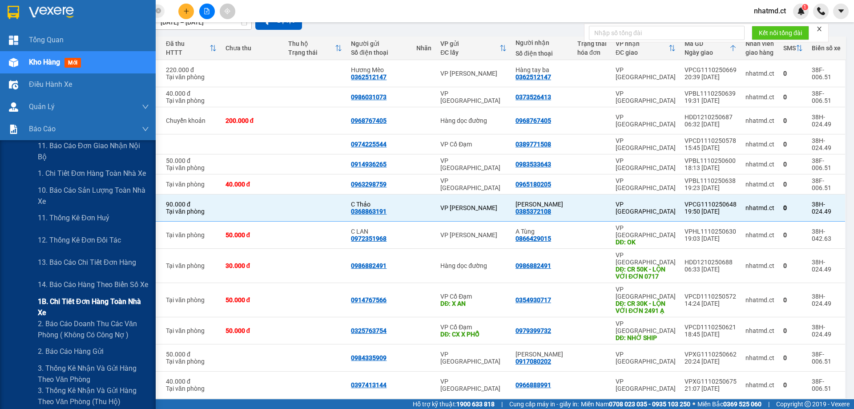
click at [52, 301] on span "1B. Chi tiết đơn hàng toàn nhà xe" at bounding box center [93, 307] width 111 height 22
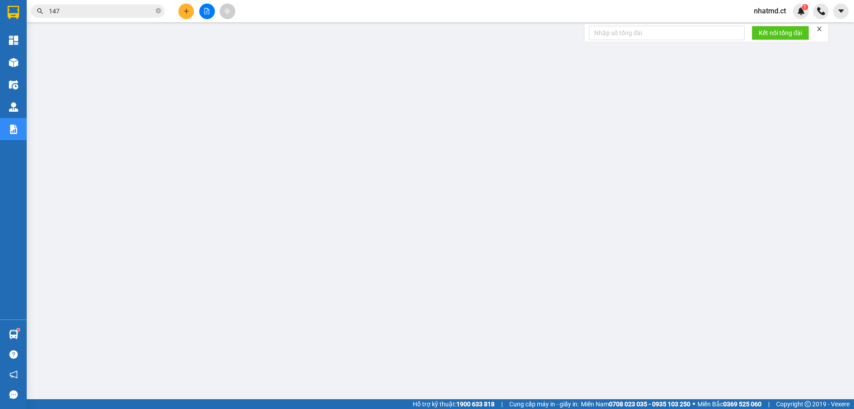
scroll to position [32, 0]
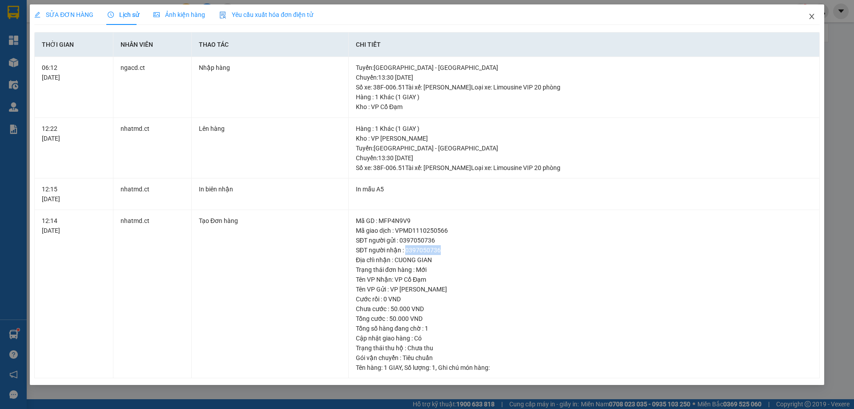
click at [810, 19] on icon "close" at bounding box center [811, 16] width 7 height 7
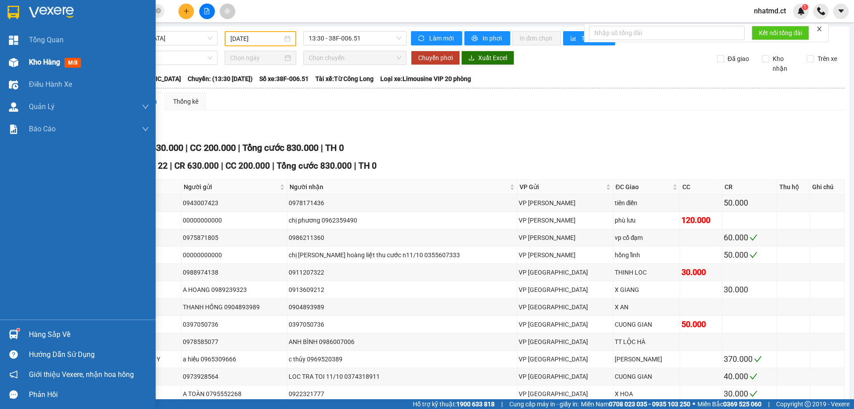
click at [40, 64] on span "Kho hàng" at bounding box center [44, 62] width 31 height 8
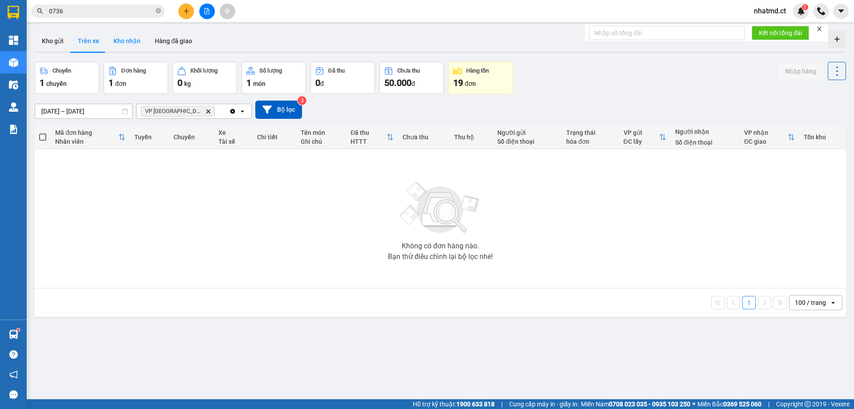
click at [111, 40] on button "Kho nhận" at bounding box center [126, 40] width 41 height 21
type input "[DATE] – [DATE]"
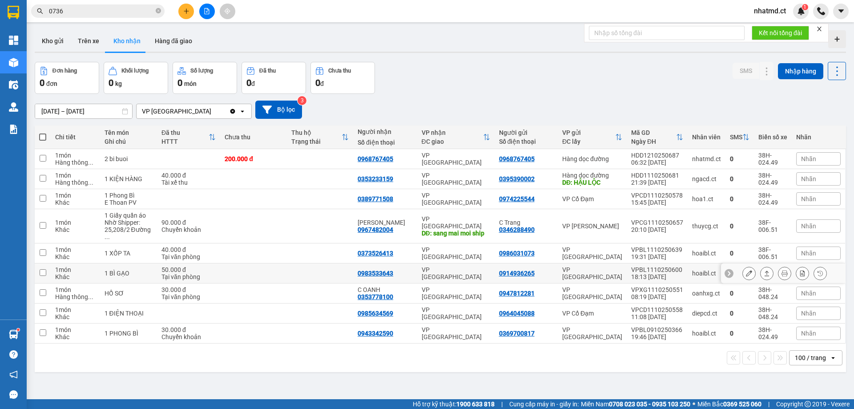
click at [195, 273] on div "Tại văn phòng" at bounding box center [188, 276] width 54 height 7
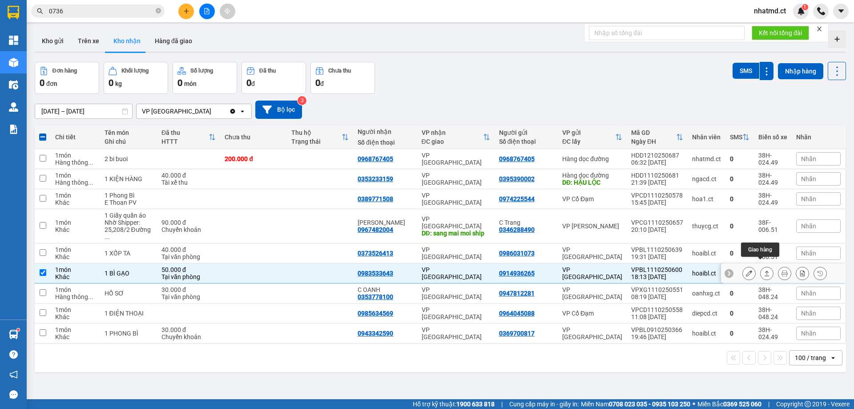
click at [763, 266] on button at bounding box center [766, 273] width 12 height 16
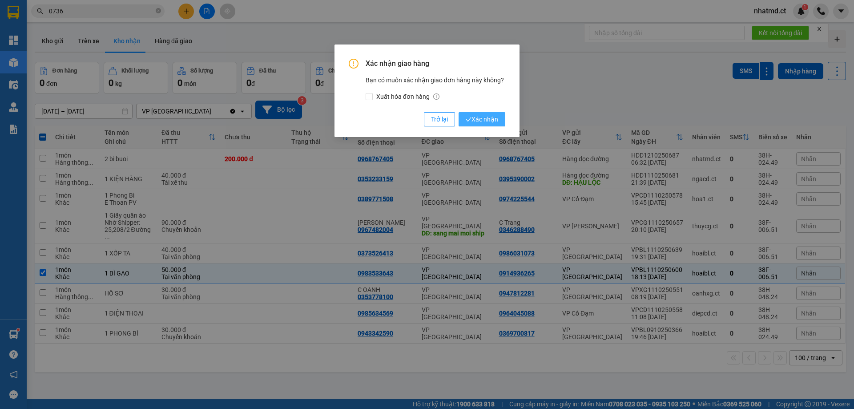
click at [491, 123] on span "Xác nhận" at bounding box center [481, 119] width 32 height 10
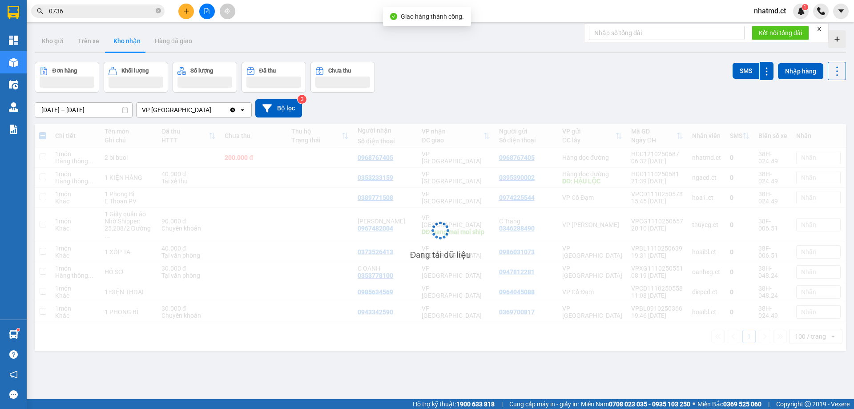
checkbox input "false"
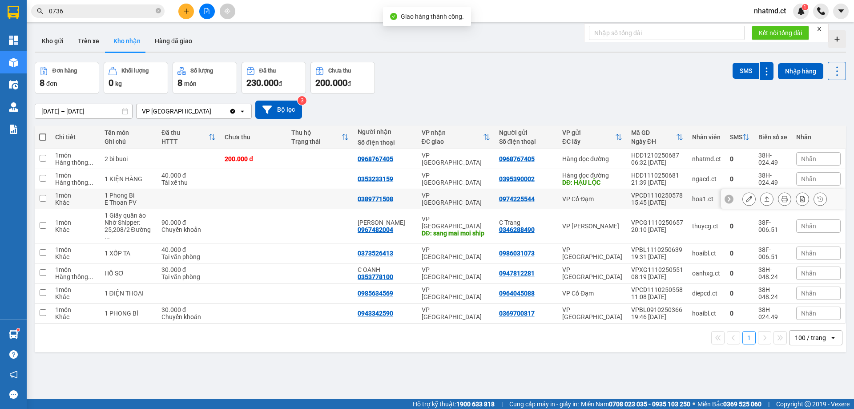
click at [286, 196] on td at bounding box center [253, 199] width 66 height 20
checkbox input "true"
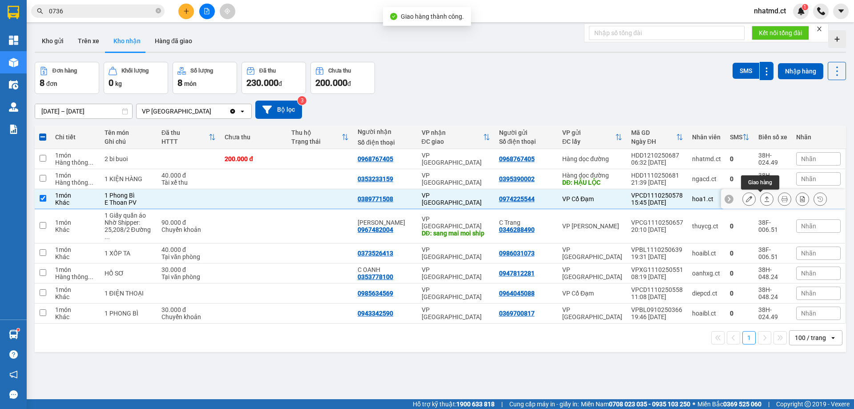
click at [766, 200] on button at bounding box center [766, 199] width 12 height 16
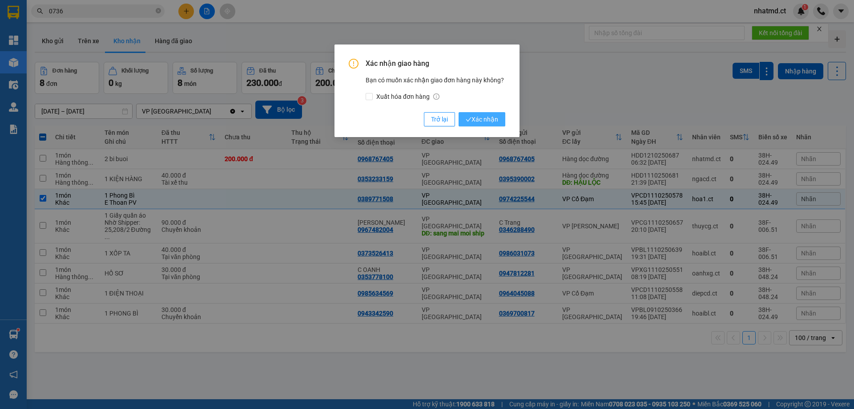
click at [478, 124] on span "Xác nhận" at bounding box center [481, 119] width 32 height 10
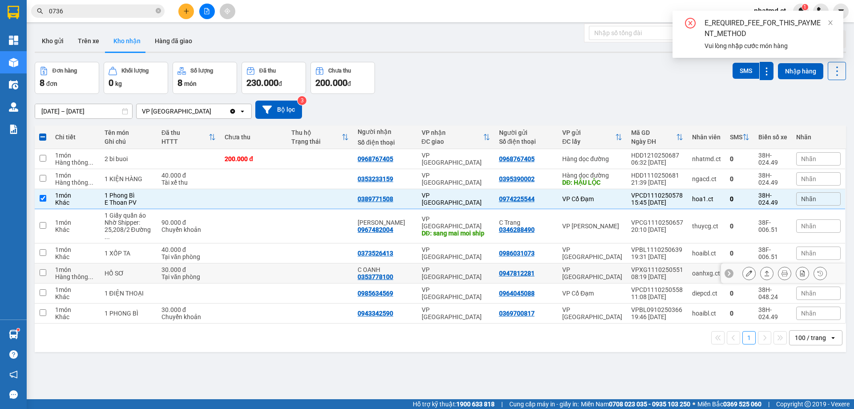
click at [247, 264] on td at bounding box center [253, 273] width 66 height 20
checkbox input "true"
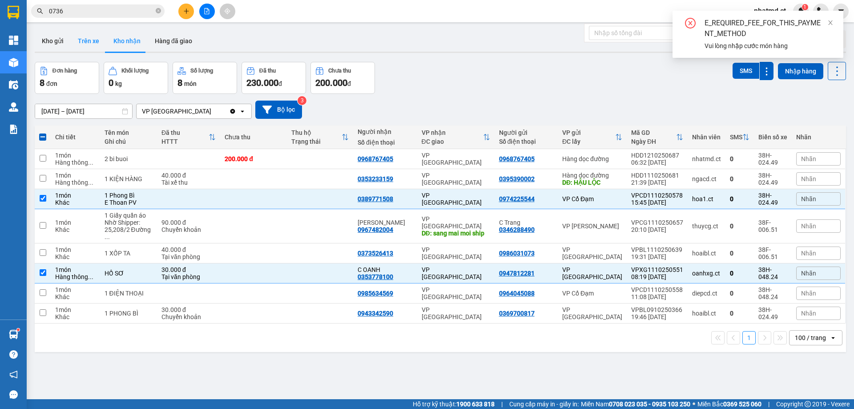
click at [81, 42] on button "Trên xe" at bounding box center [89, 40] width 36 height 21
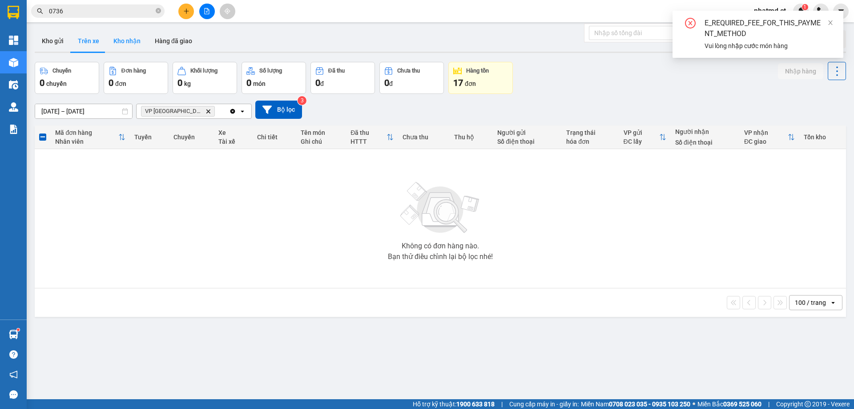
click at [122, 42] on button "Kho nhận" at bounding box center [126, 40] width 41 height 21
type input "[DATE] – [DATE]"
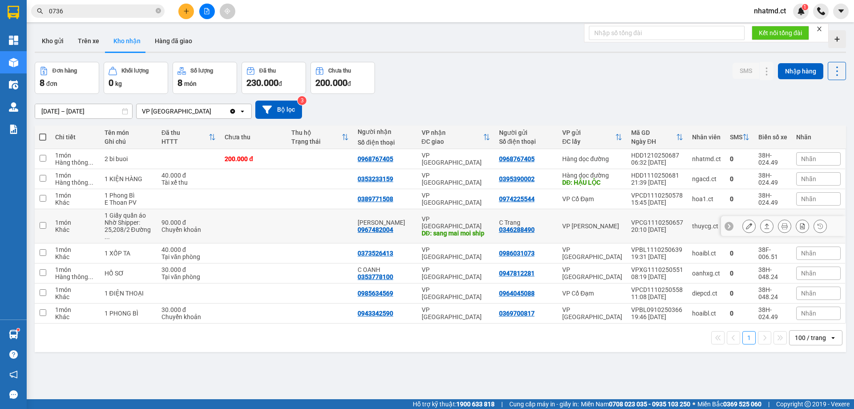
click at [173, 201] on td at bounding box center [188, 199] width 63 height 20
checkbox input "true"
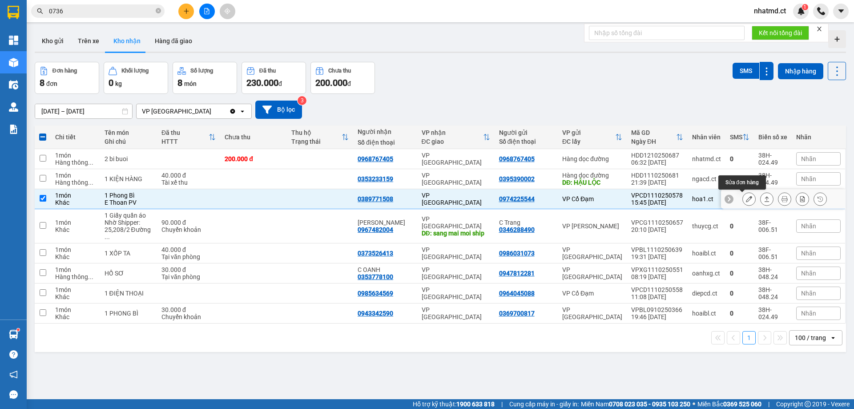
click at [746, 200] on icon at bounding box center [749, 199] width 6 height 6
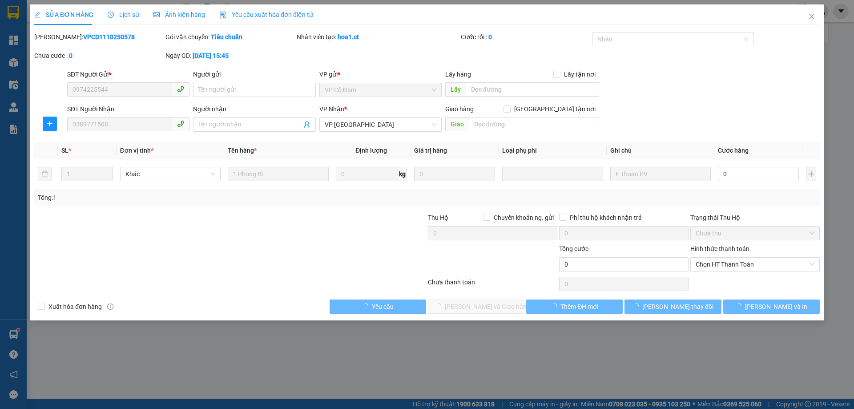
type input "0974225544"
type input "0389771508"
type input "0"
click at [740, 273] on div "Hình thức thanh toán Chọn HT Thanh Toán" at bounding box center [754, 259] width 129 height 31
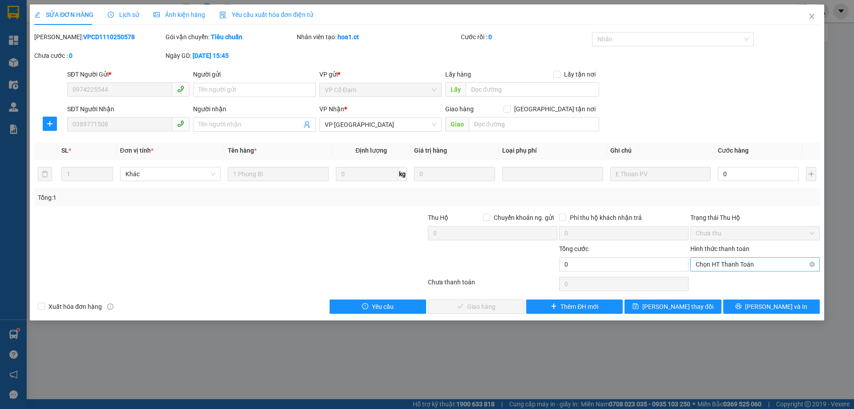
click at [740, 270] on span "Chọn HT Thanh Toán" at bounding box center [754, 263] width 119 height 13
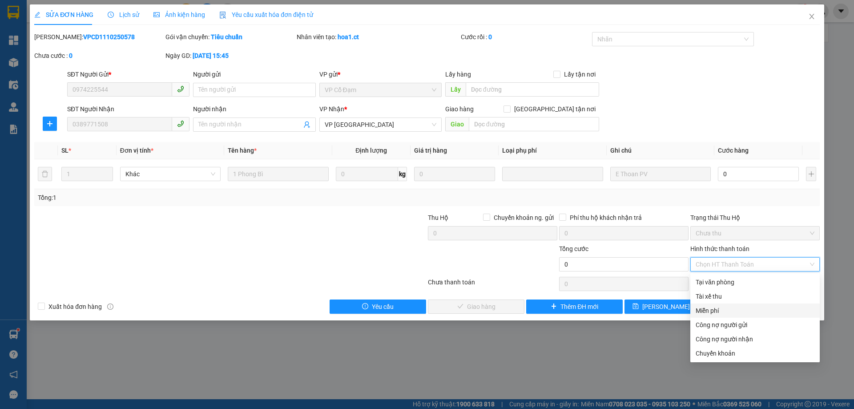
drag, startPoint x: 717, startPoint y: 307, endPoint x: 653, endPoint y: 307, distance: 64.0
click at [717, 307] on div "Miễn phí" at bounding box center [754, 310] width 119 height 10
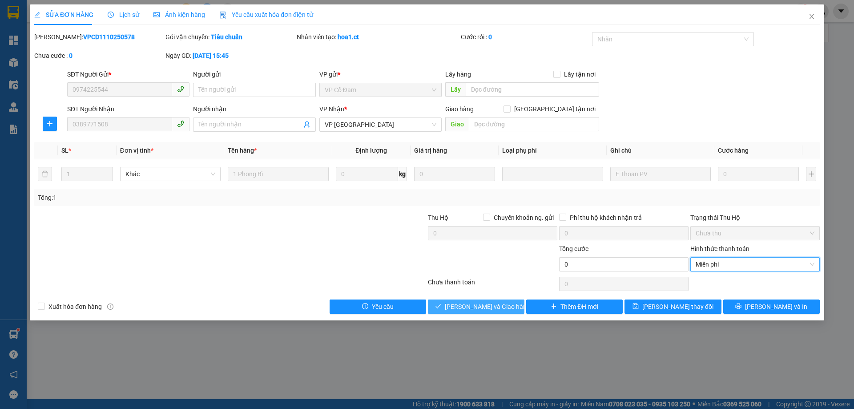
click at [504, 307] on span "[PERSON_NAME] và Giao hàng" at bounding box center [487, 306] width 85 height 10
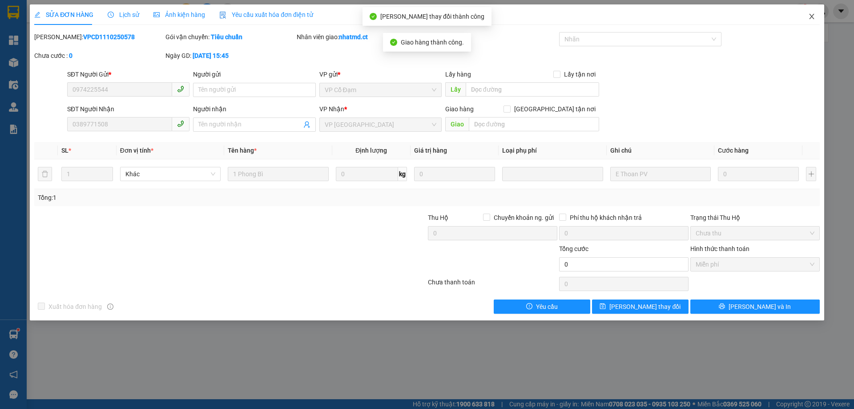
click at [810, 16] on icon "close" at bounding box center [811, 16] width 7 height 7
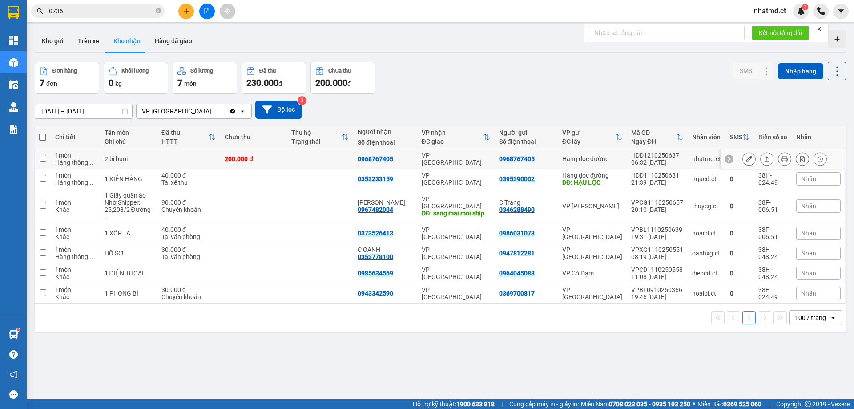
click at [447, 159] on div "VP [GEOGRAPHIC_DATA]" at bounding box center [455, 159] width 68 height 14
checkbox input "true"
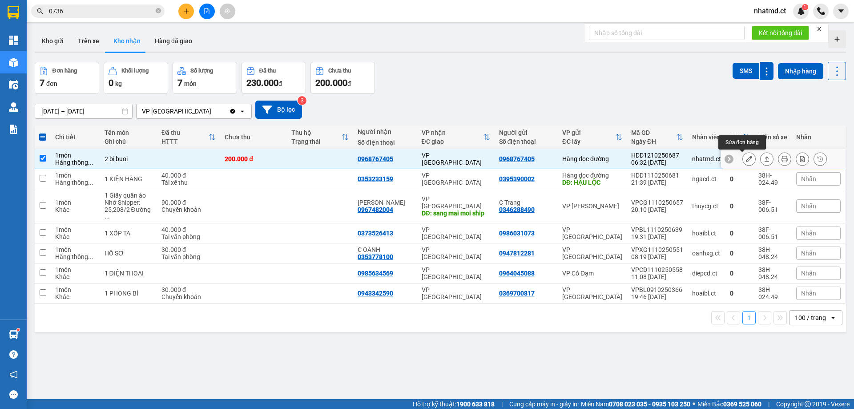
click at [746, 158] on icon at bounding box center [749, 159] width 6 height 6
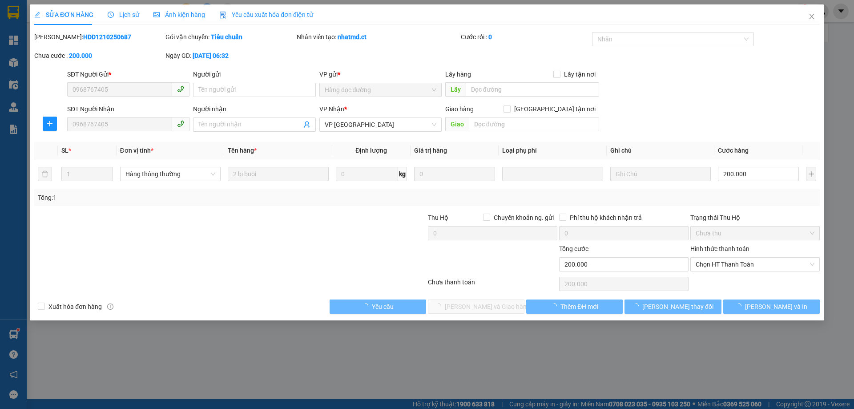
type input "0968767405"
type input "0"
type input "200.000"
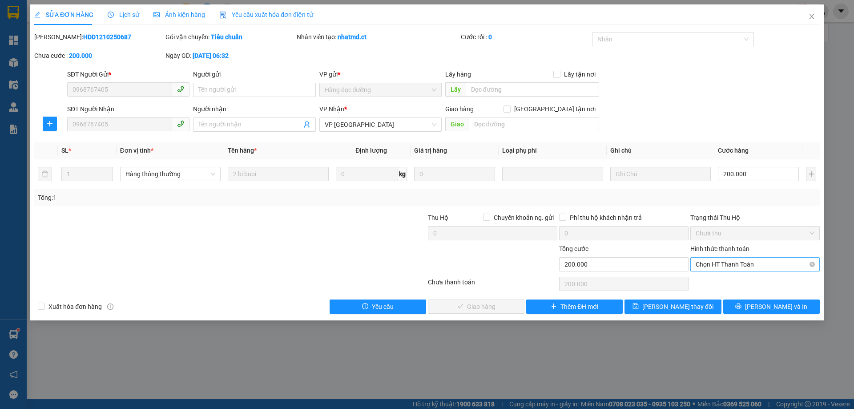
click at [717, 267] on span "Chọn HT Thanh Toán" at bounding box center [754, 263] width 119 height 13
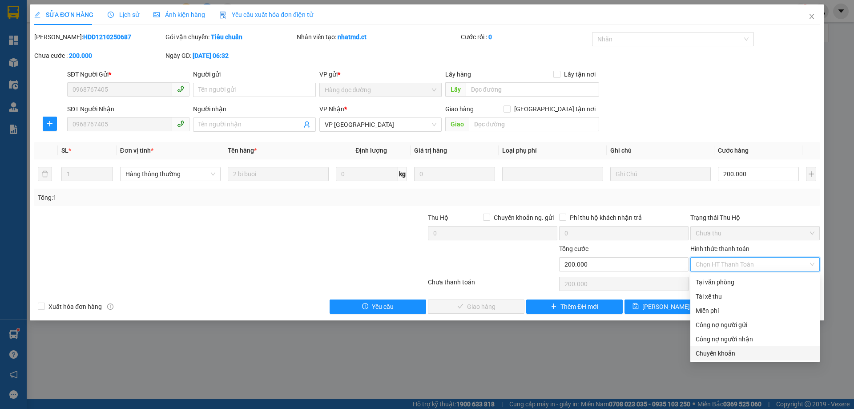
click at [712, 353] on div "Chuyển khoản" at bounding box center [754, 353] width 119 height 10
type input "0"
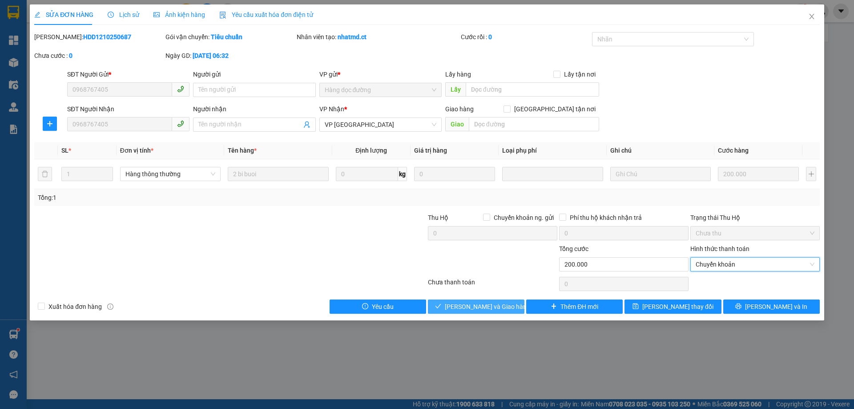
click at [507, 303] on button "[PERSON_NAME] và Giao hàng" at bounding box center [476, 306] width 96 height 14
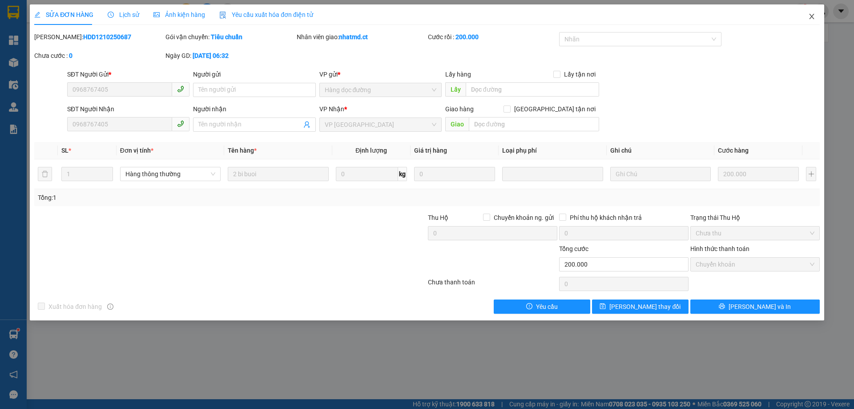
click at [811, 19] on icon "close" at bounding box center [811, 16] width 7 height 7
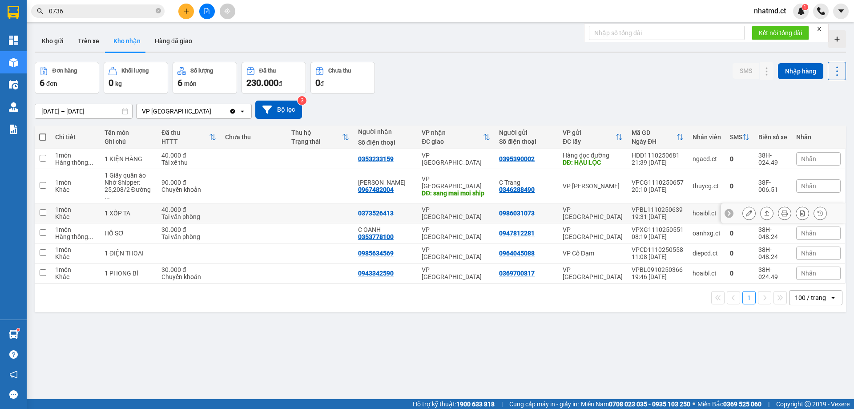
click at [303, 205] on td at bounding box center [320, 213] width 67 height 20
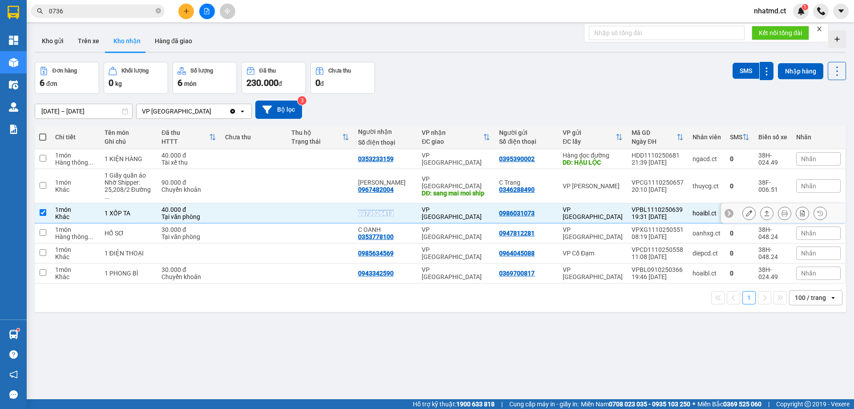
click at [303, 205] on td at bounding box center [320, 213] width 67 height 20
checkbox input "false"
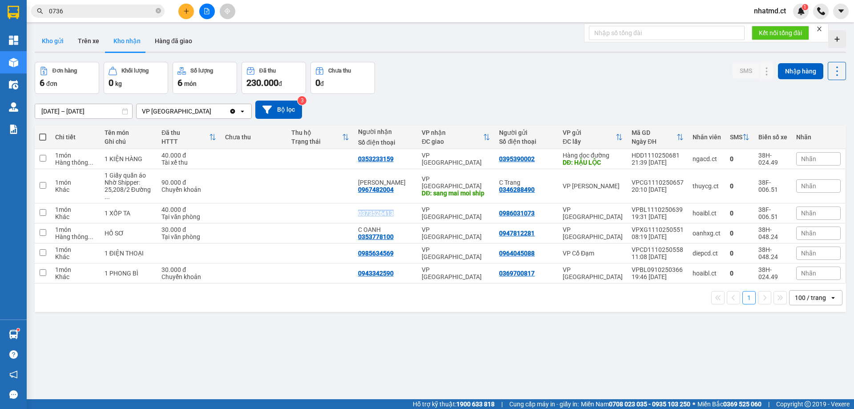
click at [60, 41] on button "Kho gửi" at bounding box center [53, 40] width 36 height 21
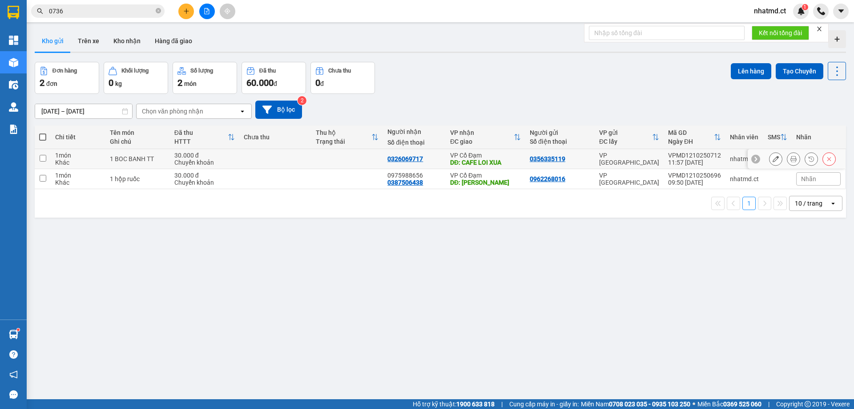
click at [98, 159] on div "Khác" at bounding box center [78, 162] width 46 height 7
checkbox input "true"
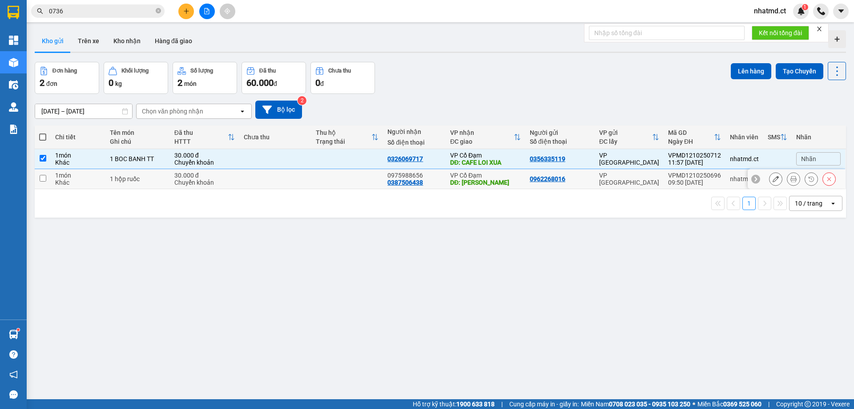
drag, startPoint x: 102, startPoint y: 182, endPoint x: 136, endPoint y: 182, distance: 33.8
click at [106, 182] on tr "1 món Khác 1 hộp ruốc 30.000 đ Chuyển khoản 0975988656 0387506438 VP Cổ Đạm DĐ:…" at bounding box center [440, 179] width 811 height 20
checkbox input "true"
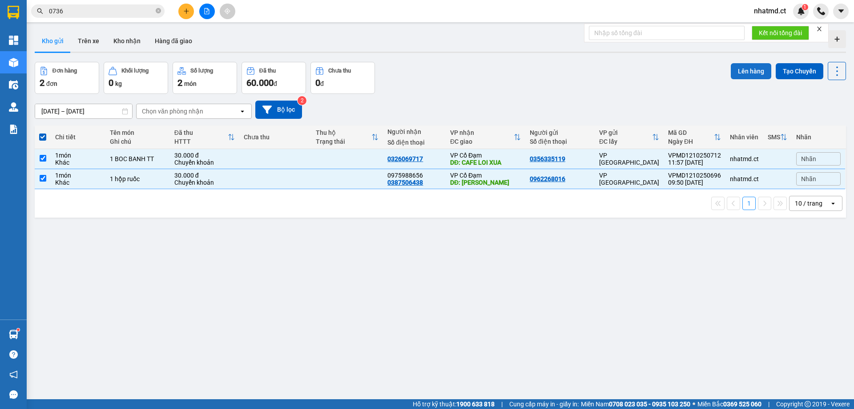
click at [734, 78] on button "Lên hàng" at bounding box center [750, 71] width 40 height 16
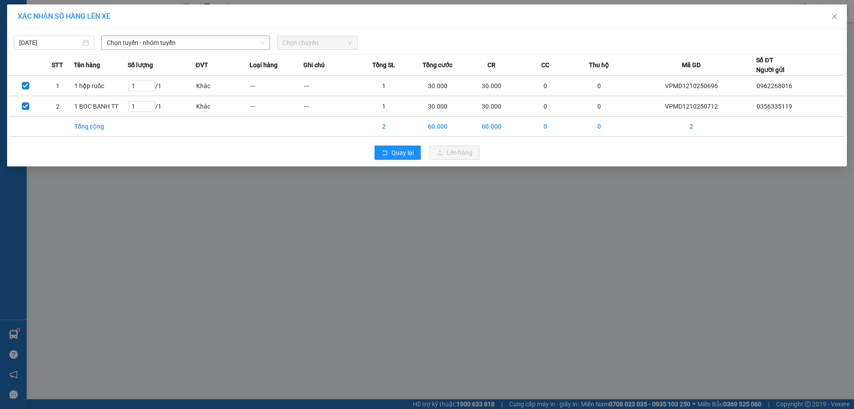
click at [187, 48] on span "Chọn tuyến - nhóm tuyến" at bounding box center [186, 42] width 158 height 13
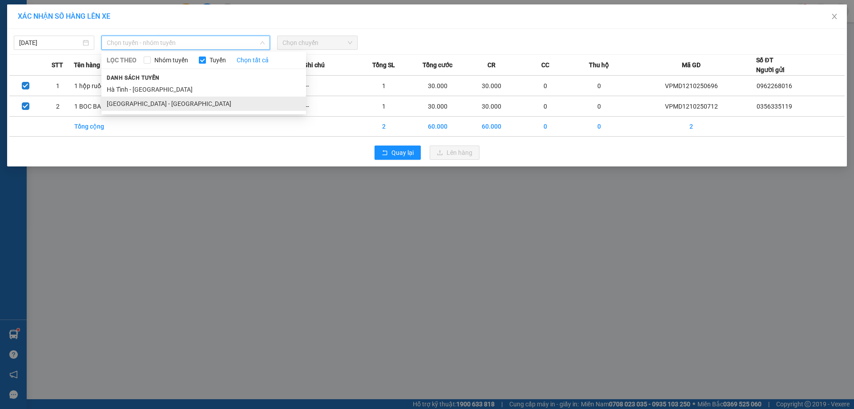
click at [190, 105] on li "Hà Nội - Hà Tĩnh" at bounding box center [203, 103] width 205 height 14
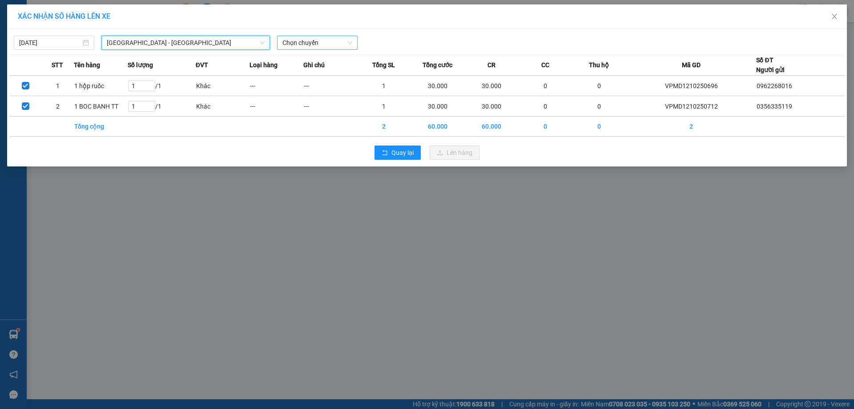
click at [345, 41] on span "Chọn chuyến" at bounding box center [317, 42] width 70 height 13
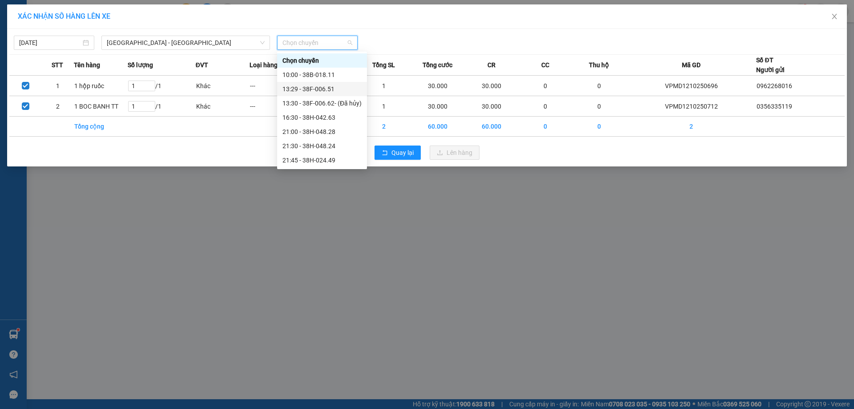
click at [333, 91] on div "13:29 - 38F-006.51" at bounding box center [321, 89] width 79 height 10
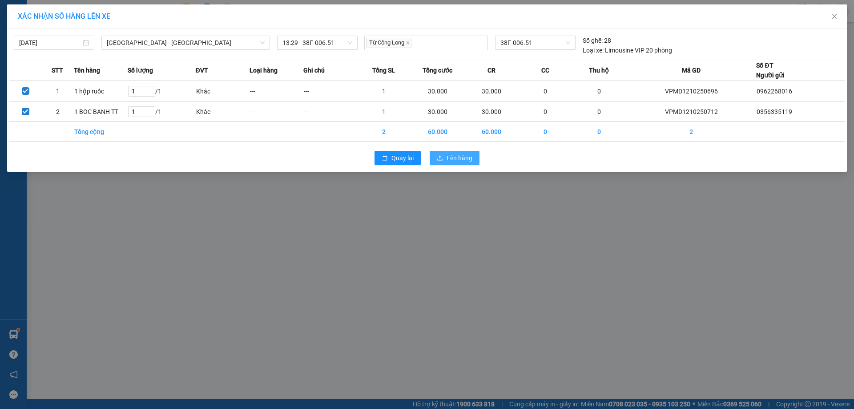
click at [474, 160] on button "Lên hàng" at bounding box center [454, 158] width 50 height 14
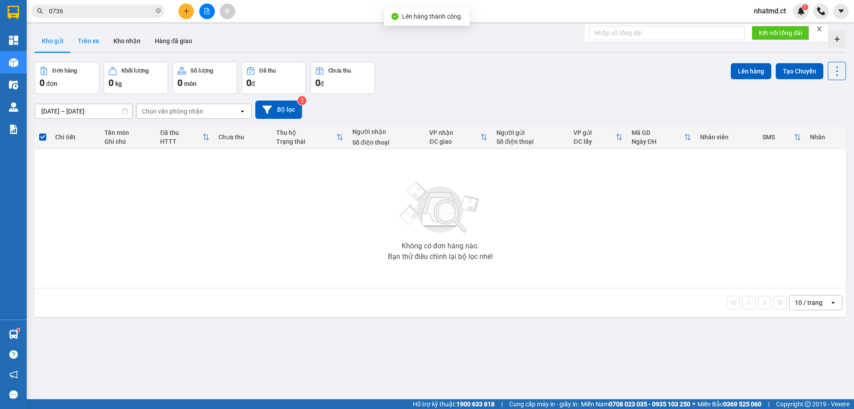
click at [104, 44] on button "Trên xe" at bounding box center [89, 40] width 36 height 21
